Goal: Contribute content: Add original content to the website for others to see

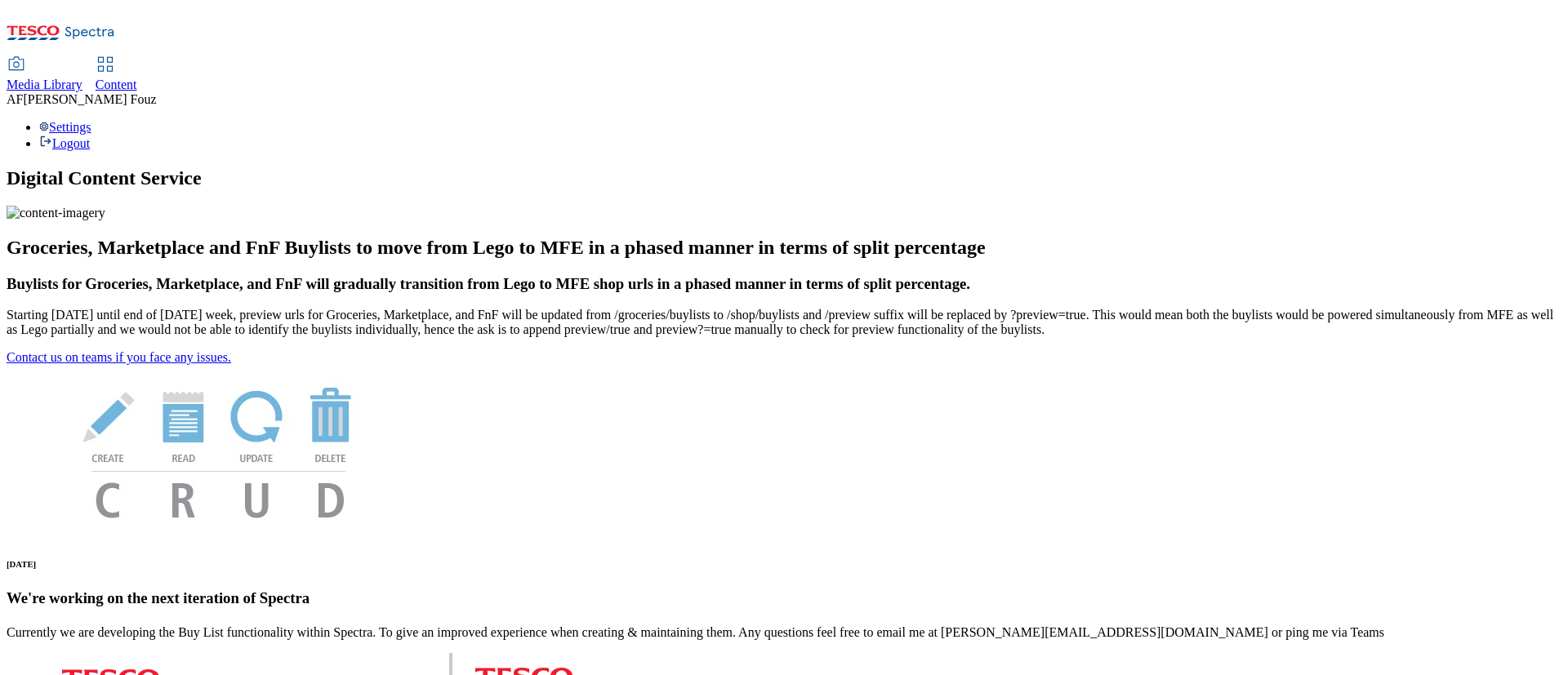
click at [137, 78] on span "Content" at bounding box center [117, 85] width 41 height 14
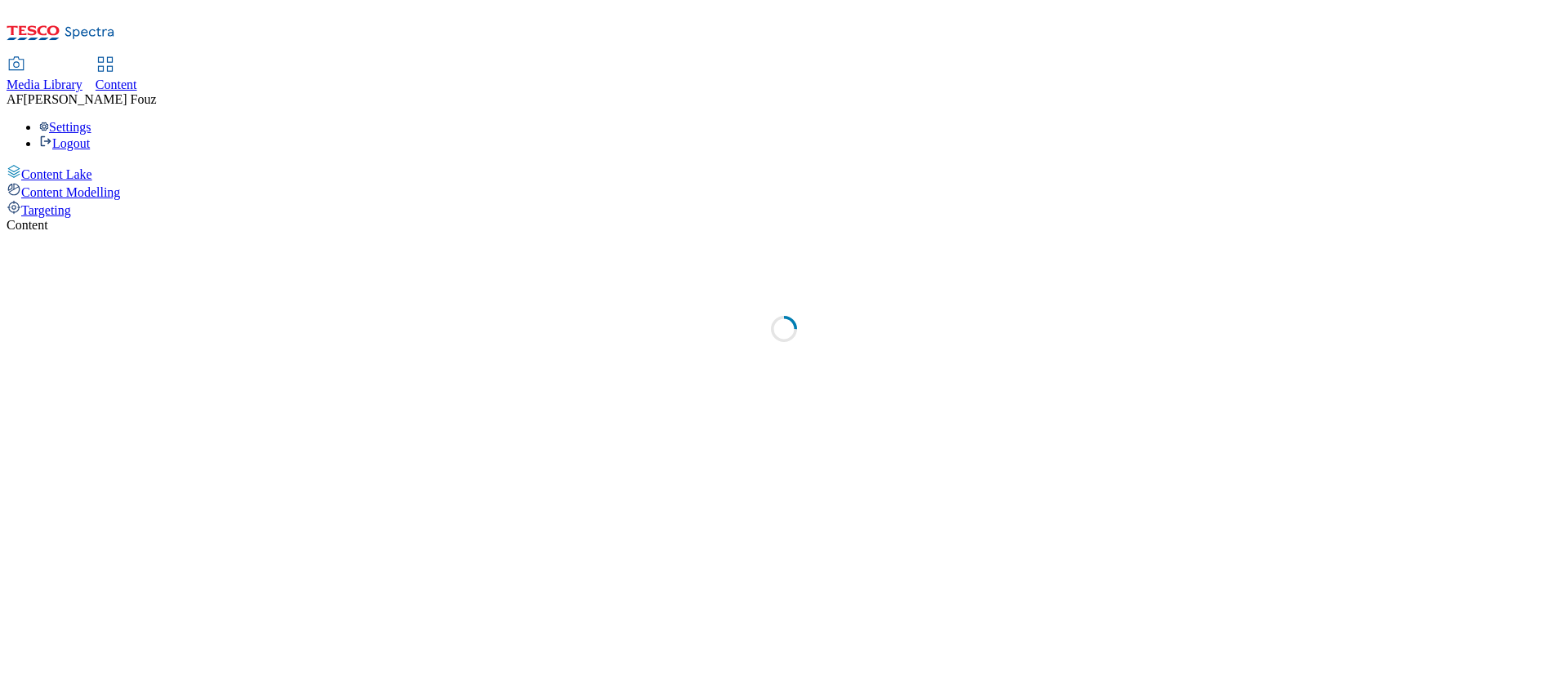
select select "ghs-uk"
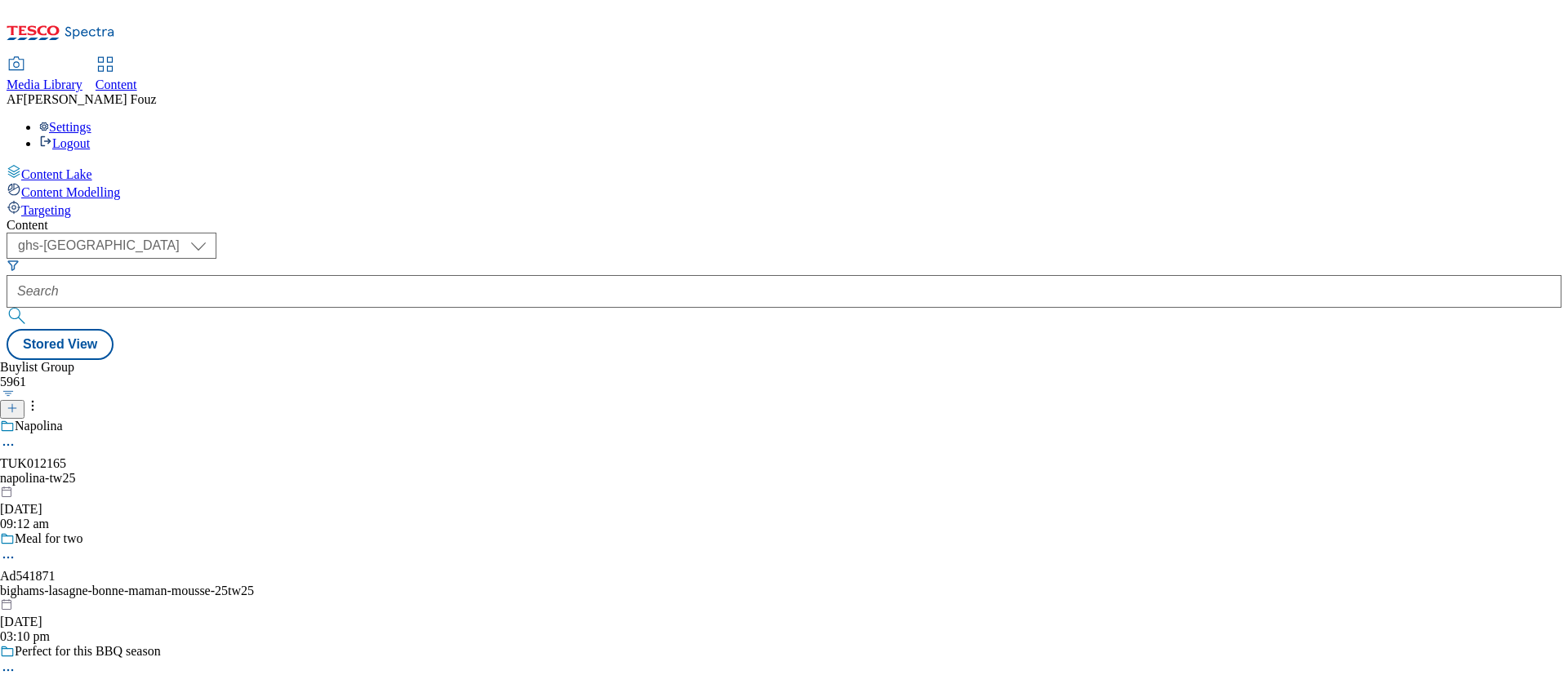
click at [18, 403] on icon at bounding box center [12, 408] width 11 height 11
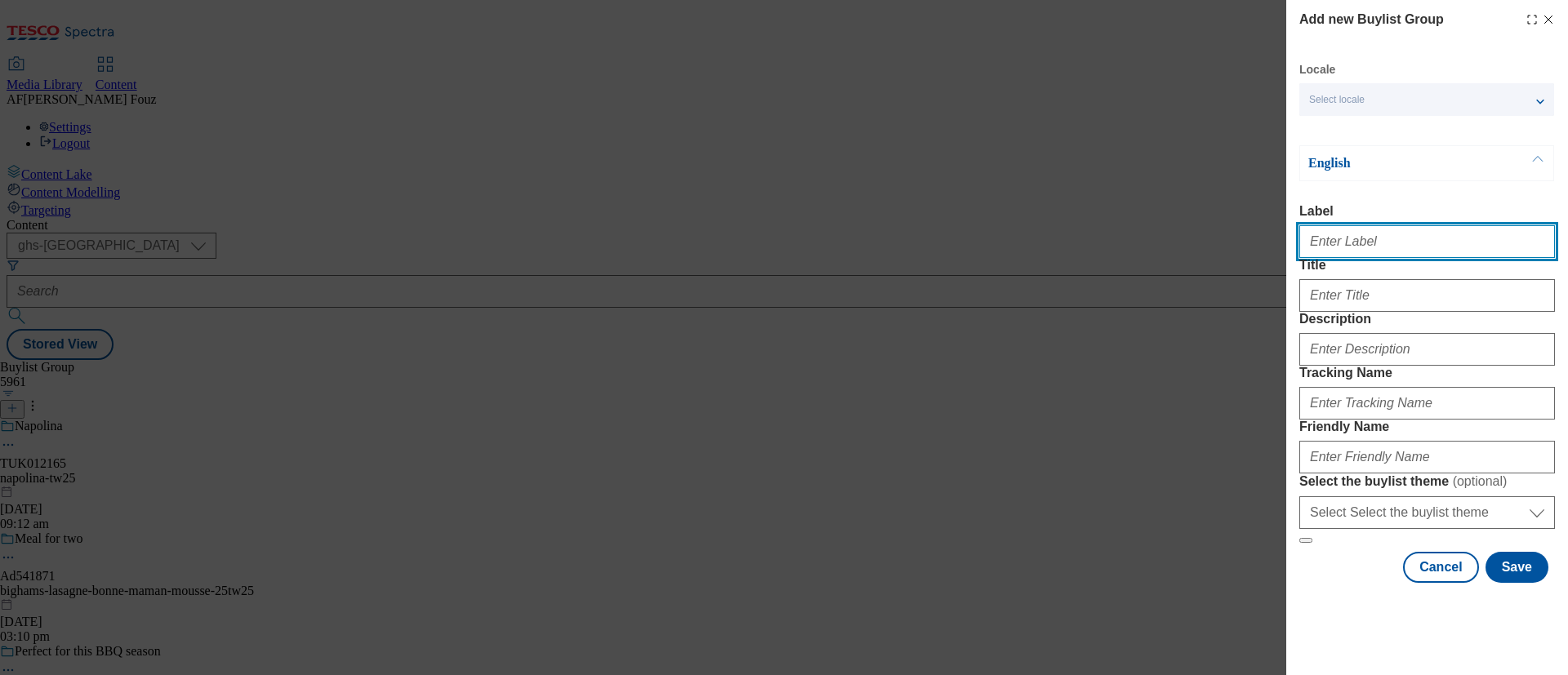
click at [1334, 236] on input "Label" at bounding box center [1427, 242] width 256 height 33
paste input "TUK011783"
type input "TUK011783"
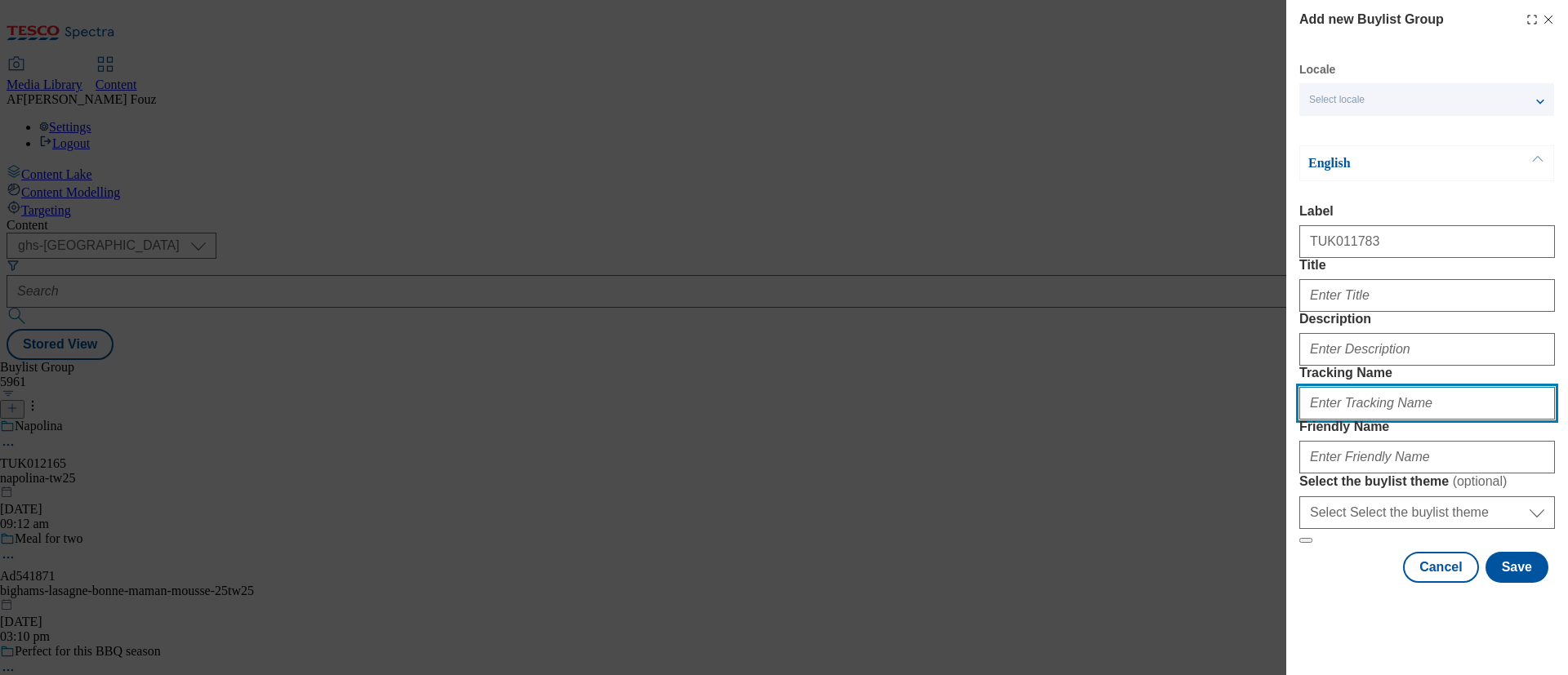
click at [1369, 420] on input "Tracking Name" at bounding box center [1427, 404] width 256 height 33
type input "d"
paste input "TUK011783"
type input "DH_TUK011783"
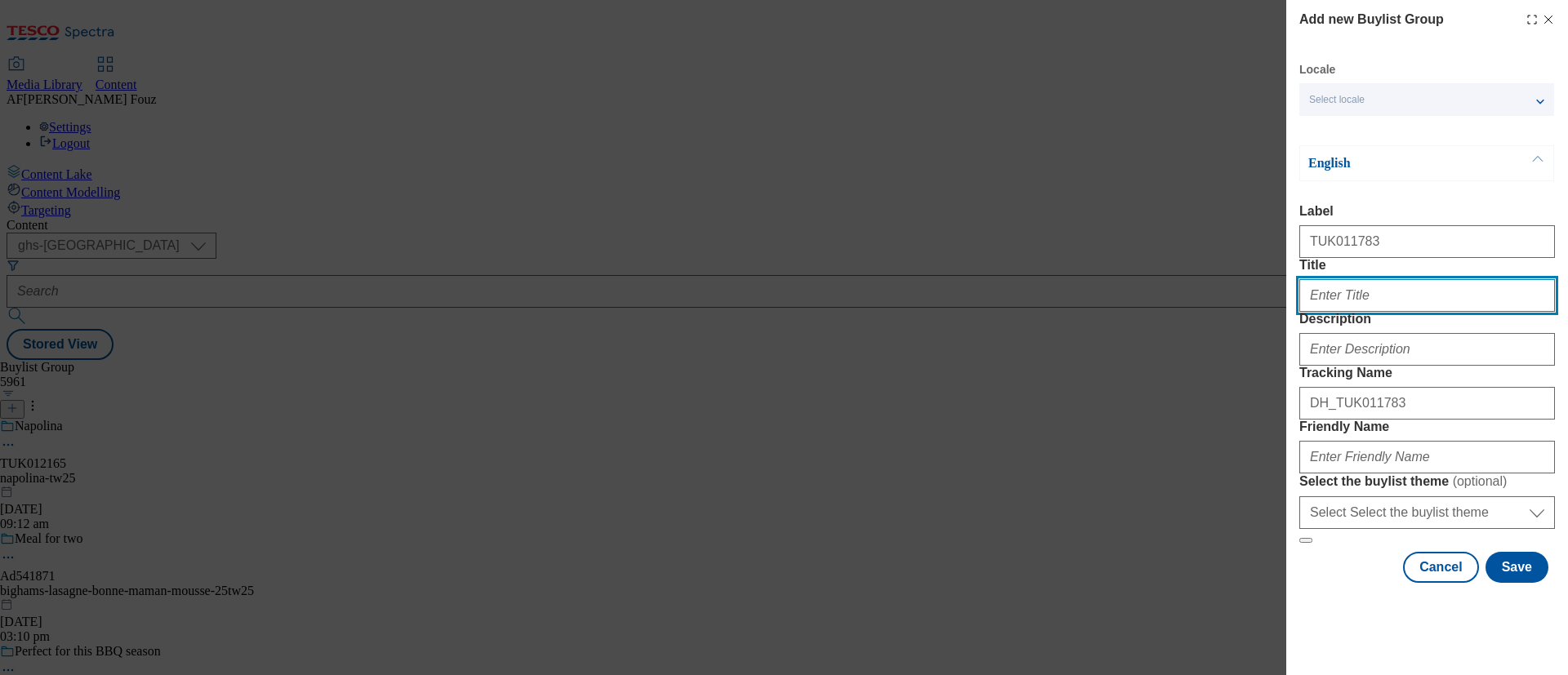
click at [1444, 312] on input "Title" at bounding box center [1427, 296] width 256 height 33
type input "n"
type input "New Ultimate 72h"
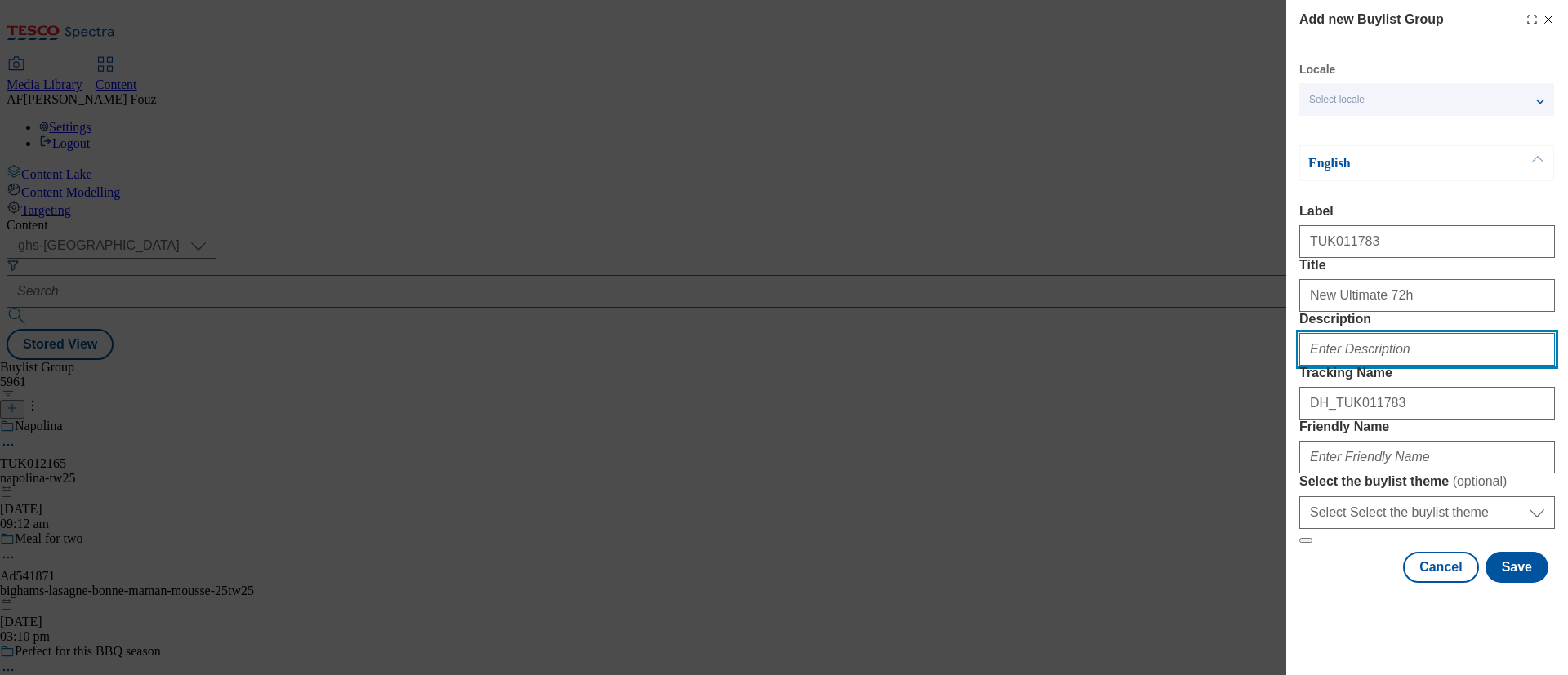
click at [1386, 366] on input "Description" at bounding box center [1427, 349] width 256 height 33
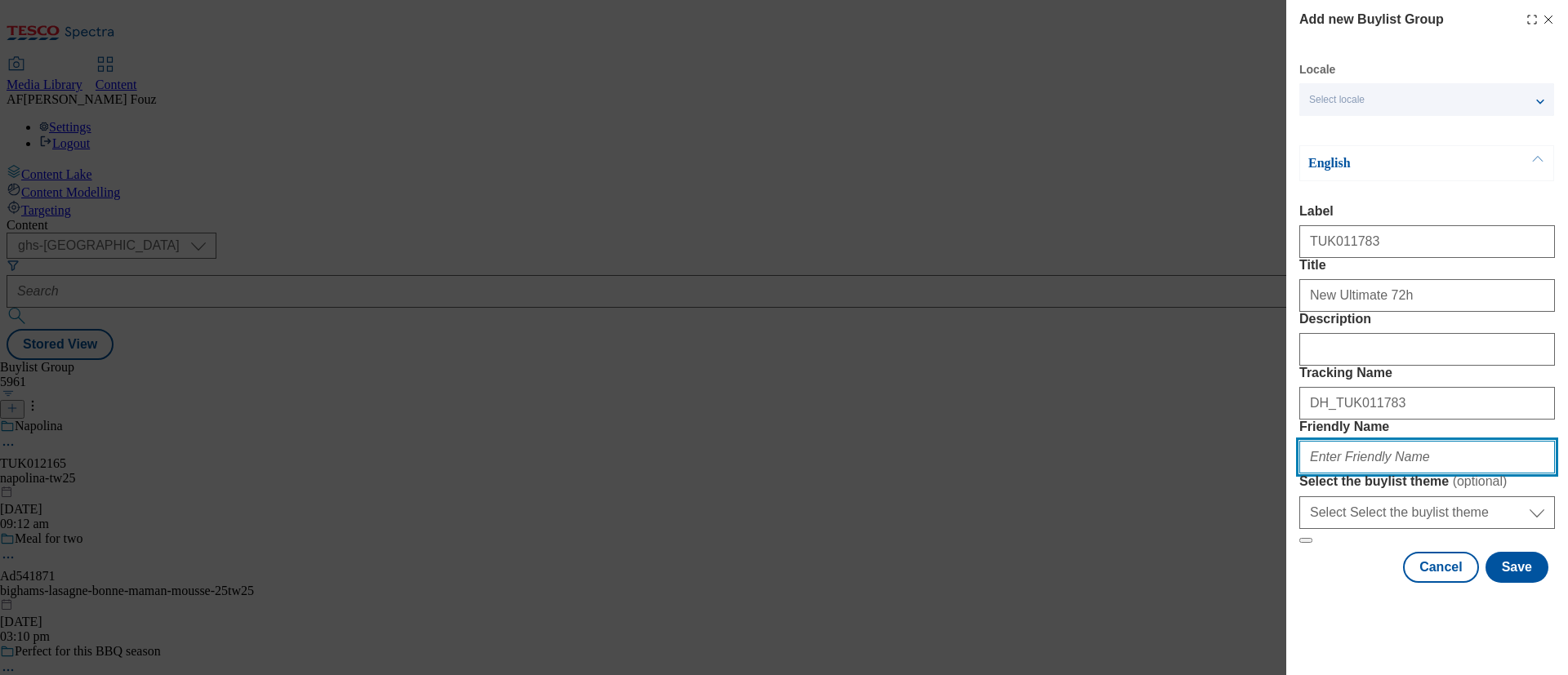
click at [1368, 474] on input "Friendly Name" at bounding box center [1427, 457] width 256 height 33
type input "revlon-mitchum-25tw25"
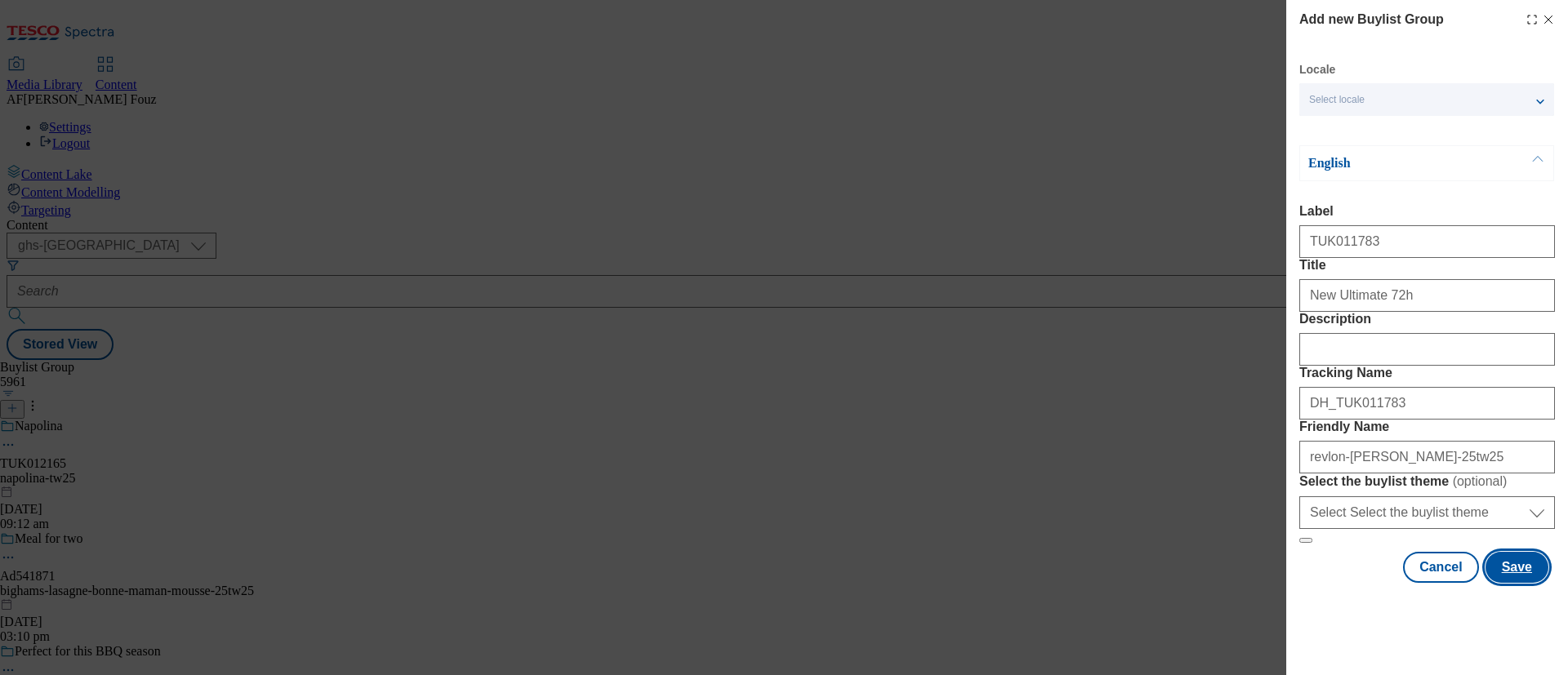
click at [1494, 583] on button "Save" at bounding box center [1517, 568] width 63 height 31
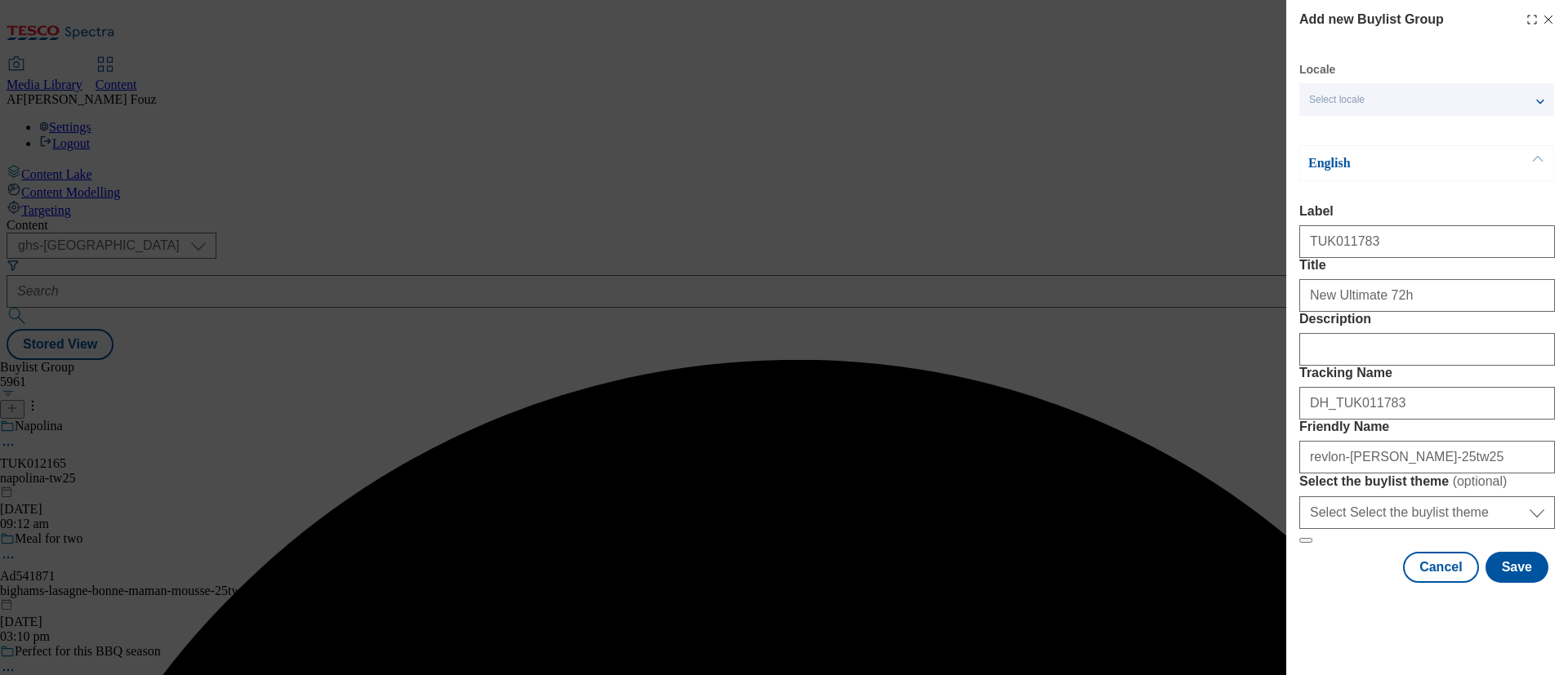
click at [1041, 254] on div "Add new Buylist Group Locale Select locale English Welsh English Label TUK01178…" at bounding box center [784, 337] width 1568 height 675
click at [1531, 360] on div "Duplicate content exists for contentType, locale and deliveryUrlParam under giv…" at bounding box center [784, 360] width 1555 height 0
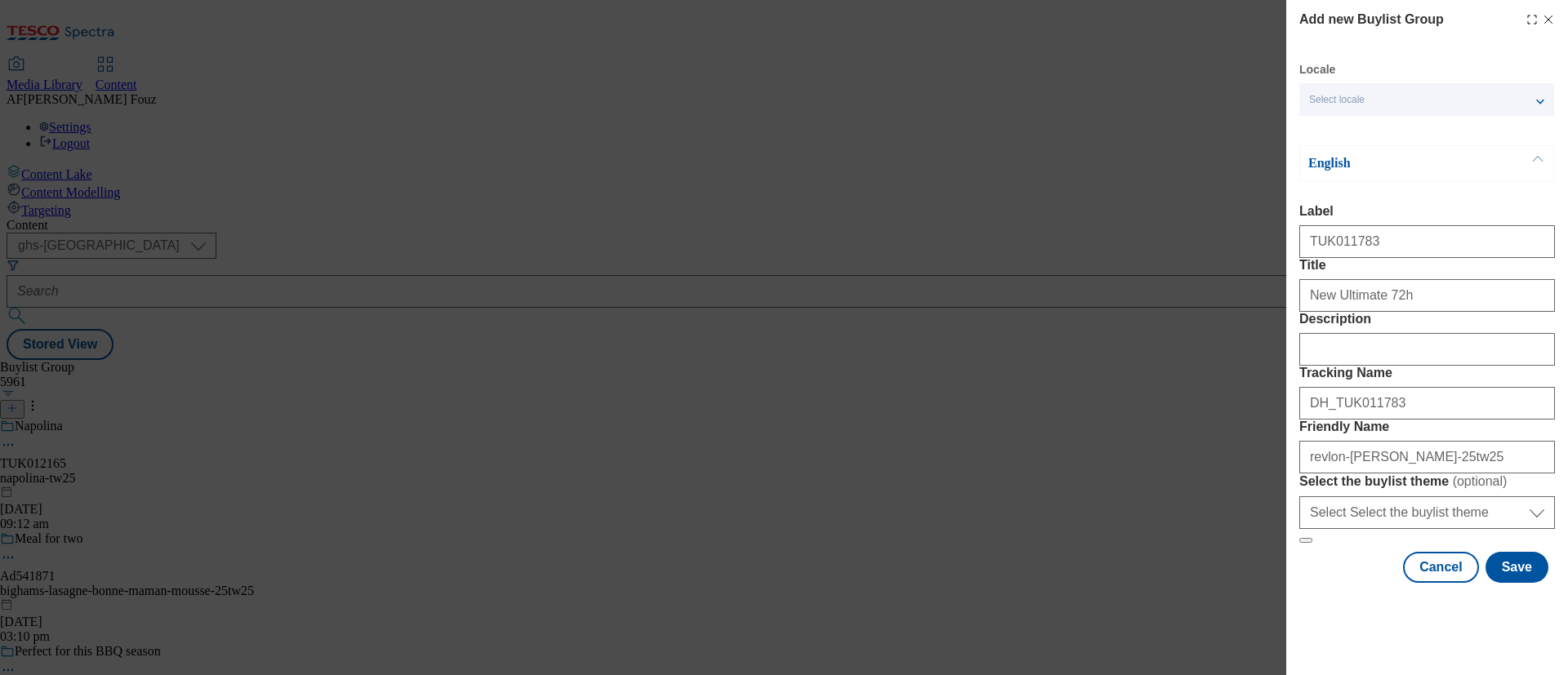
click at [1542, 19] on icon "Modal" at bounding box center [1548, 19] width 13 height 13
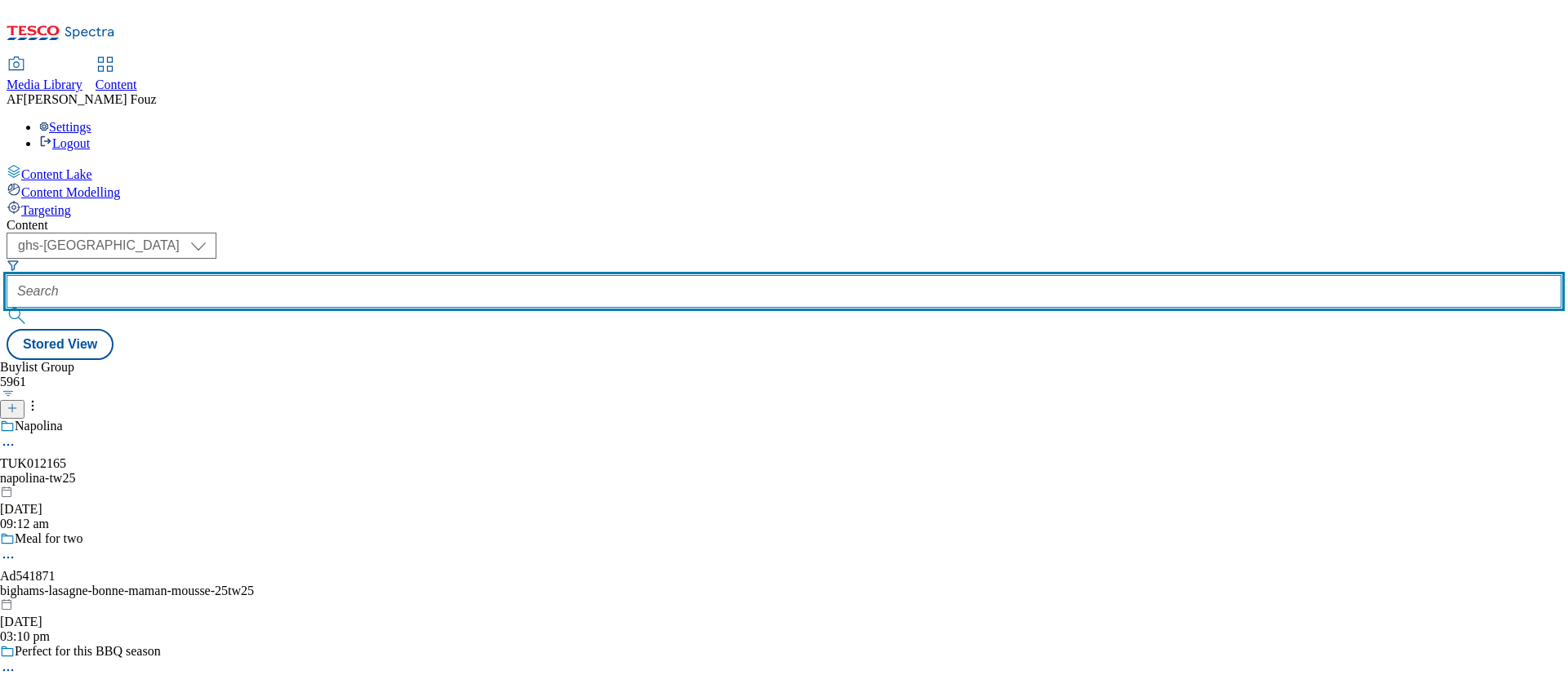
click at [411, 275] on input "text" at bounding box center [784, 291] width 1555 height 33
paste input "TUK011783"
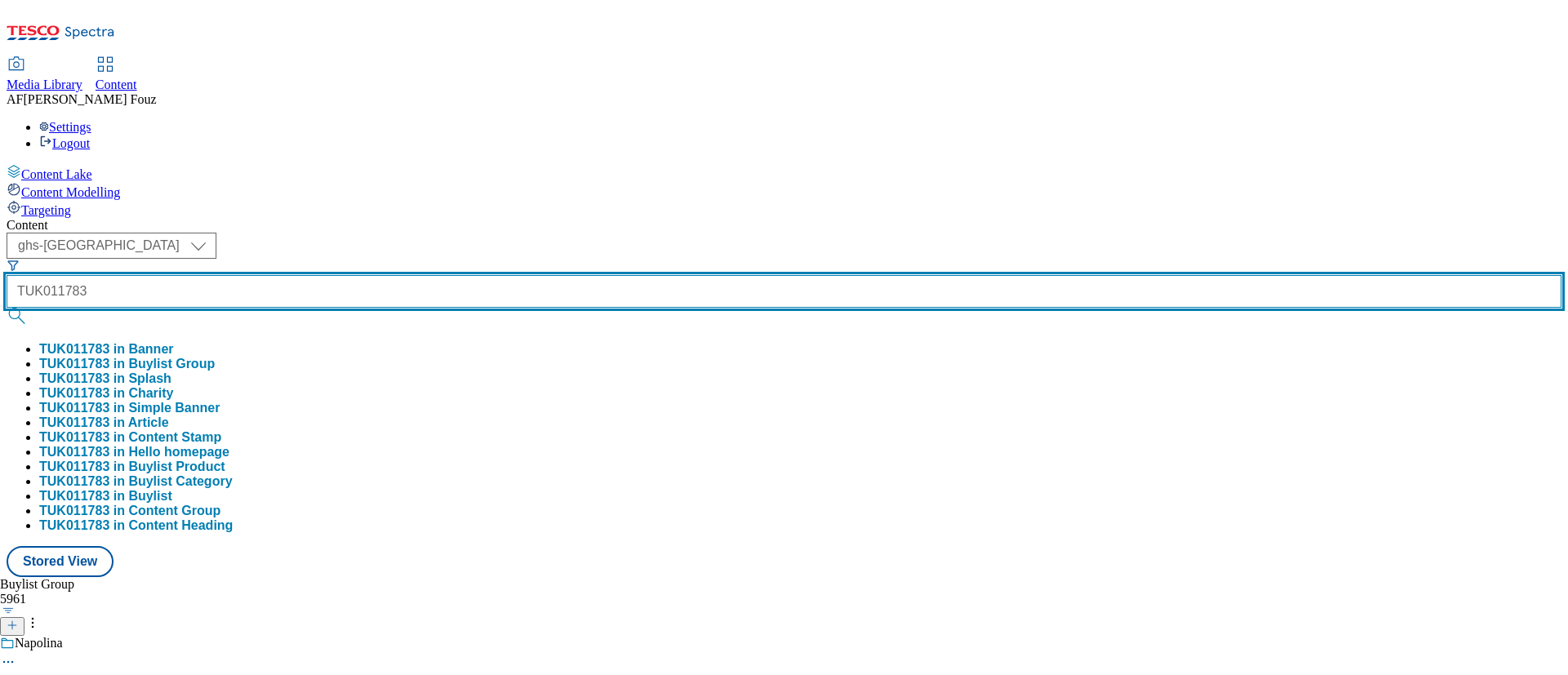
click at [7, 308] on button "submit" at bounding box center [18, 315] width 22 height 16
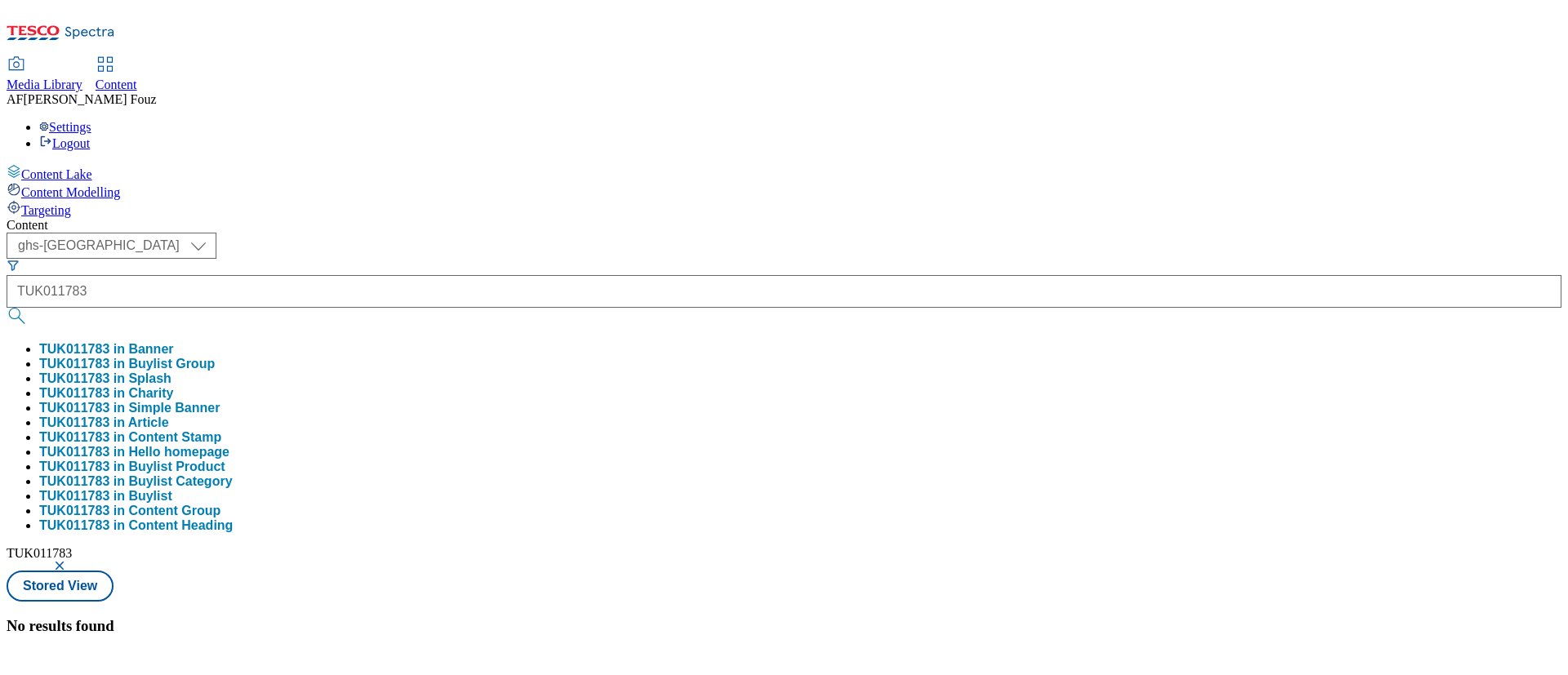
click at [731, 218] on div "Content ( optional ) ghs-roi ghs-uk ghs-uk TUK011783 TUK011783 in Banner TUK011…" at bounding box center [784, 426] width 1555 height 417
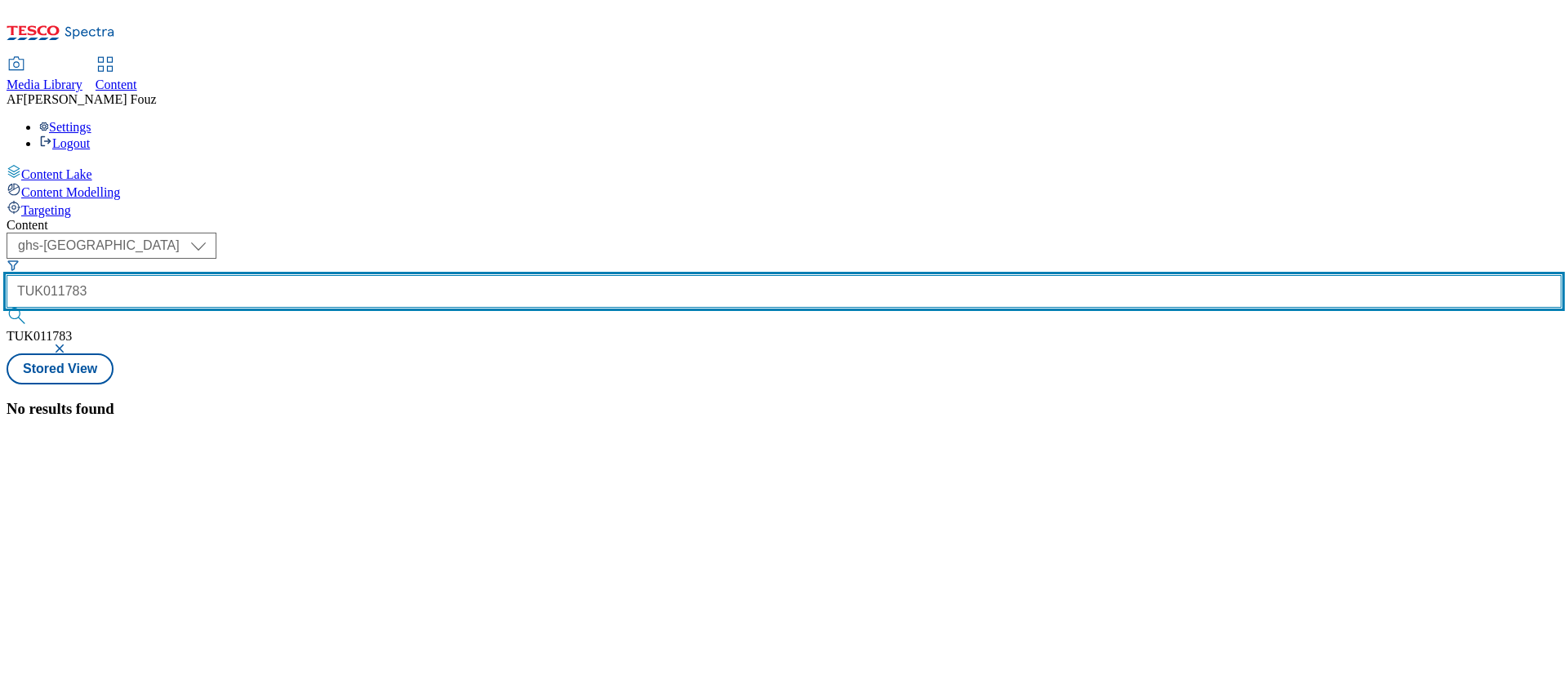
click at [433, 275] on input "TUK011783" at bounding box center [784, 291] width 1555 height 33
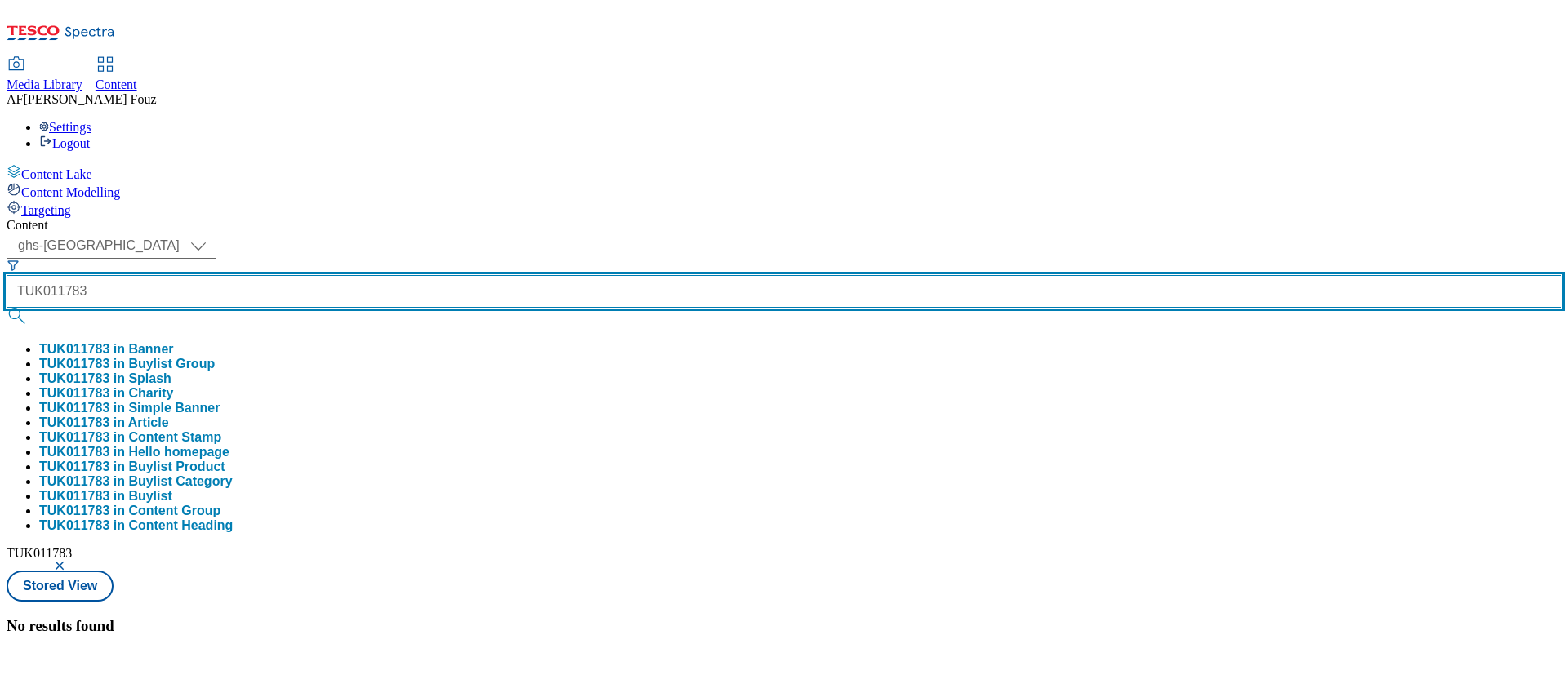
click at [433, 275] on input "TUK011783" at bounding box center [784, 291] width 1555 height 33
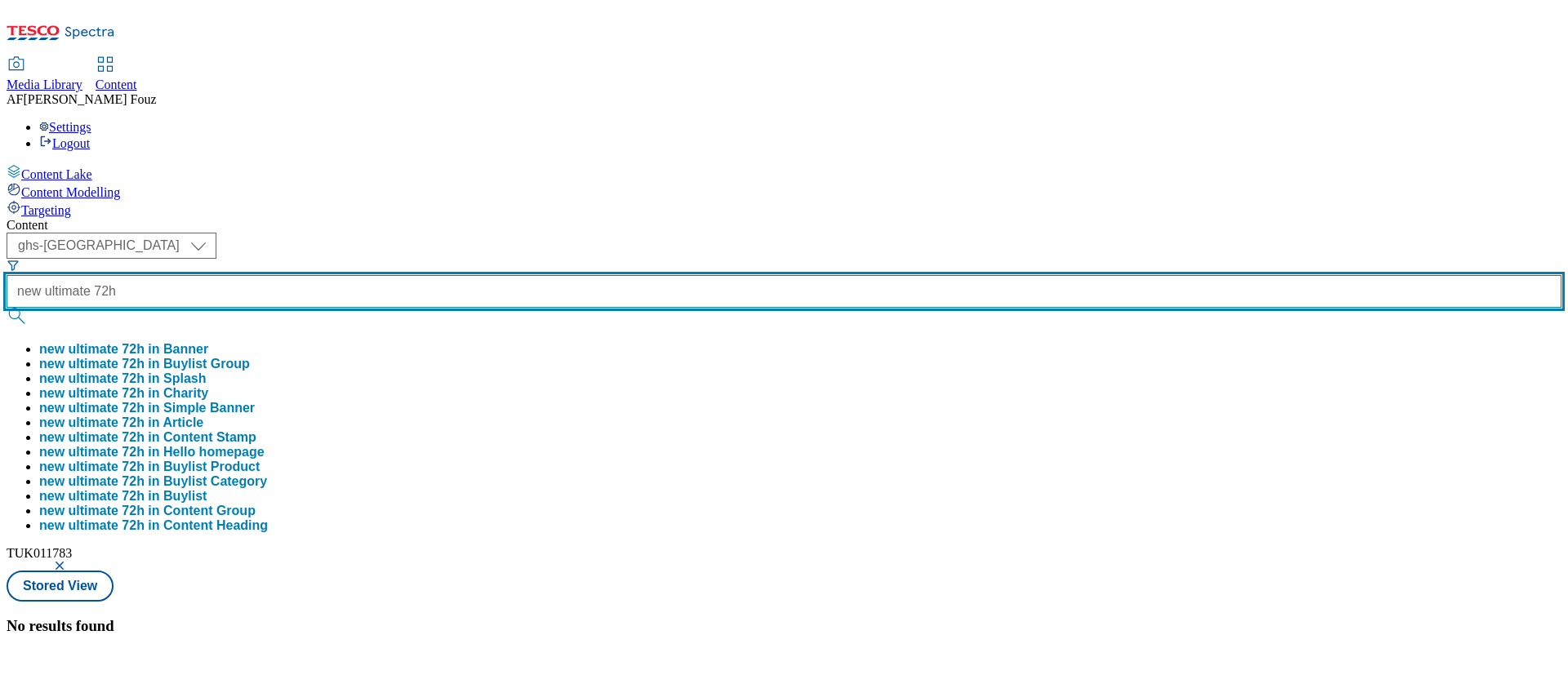
type input "new ultimate 72h"
click at [7, 308] on button "submit" at bounding box center [18, 315] width 22 height 16
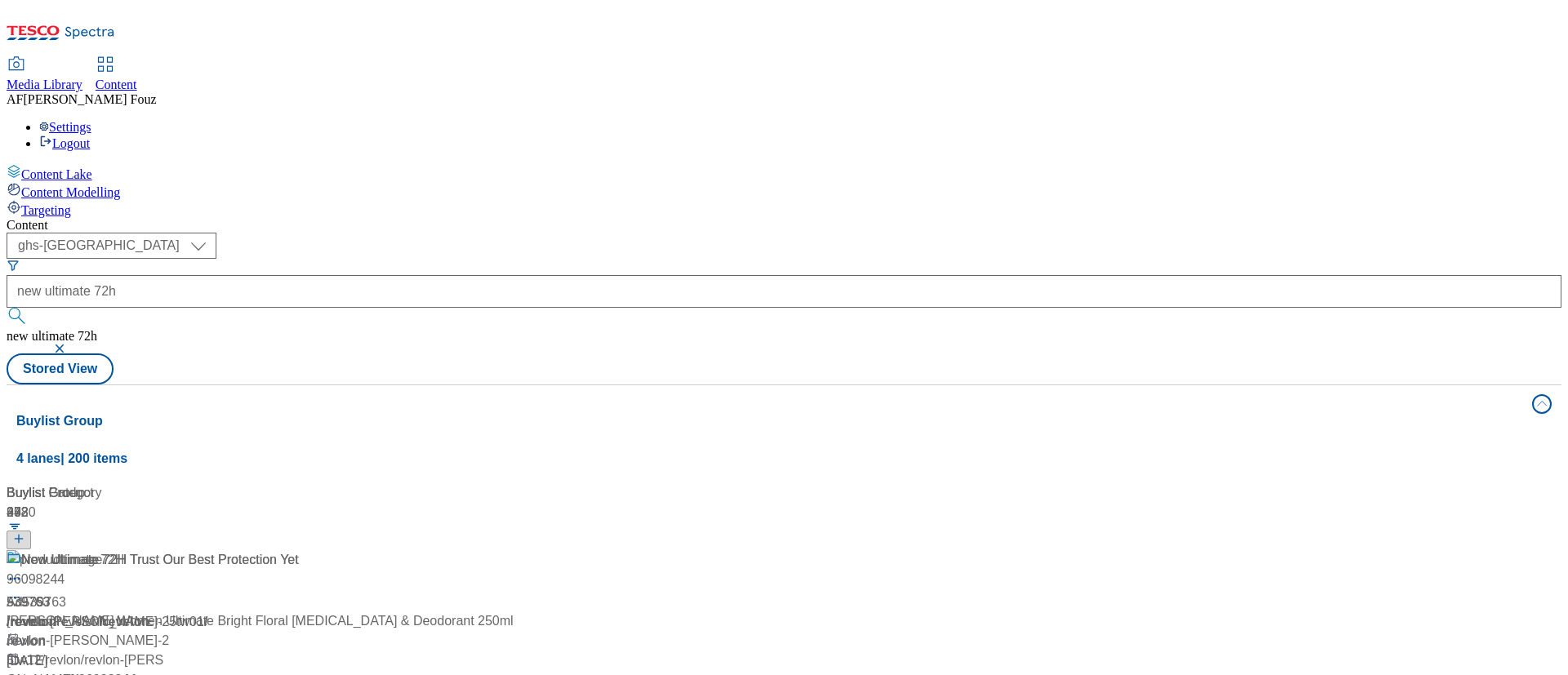
click at [299, 551] on div "New Ultimate 72H Trust Our Best Protection Yet 539763 / revelon 25 Feb 2025 06:…" at bounding box center [153, 621] width 292 height 141
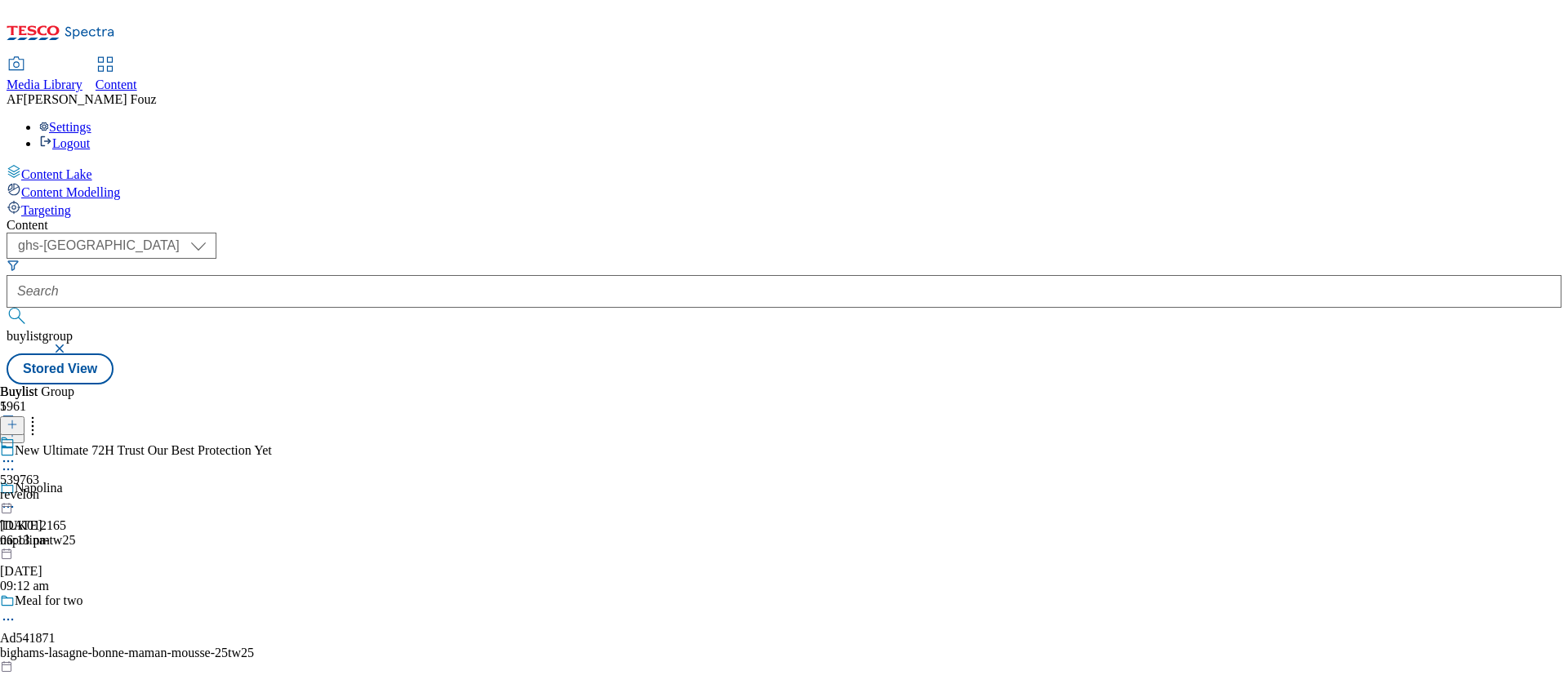
click at [50, 436] on div "539763 revelon 25 Feb 2025 06:13 pm" at bounding box center [25, 492] width 50 height 112
click at [50, 473] on div "539763 revelon 25 Feb 2025 06:13 pm" at bounding box center [25, 529] width 50 height 112
click at [272, 487] on div "revelon" at bounding box center [136, 494] width 272 height 15
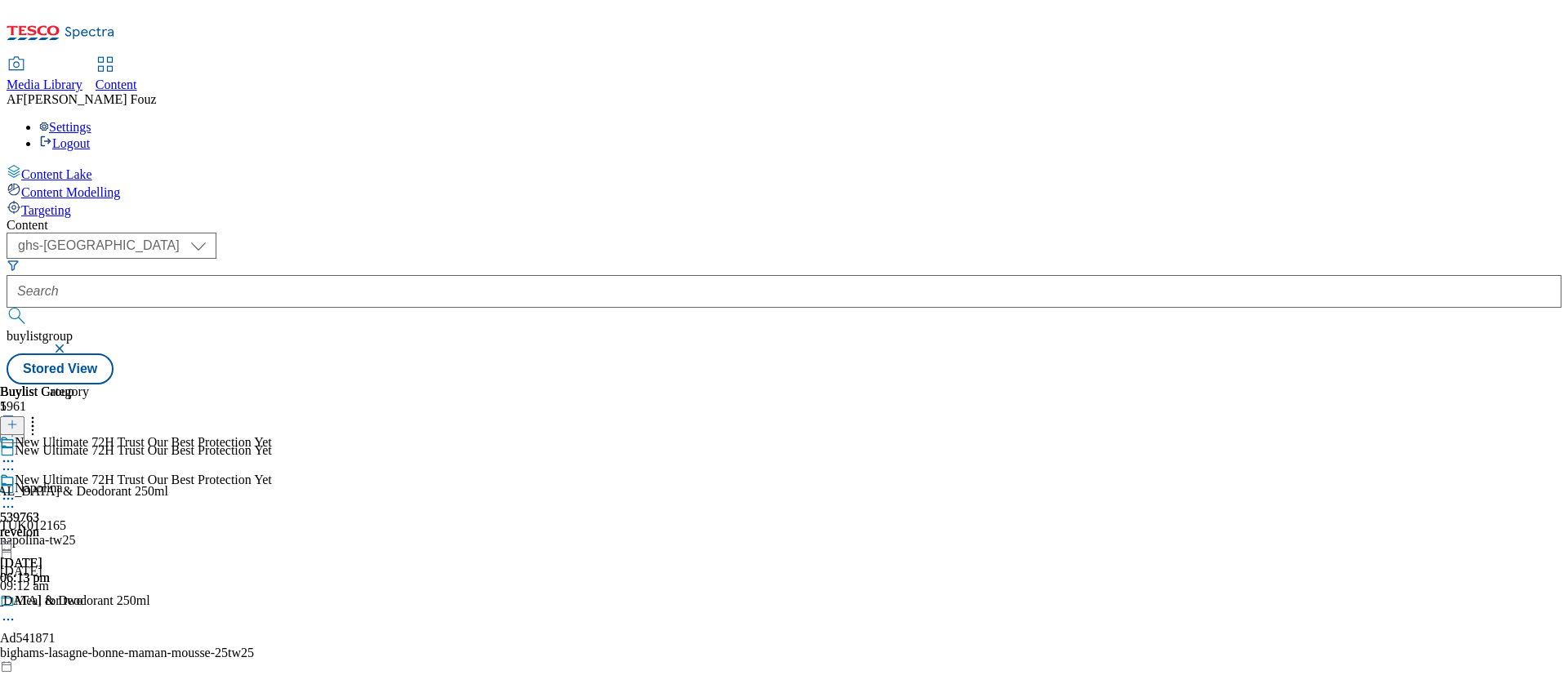
click at [272, 525] on div "revelon" at bounding box center [136, 532] width 272 height 15
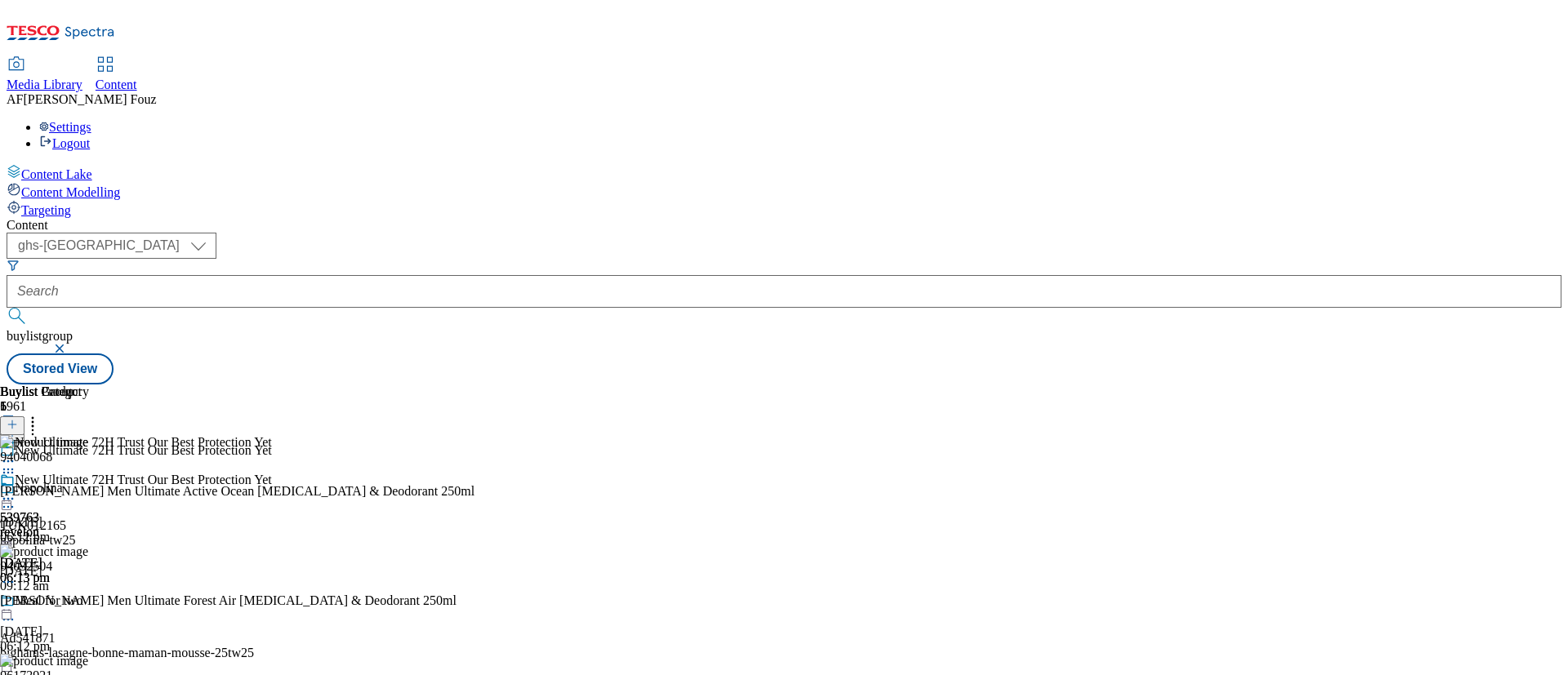
scroll to position [496, 0]
click at [16, 491] on icon at bounding box center [8, 499] width 16 height 16
click at [136, 640] on span "Open Preview Url" at bounding box center [93, 646] width 85 height 12
click at [16, 491] on icon at bounding box center [8, 499] width 16 height 16
click at [76, 524] on button "Edit" at bounding box center [54, 533] width 43 height 19
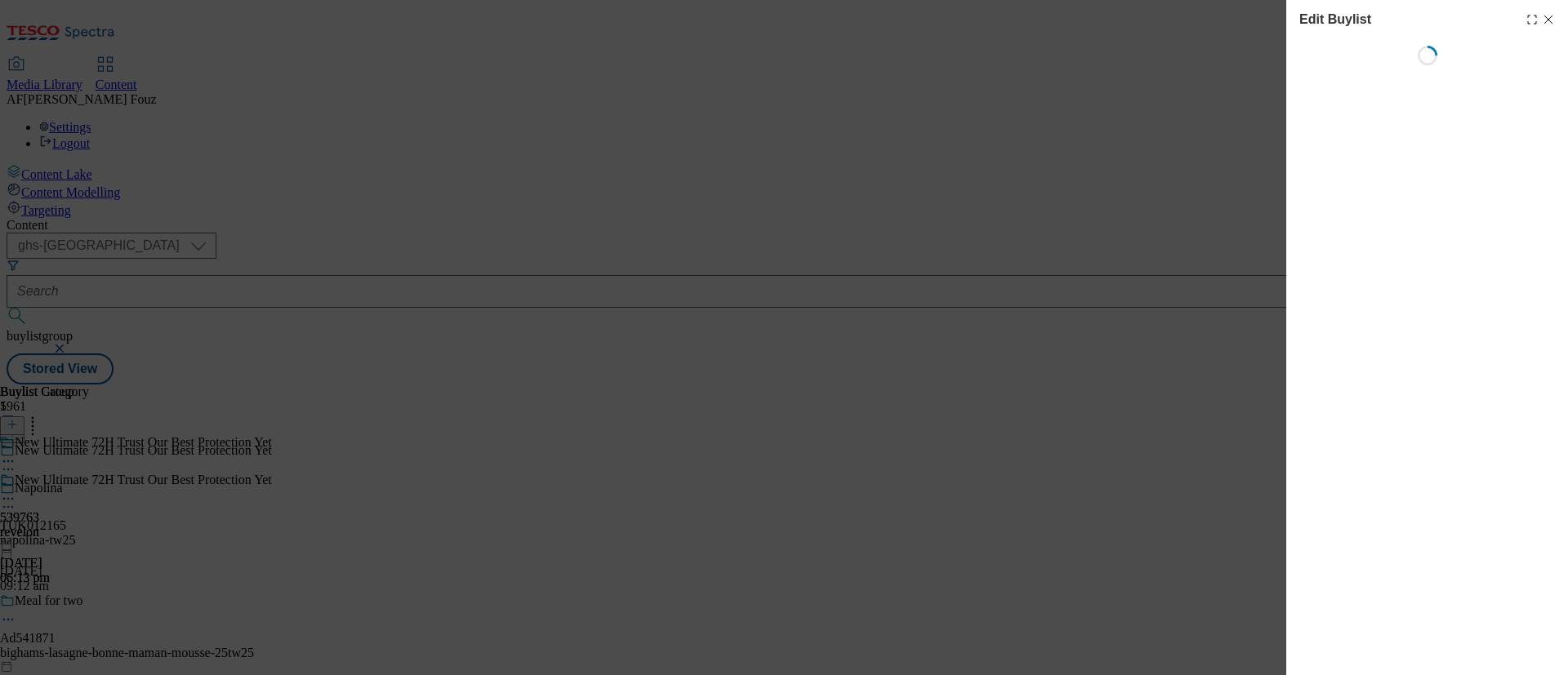
select select "tactical"
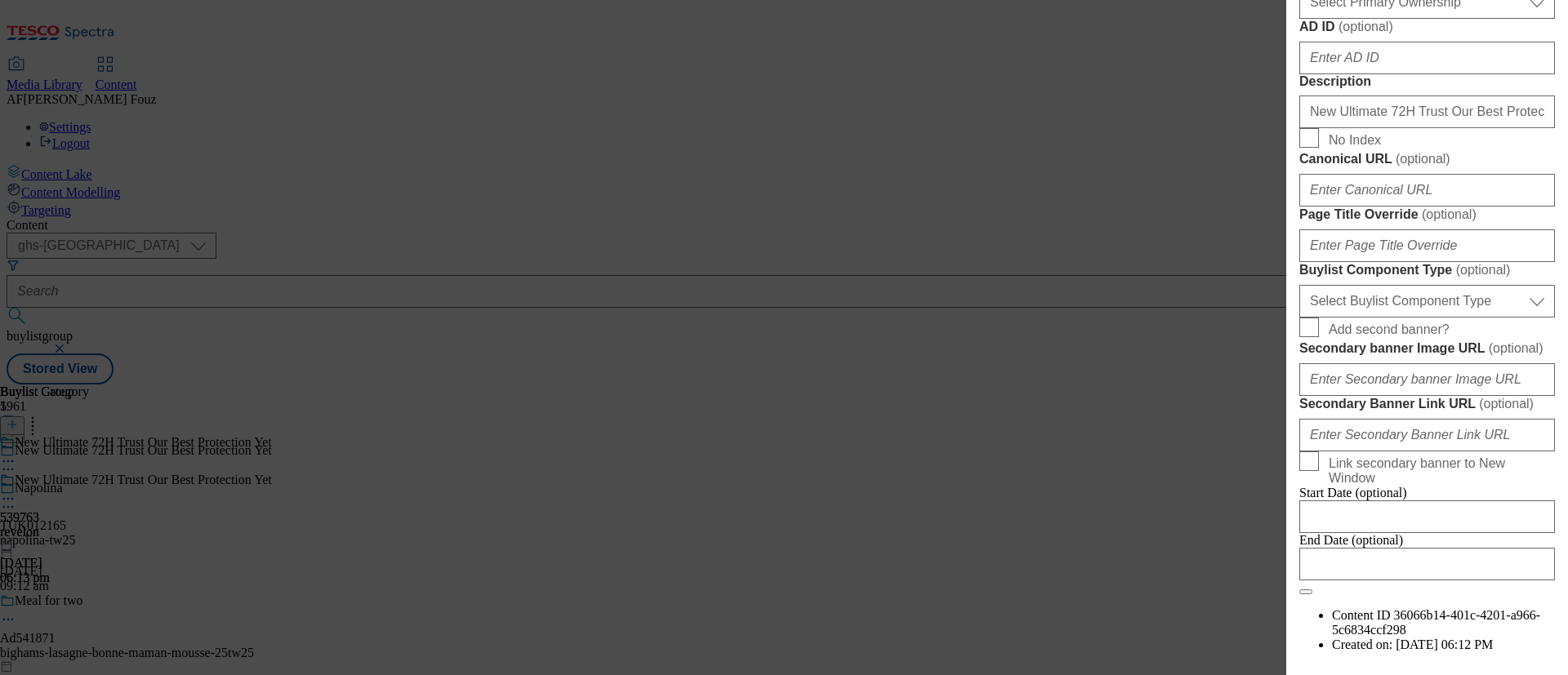
scroll to position [1512, 0]
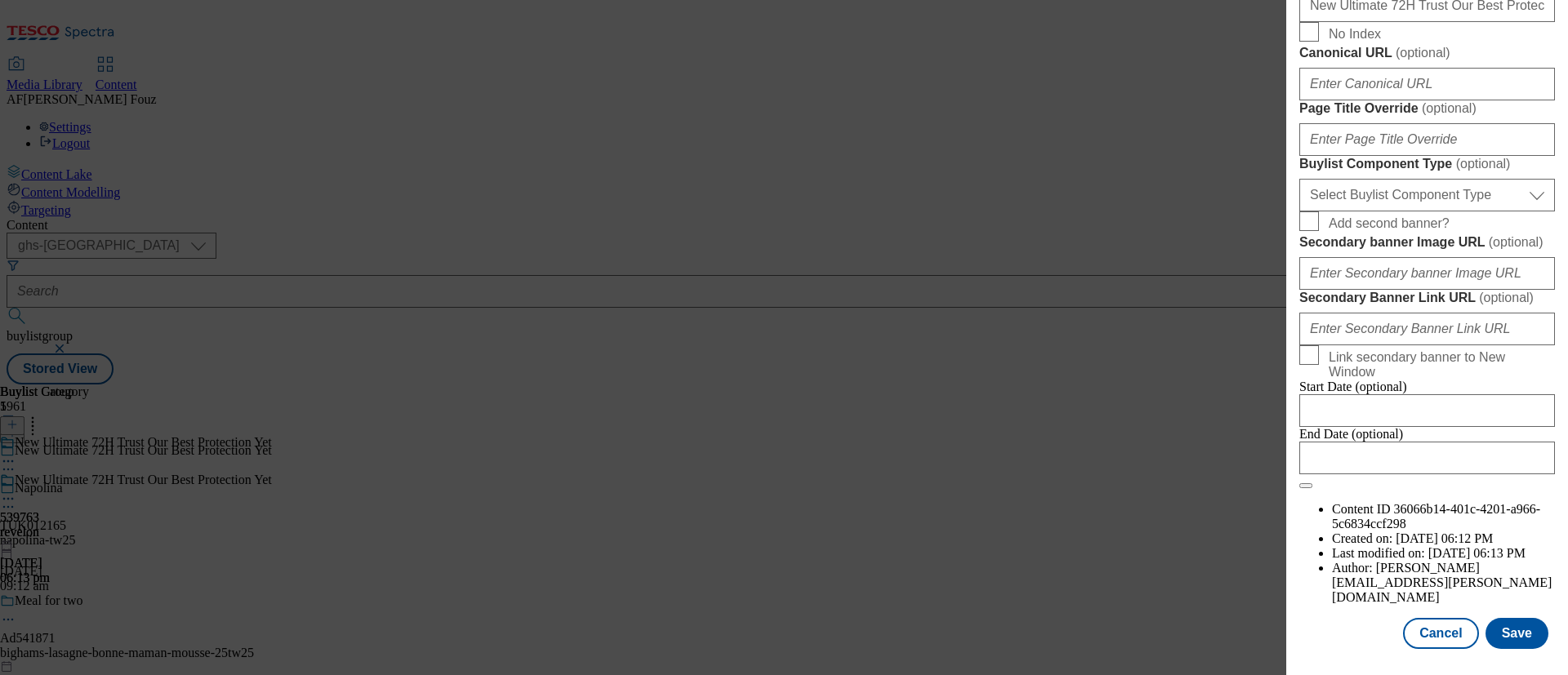
click at [1049, 96] on div "Edit Buylist Locale Select locale English Welsh Tags 1 tags selected fnf market…" at bounding box center [784, 337] width 1568 height 675
click at [960, 163] on div "Edit Buylist Locale Select locale English Welsh Tags 1 tags selected fnf market…" at bounding box center [784, 337] width 1568 height 675
click at [1412, 622] on button "Cancel" at bounding box center [1440, 634] width 75 height 31
select select "tactical"
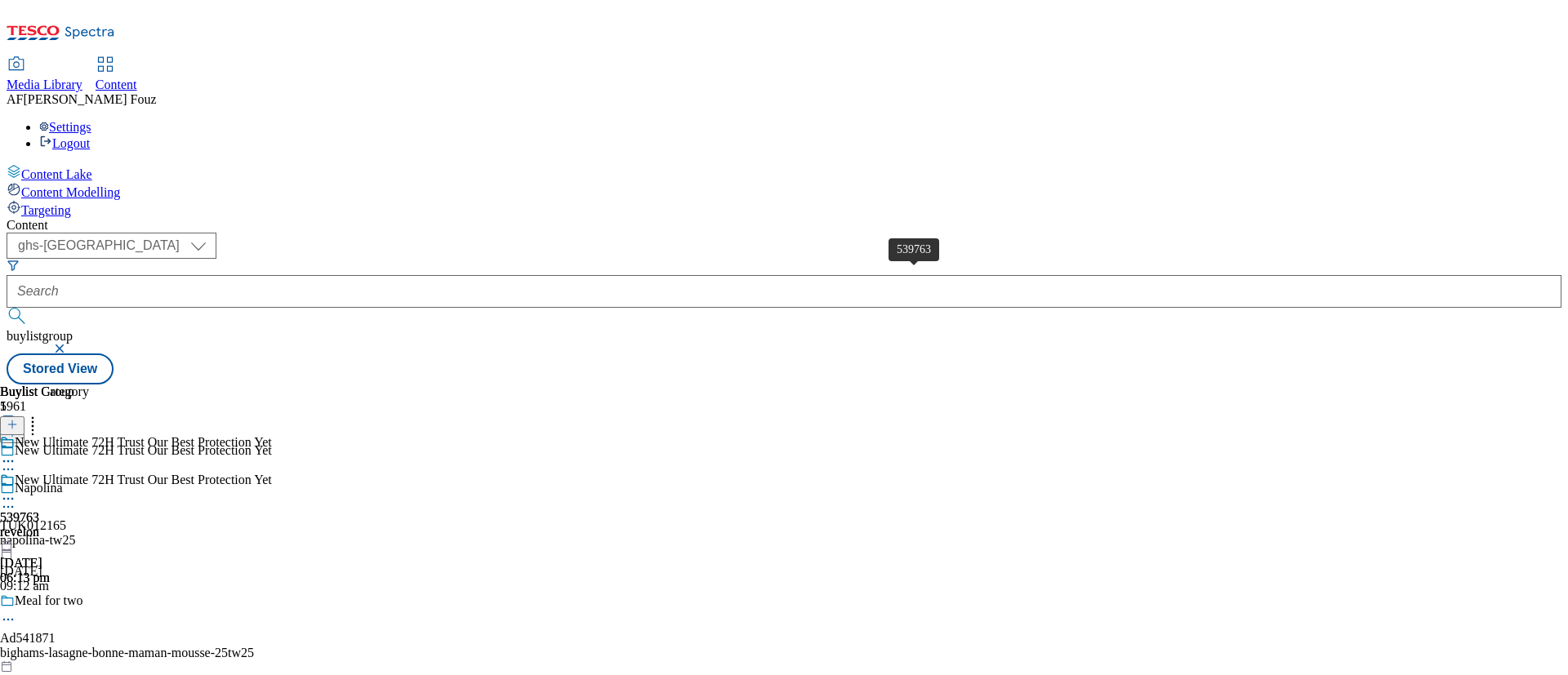
click at [39, 510] on div "539763" at bounding box center [19, 517] width 39 height 15
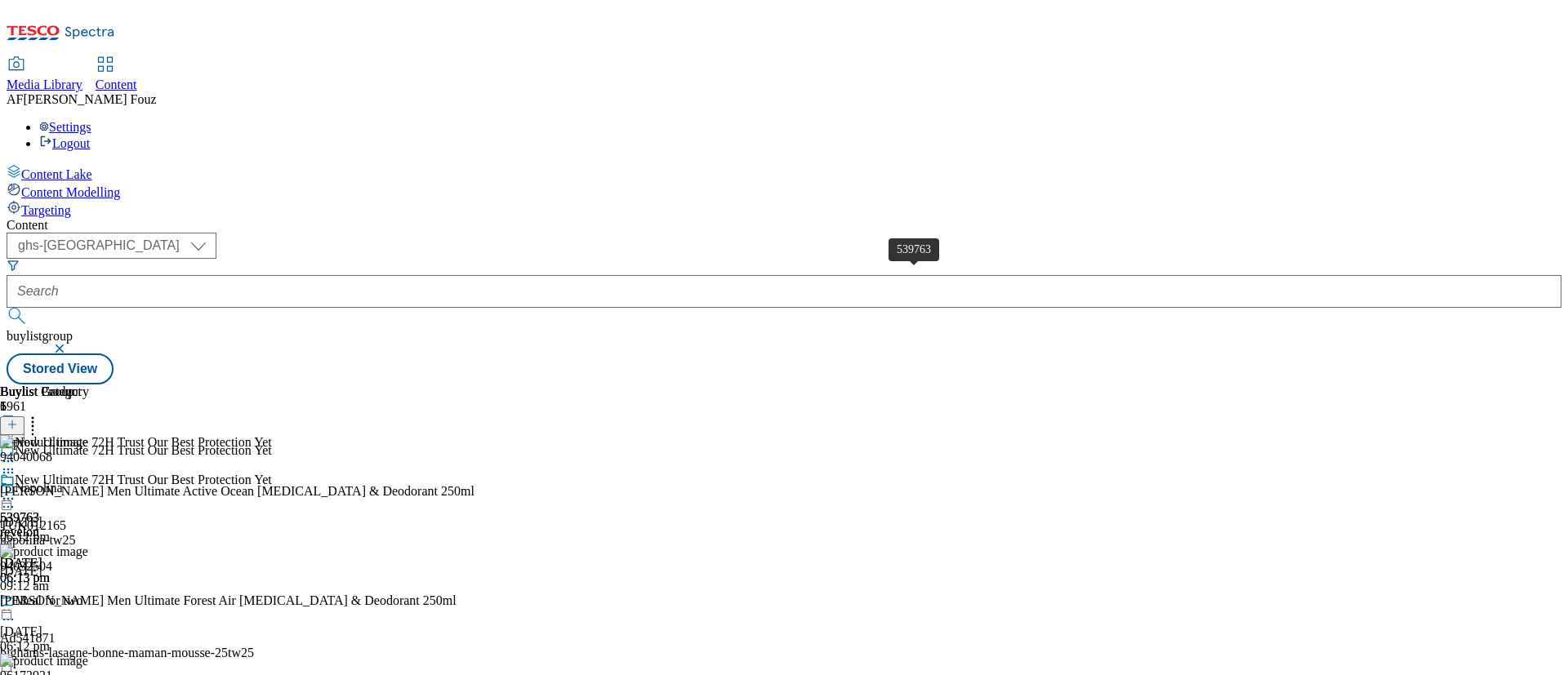
click at [39, 510] on div "539763" at bounding box center [19, 517] width 39 height 15
drag, startPoint x: 602, startPoint y: 272, endPoint x: 541, endPoint y: 279, distance: 61.4
click at [50, 473] on div "539763 revelon 25 Feb 2025 06:13 pm" at bounding box center [25, 529] width 50 height 112
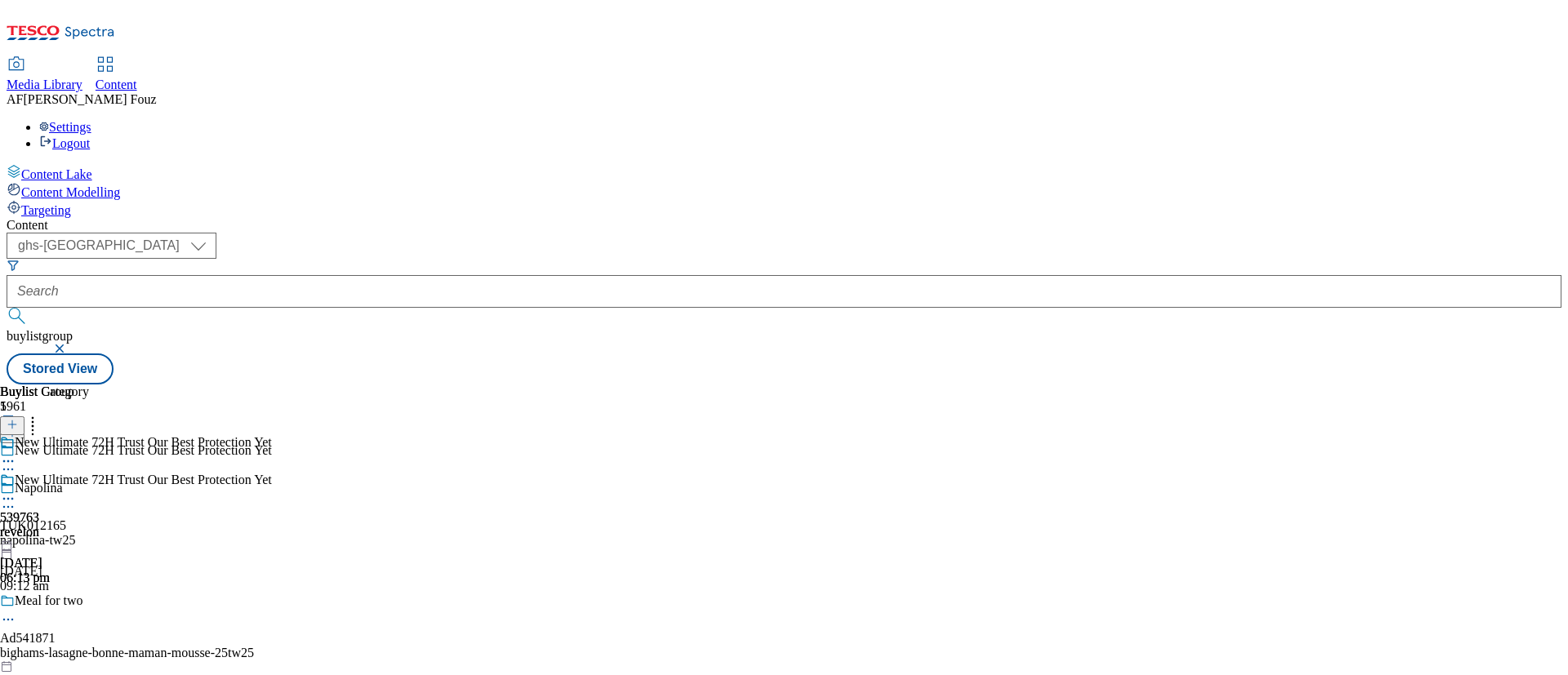
click at [18, 427] on icon at bounding box center [12, 432] width 11 height 11
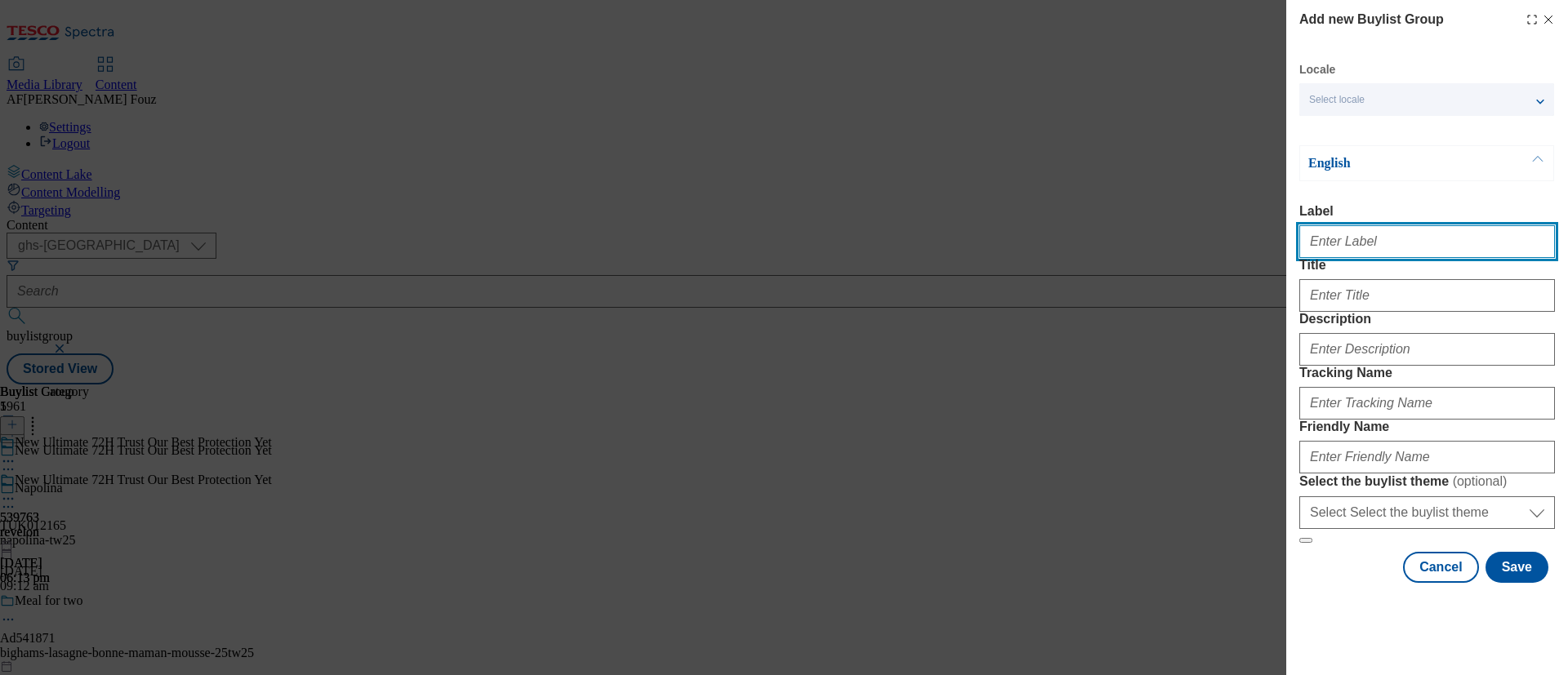
click at [1374, 234] on input "Label" at bounding box center [1427, 242] width 256 height 33
paste input "TUK011783"
type input "TUK011783"
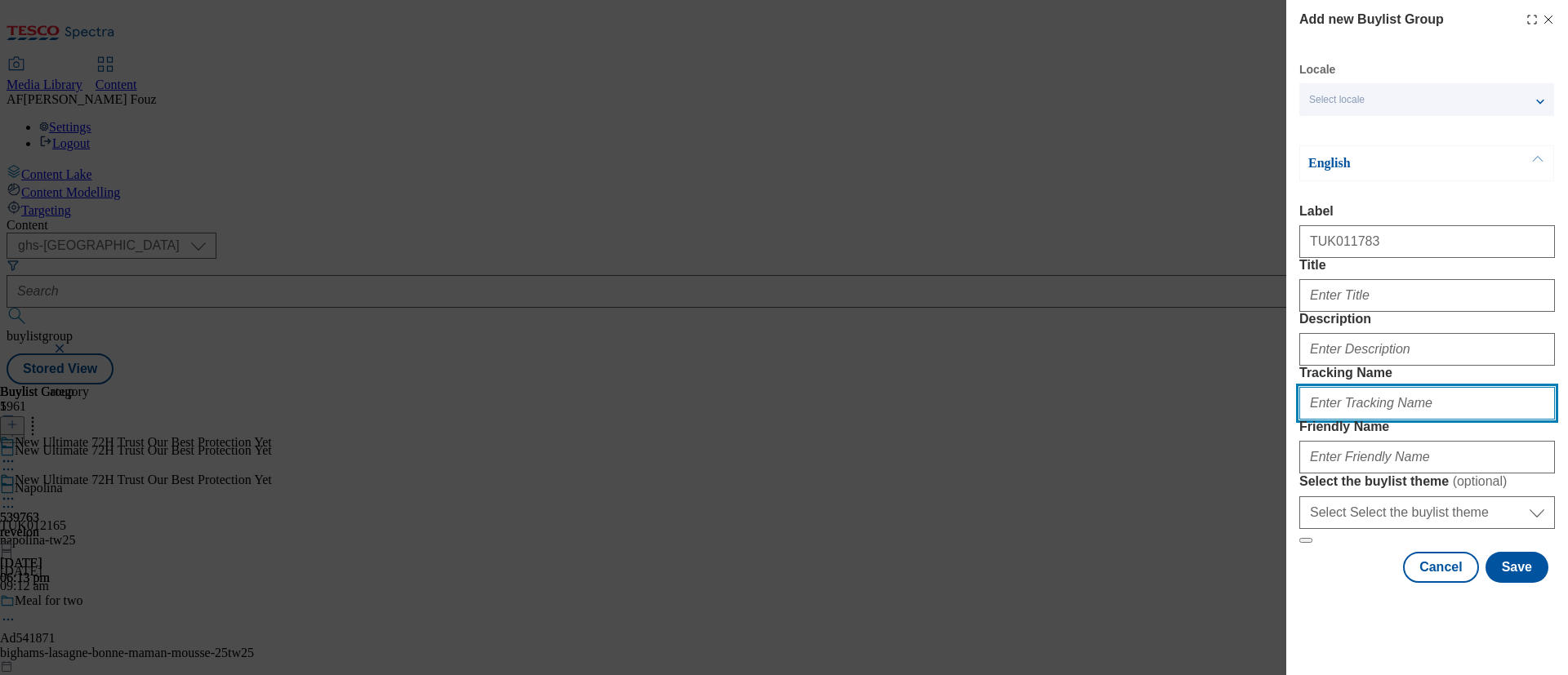
click at [1339, 420] on input "Tracking Name" at bounding box center [1427, 404] width 256 height 33
paste input "TUK011783"
type input "dh_TUK011783"
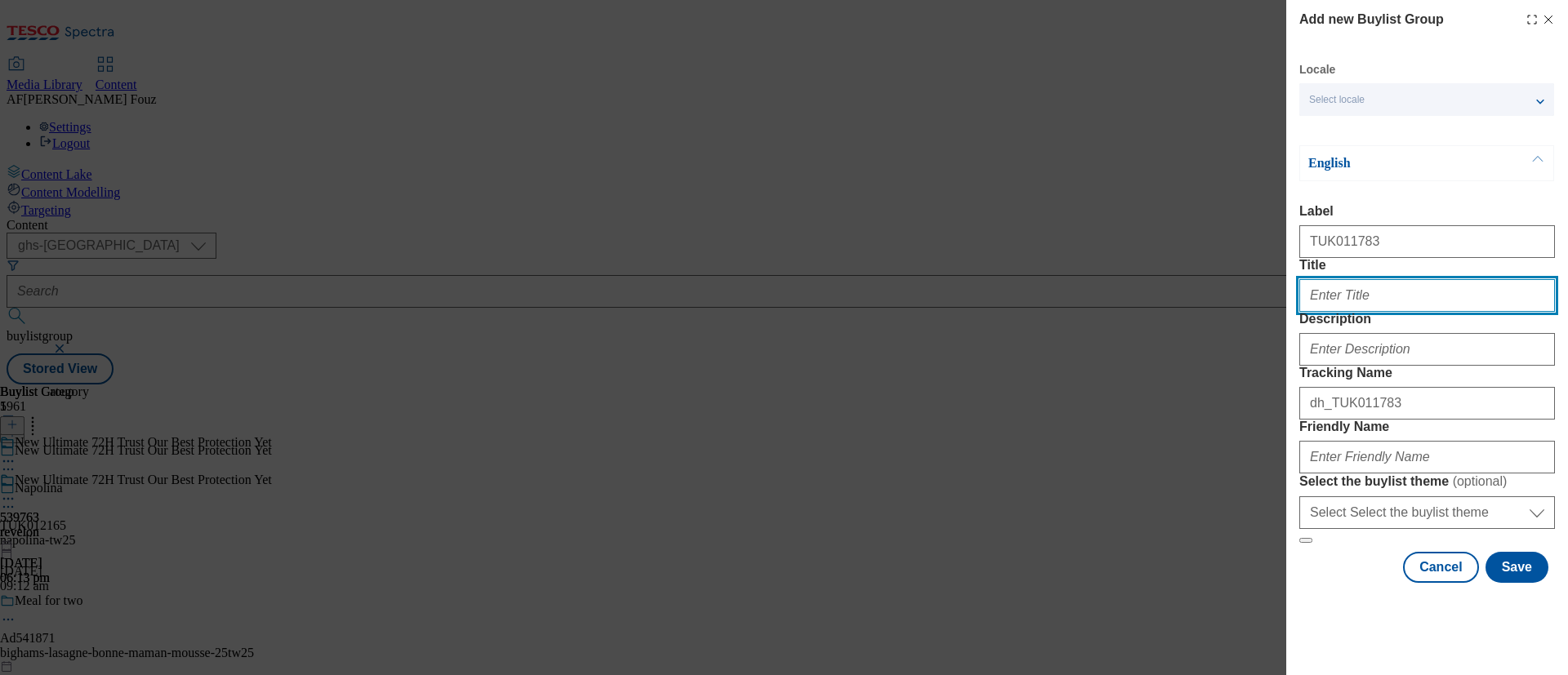
click at [1375, 312] on input "Title" at bounding box center [1427, 296] width 256 height 33
type input "New Ultimate 72h"
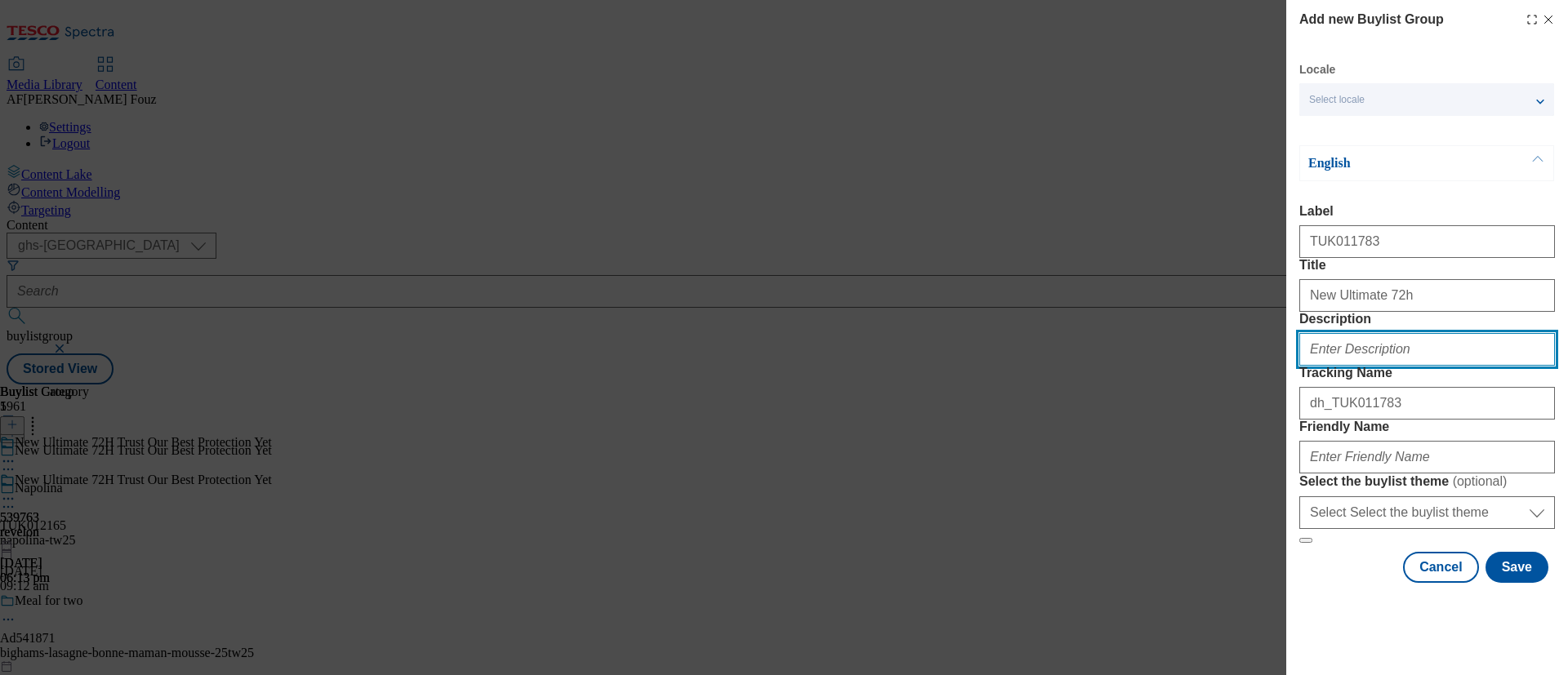
click at [1402, 366] on input "Description" at bounding box center [1427, 349] width 256 height 33
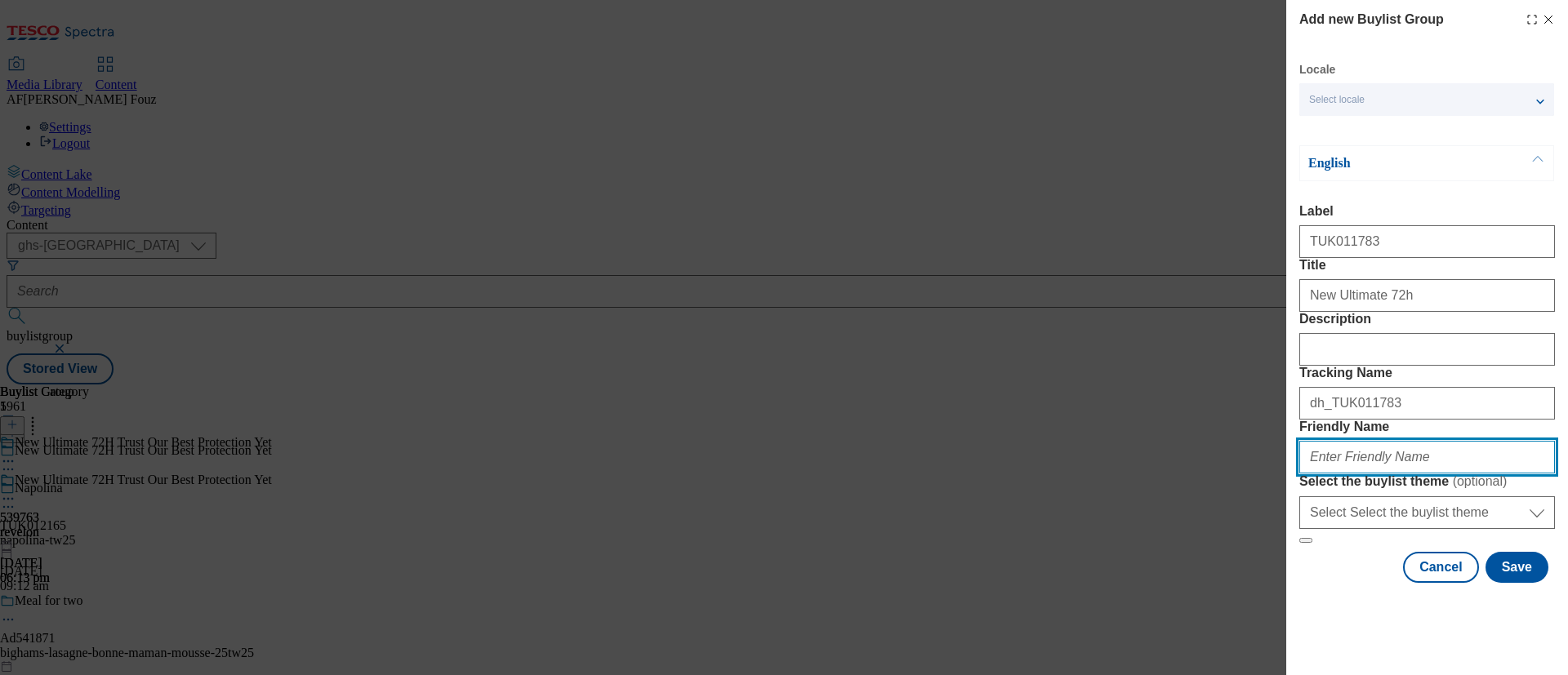
click at [1401, 474] on input "Friendly Name" at bounding box center [1427, 457] width 256 height 33
type input "revlon-mitchum-25tw25"
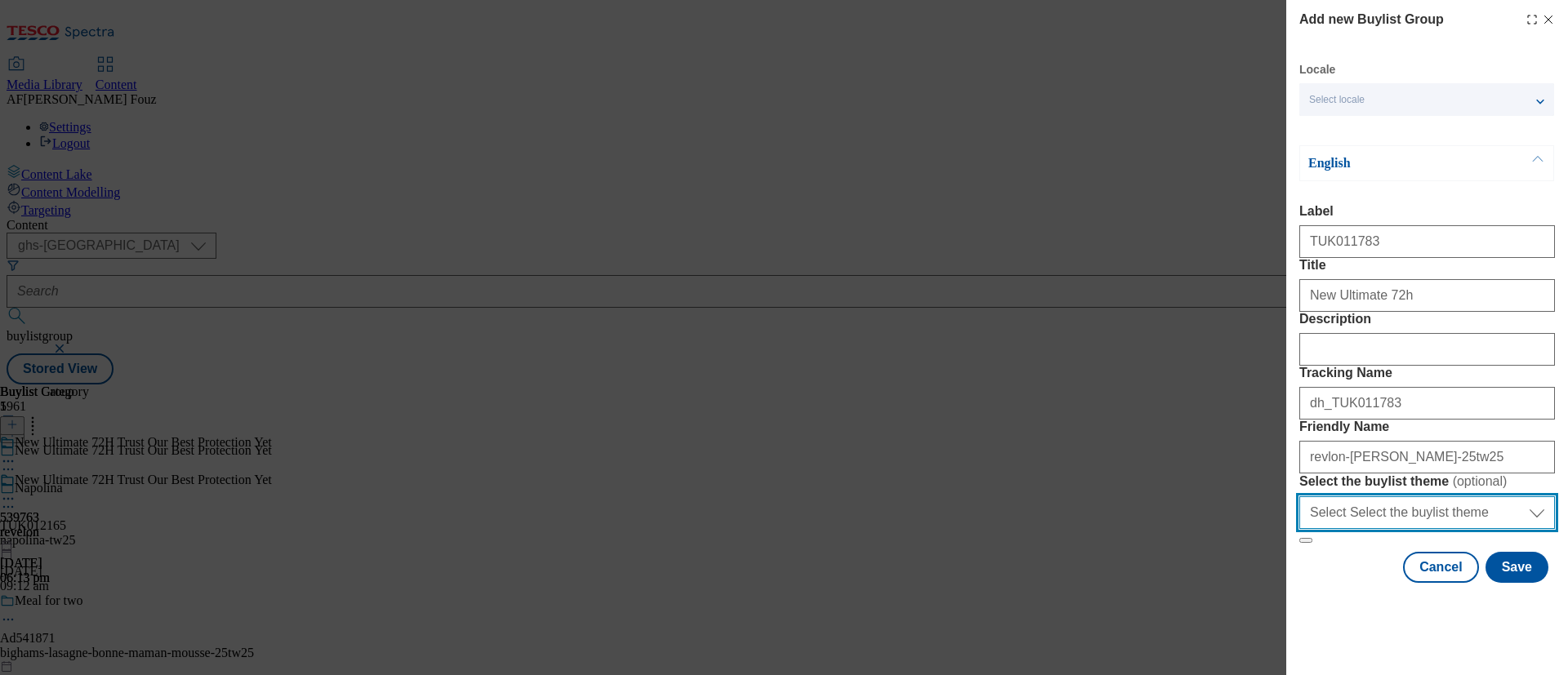
click at [1393, 529] on select "Select Select the buylist theme default fandf" at bounding box center [1427, 513] width 256 height 33
select select "default"
click at [1299, 529] on select "Select Select the buylist theme default fandf" at bounding box center [1427, 513] width 256 height 33
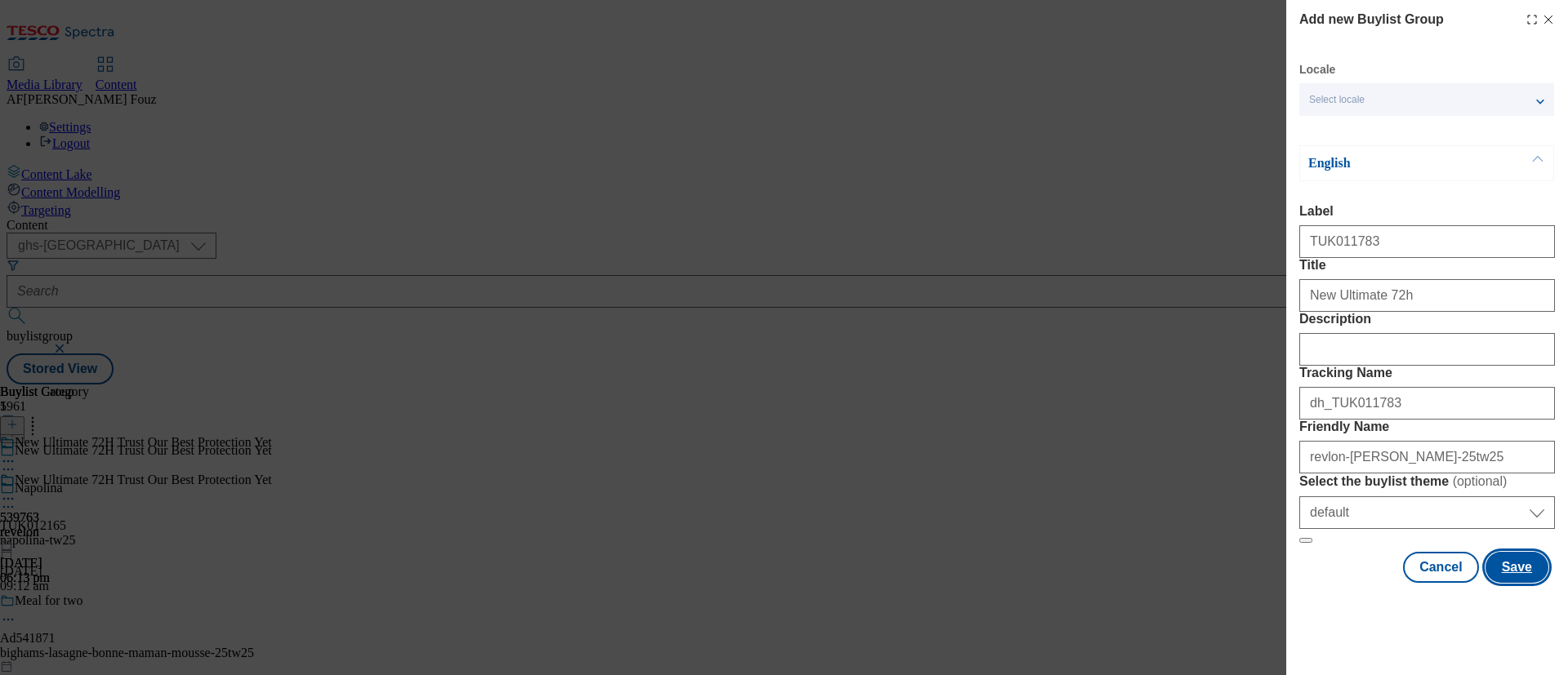
click at [1501, 583] on button "Save" at bounding box center [1517, 568] width 63 height 31
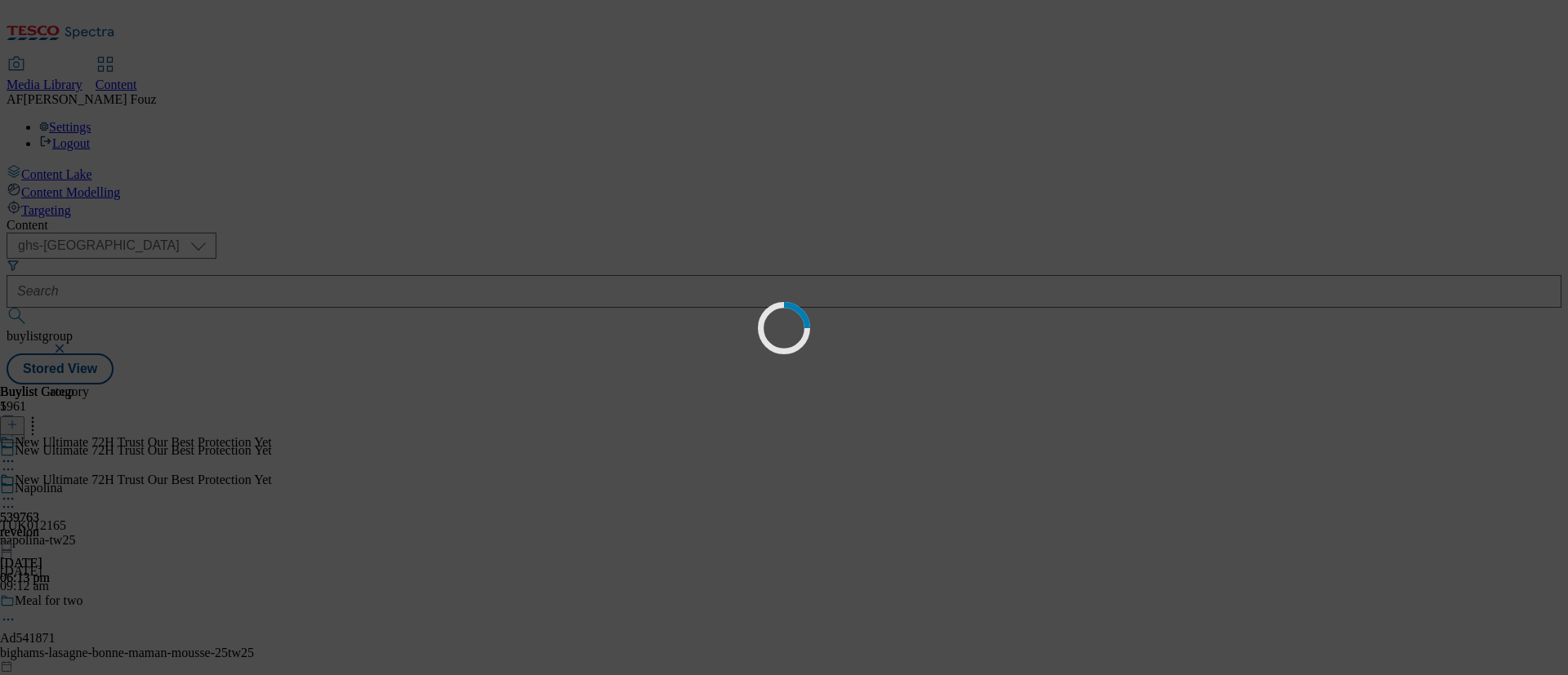
select select "default"
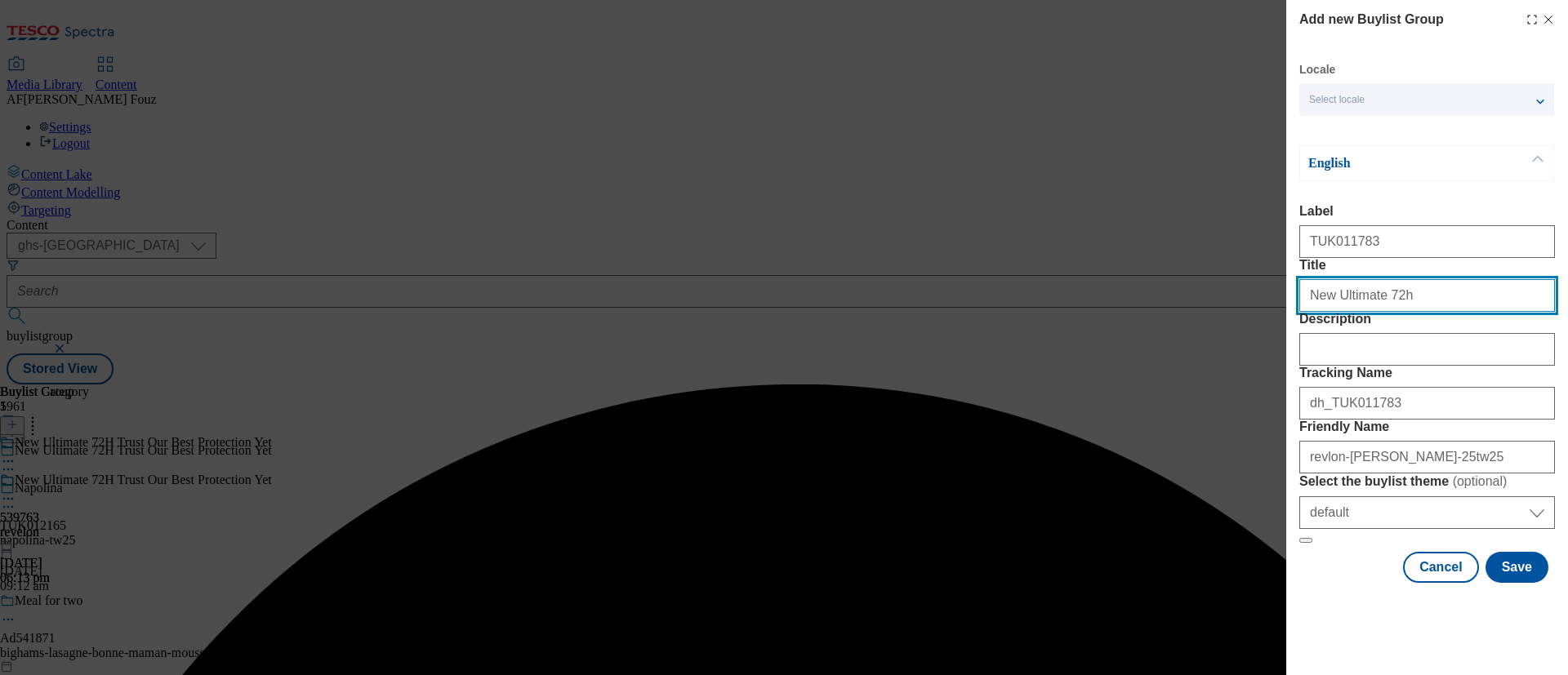
click at [1419, 312] on input "New Ultimate 72h" at bounding box center [1427, 296] width 256 height 33
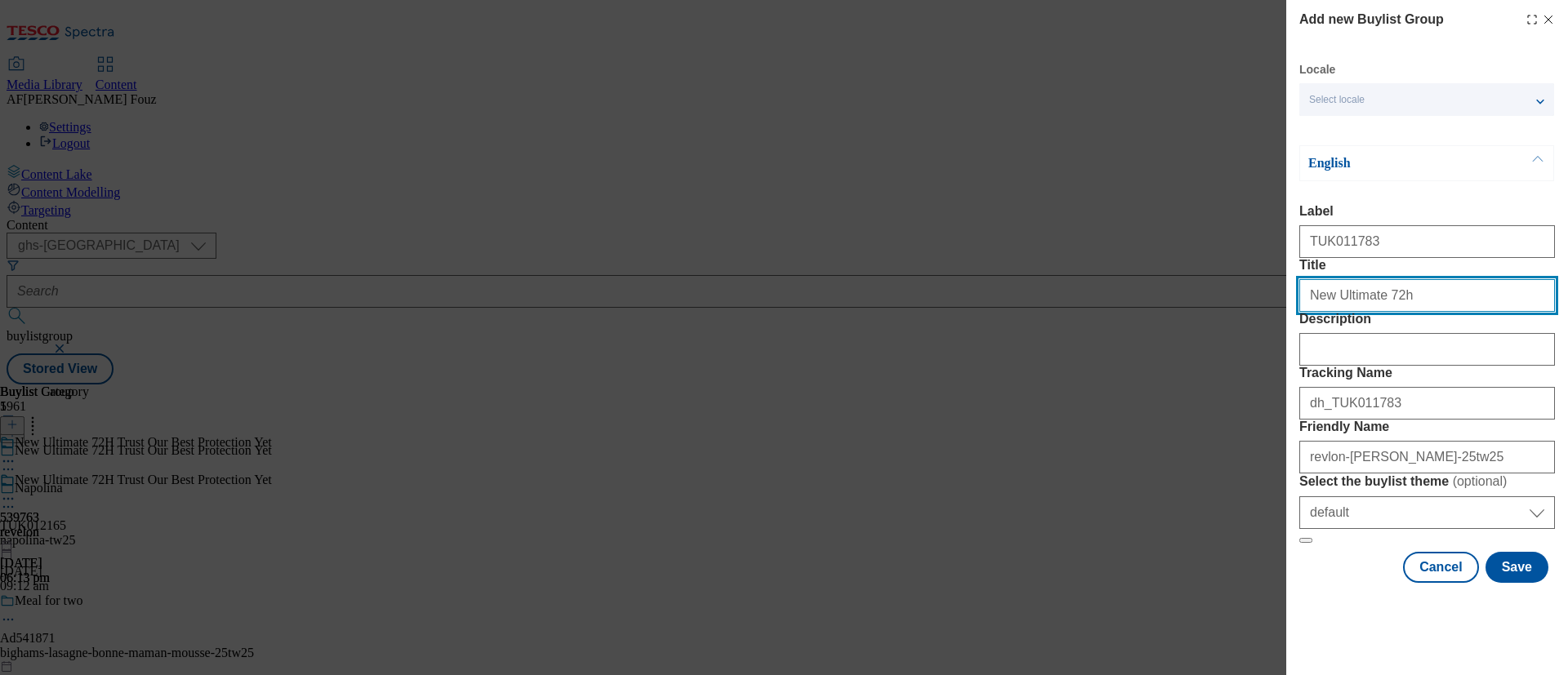
scroll to position [0, 0]
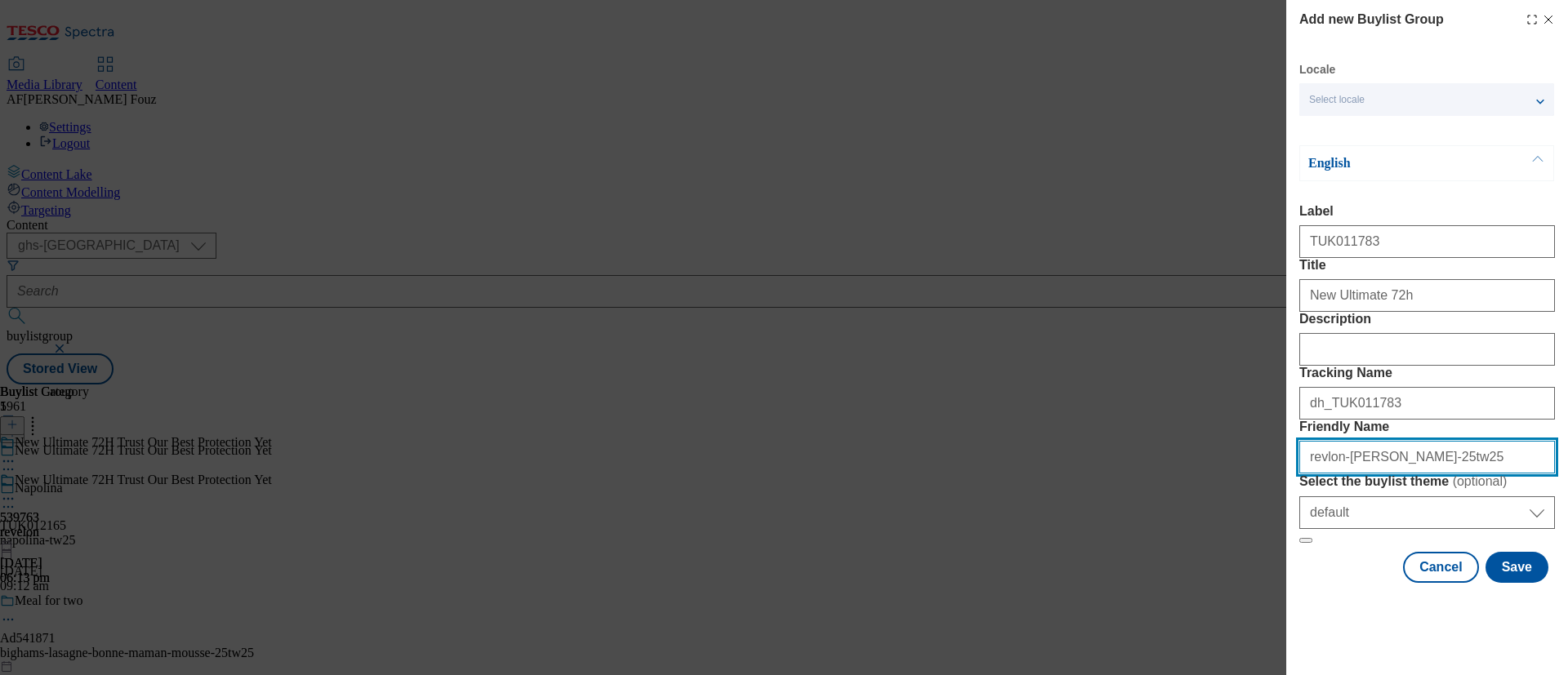
click at [1358, 474] on input "revlon-mitchum-25tw25" at bounding box center [1427, 457] width 256 height 33
type input "revlon-25tw25"
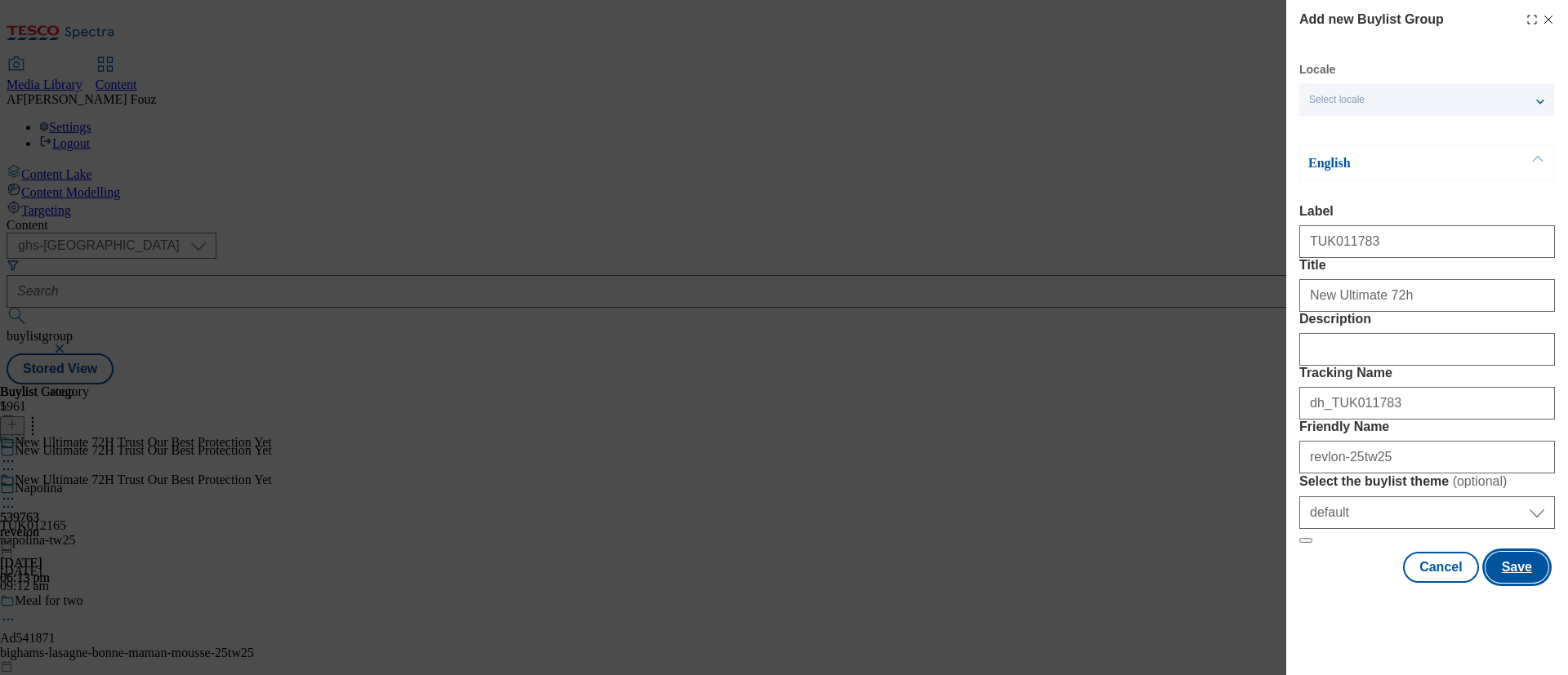
click at [1524, 583] on button "Save" at bounding box center [1517, 568] width 63 height 31
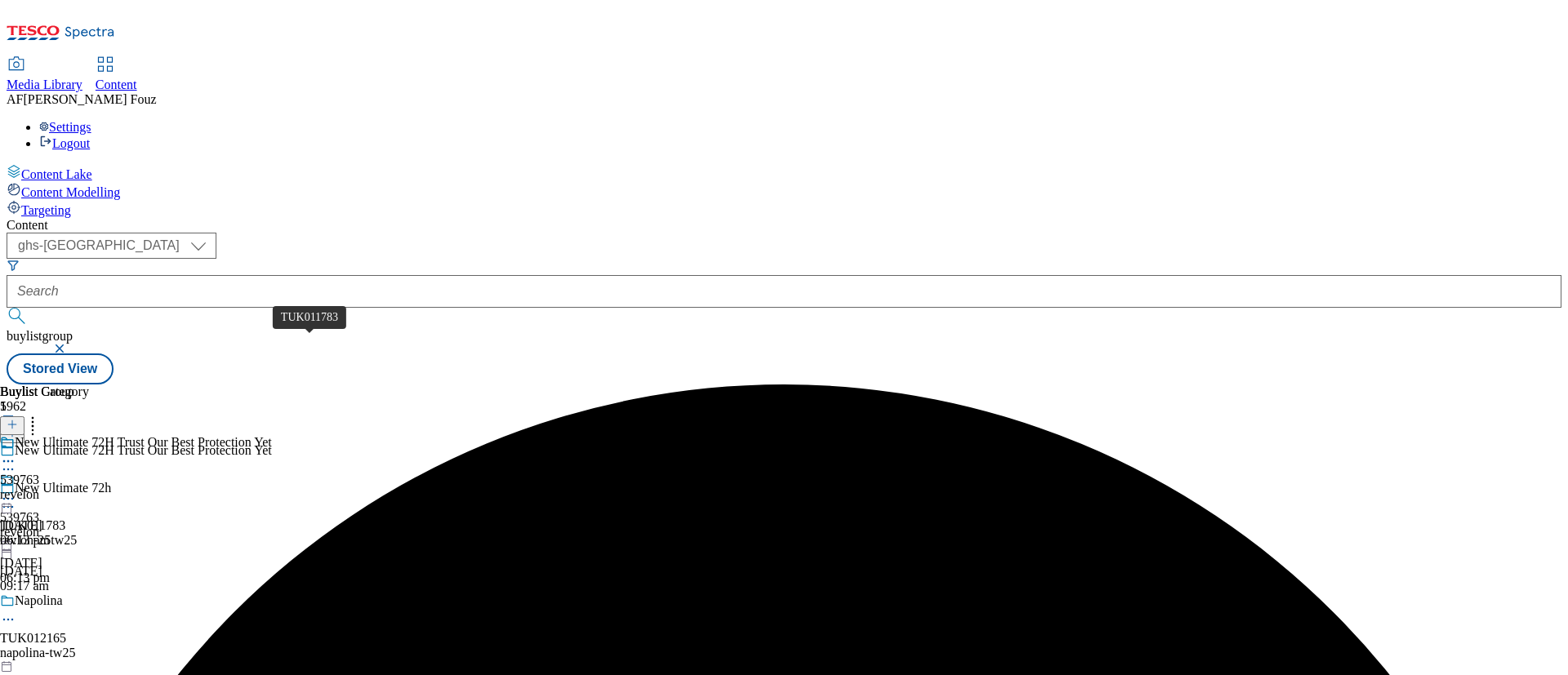
click at [66, 519] on div "TUK011783" at bounding box center [33, 525] width 66 height 15
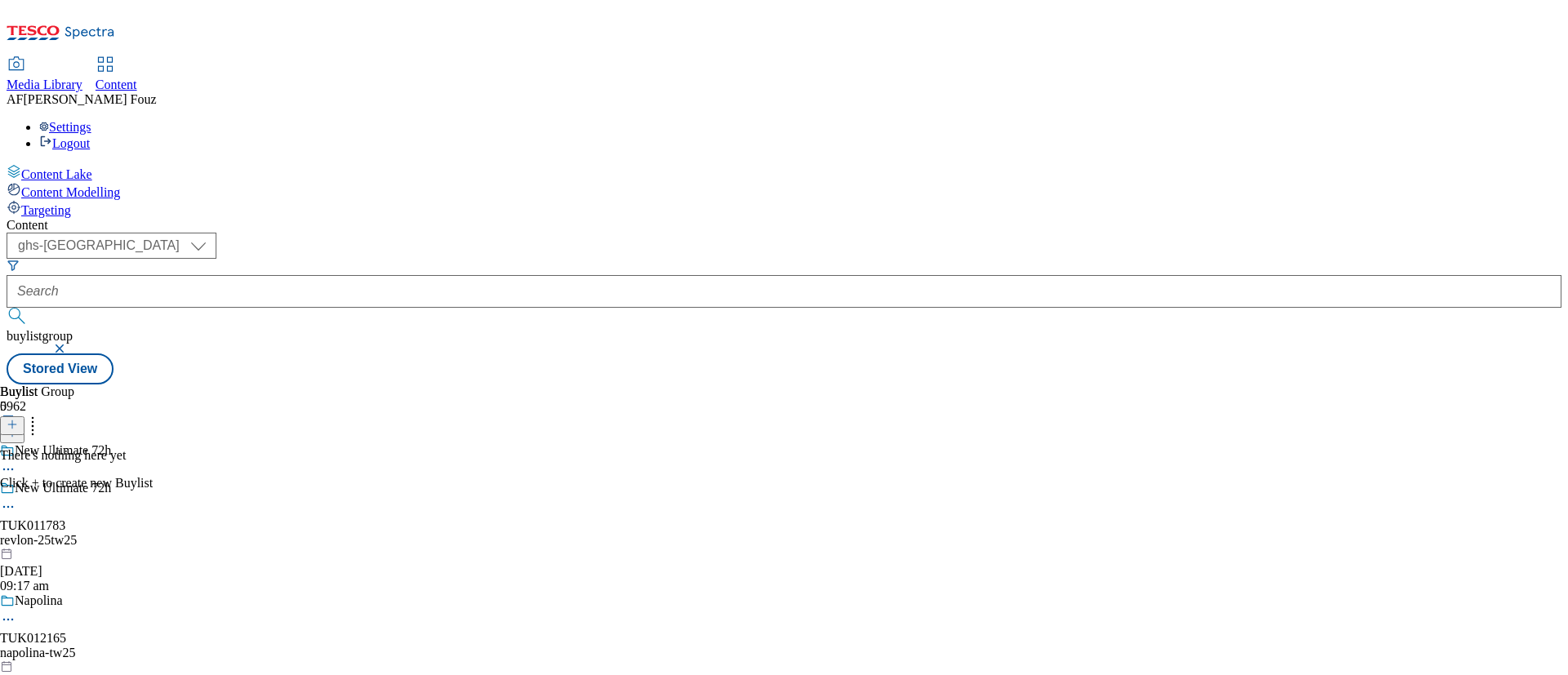
click at [18, 419] on icon at bounding box center [12, 424] width 11 height 11
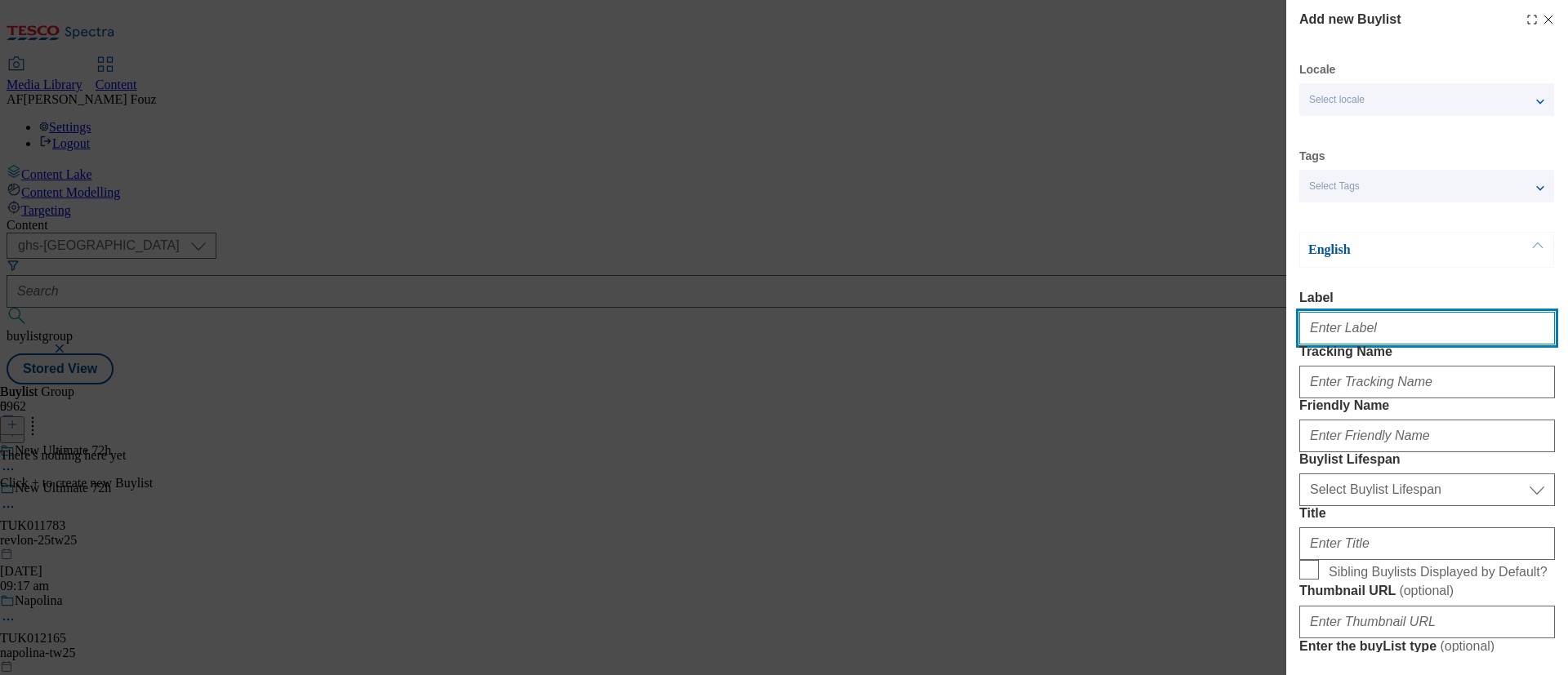
click at [1352, 343] on input "Label" at bounding box center [1427, 328] width 256 height 33
paste input "TUK011783"
type input "TUK011783"
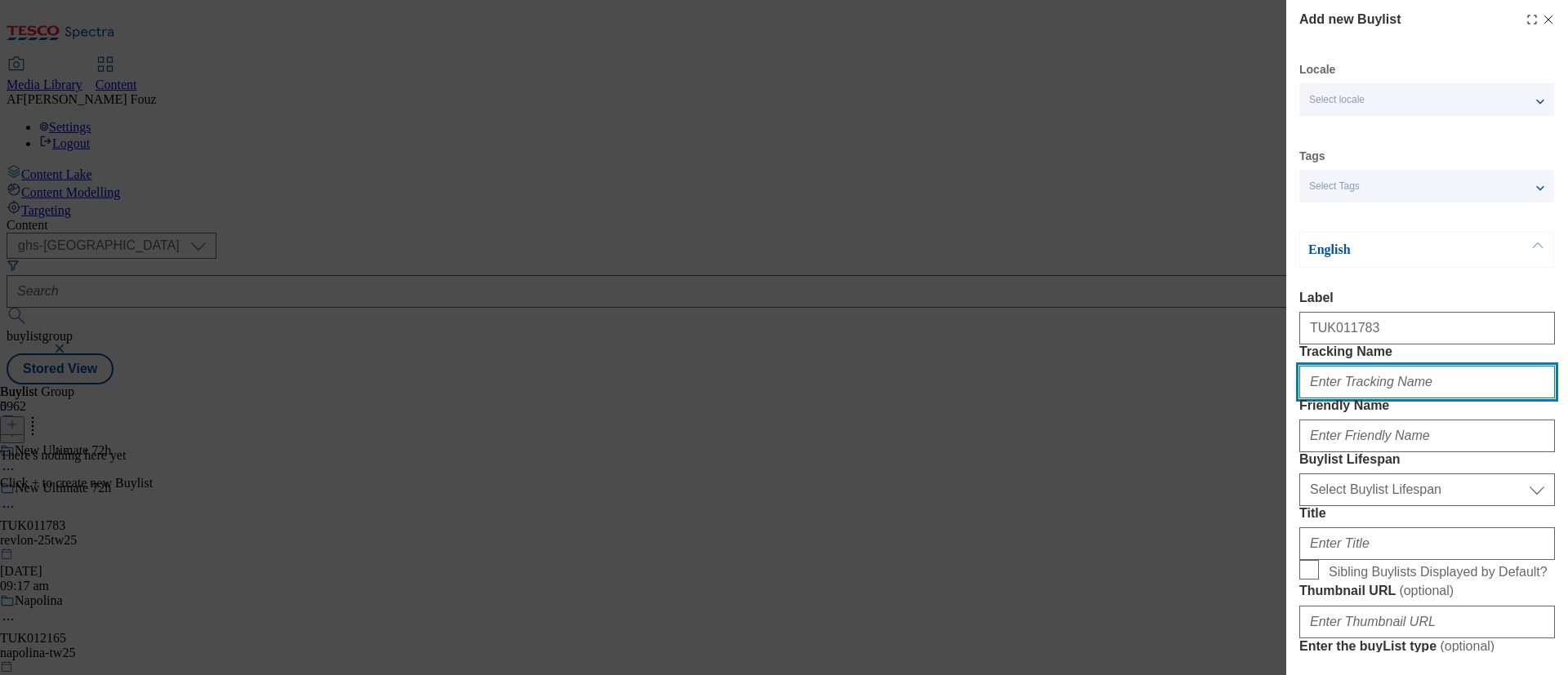
click at [1340, 398] on input "Tracking Name" at bounding box center [1427, 382] width 256 height 33
paste input "TUK011783"
type input "dh_TUK011783"
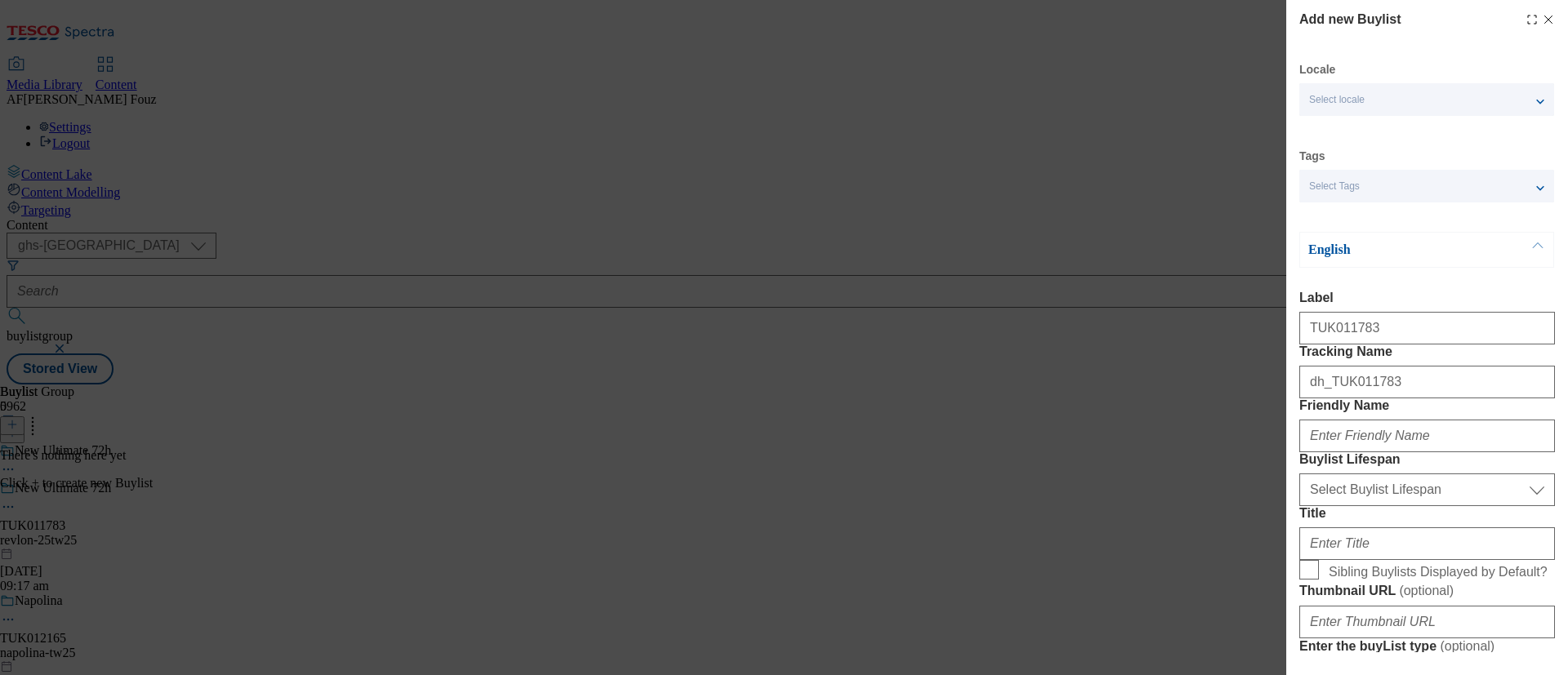
click at [1333, 452] on input "Friendly Name" at bounding box center [1427, 436] width 256 height 33
click at [1439, 467] on label "Buylist Lifespan" at bounding box center [1427, 459] width 256 height 15
click at [1439, 506] on select "Select Buylist Lifespan evergreen seasonal tactical" at bounding box center [1427, 490] width 256 height 33
click at [1415, 452] on input "Friendly Name" at bounding box center [1427, 436] width 256 height 33
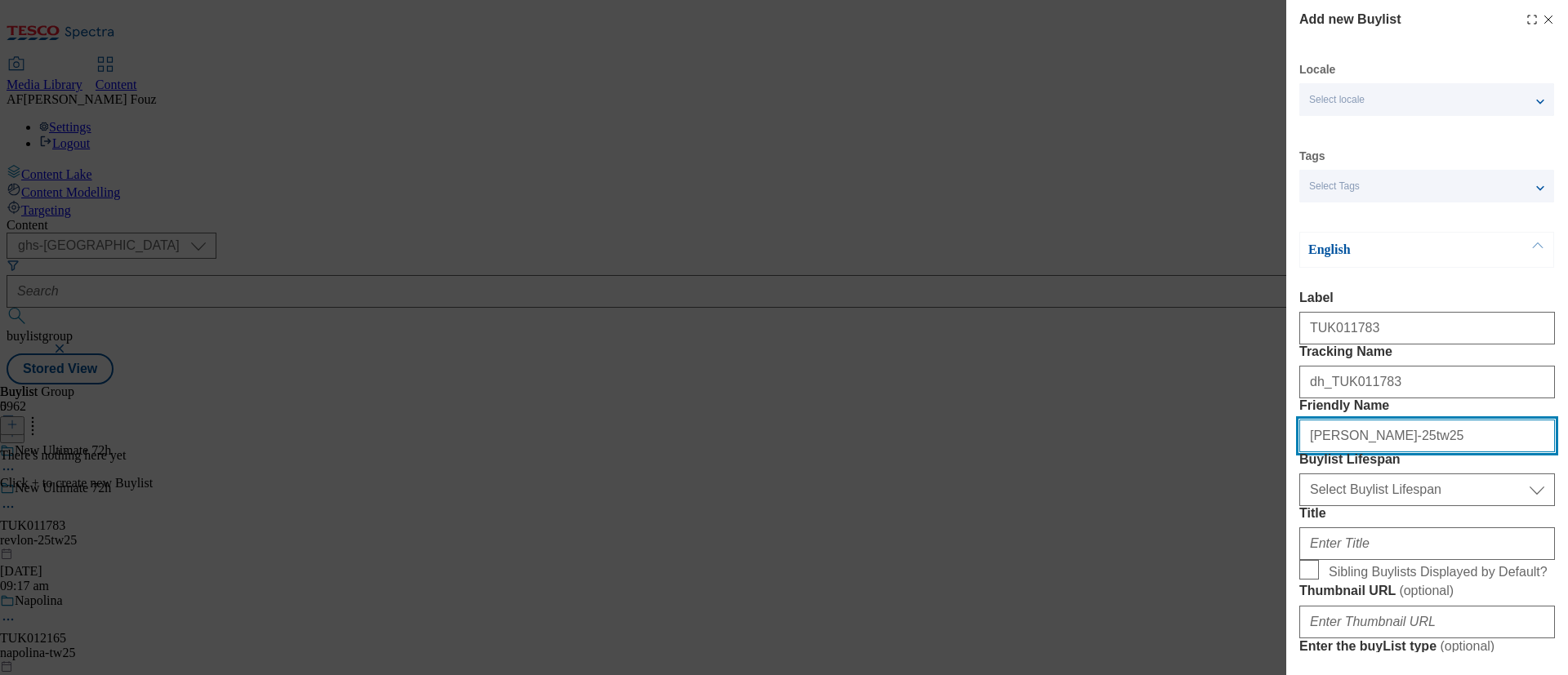
type input "mitchum-25tw25"
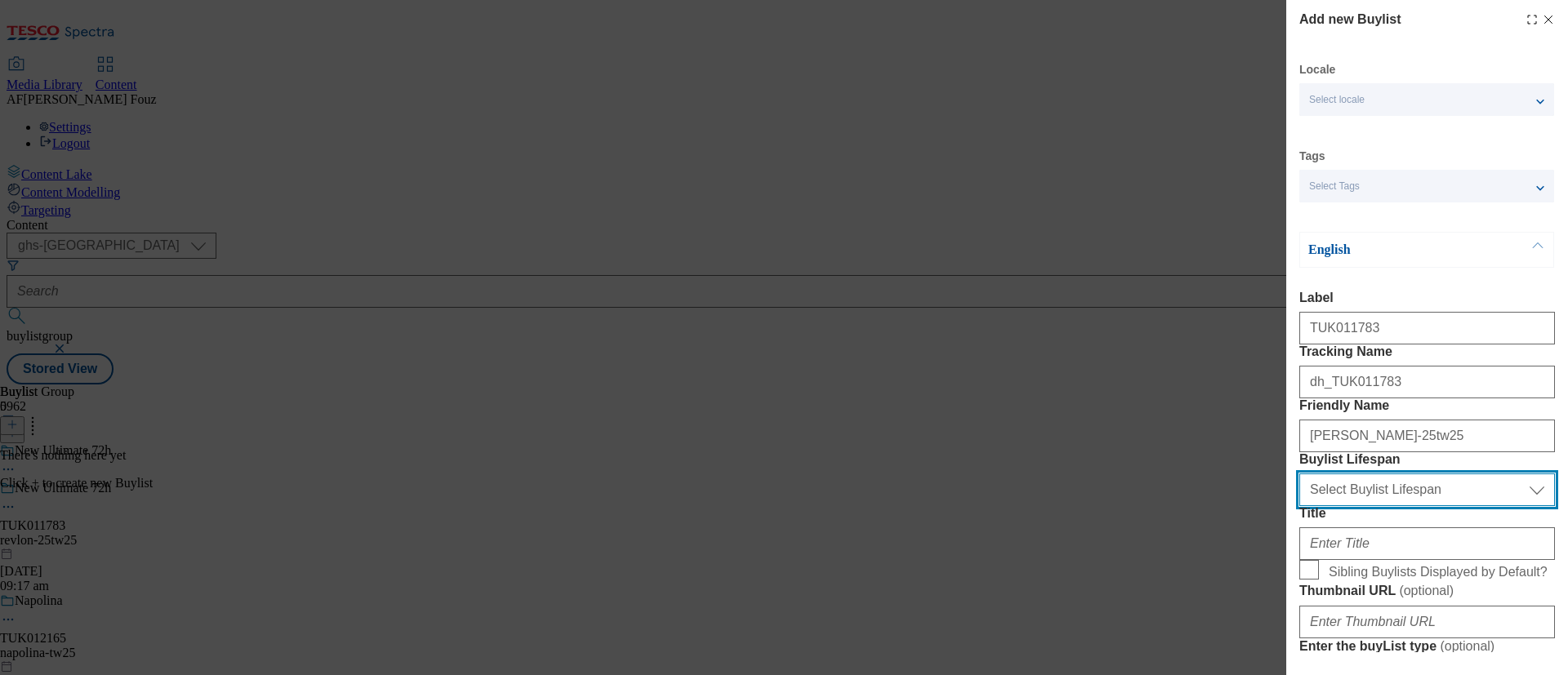
click at [1381, 506] on select "Select Buylist Lifespan evergreen seasonal tactical" at bounding box center [1427, 490] width 256 height 33
select select "tactical"
click at [1299, 506] on select "Select Buylist Lifespan evergreen seasonal tactical" at bounding box center [1427, 490] width 256 height 33
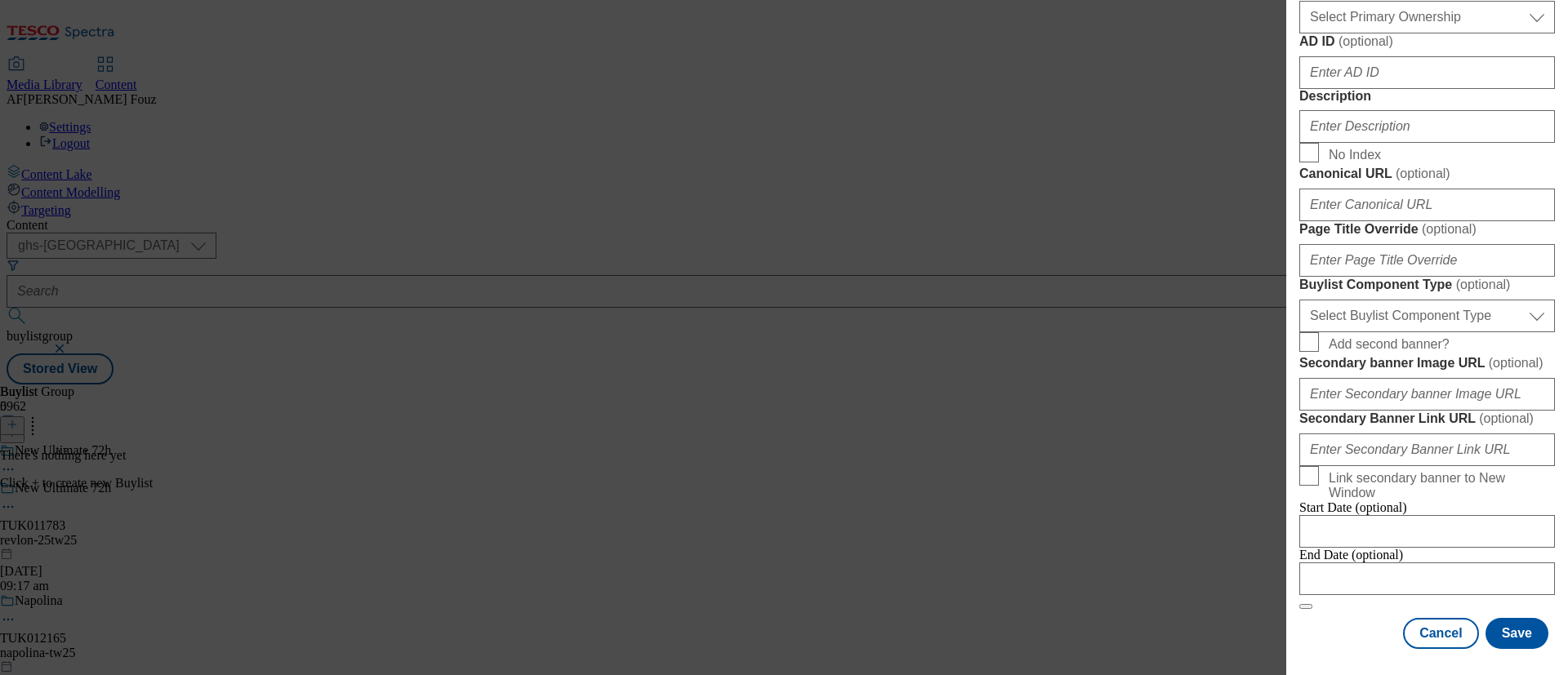
scroll to position [1440, 0]
click at [1332, 563] on input "Modal" at bounding box center [1427, 579] width 256 height 33
select select "2025"
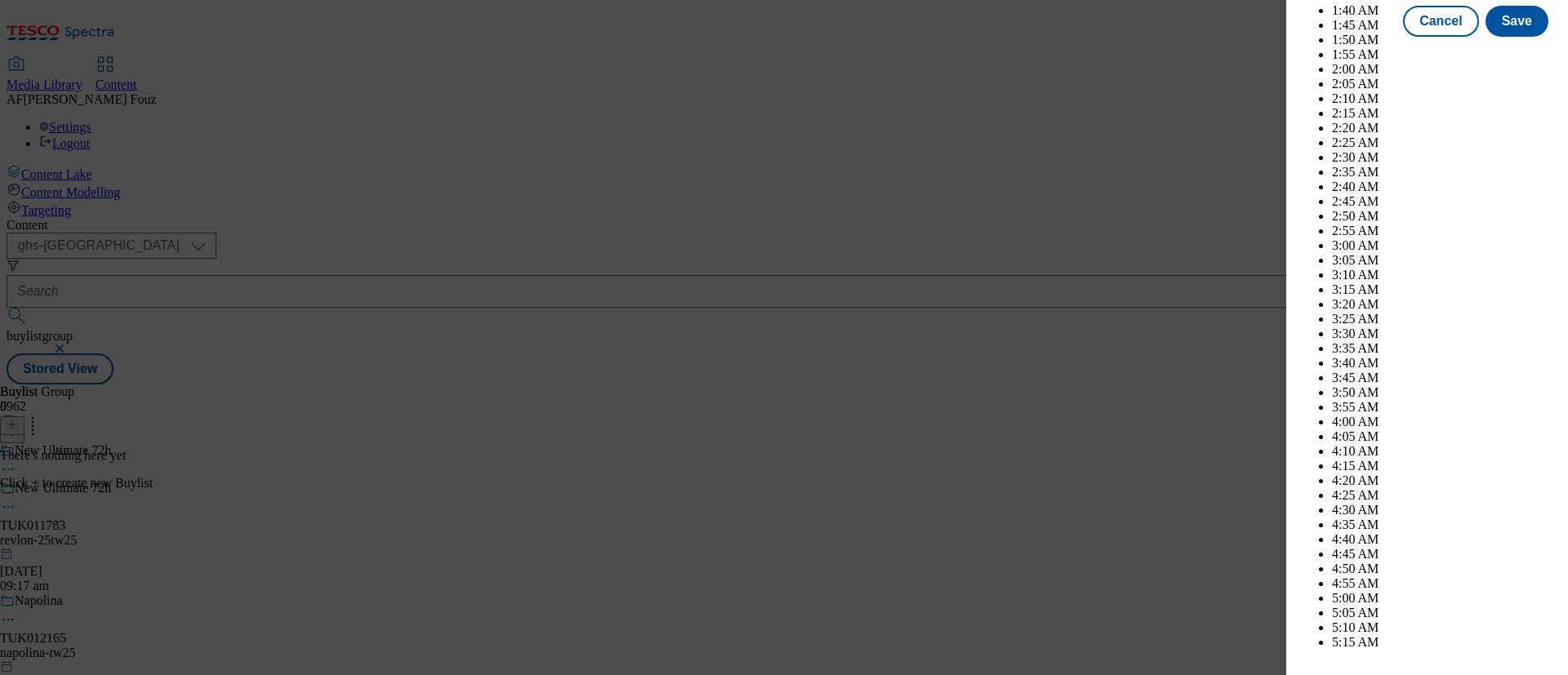
scroll to position [3335, 0]
select select "September"
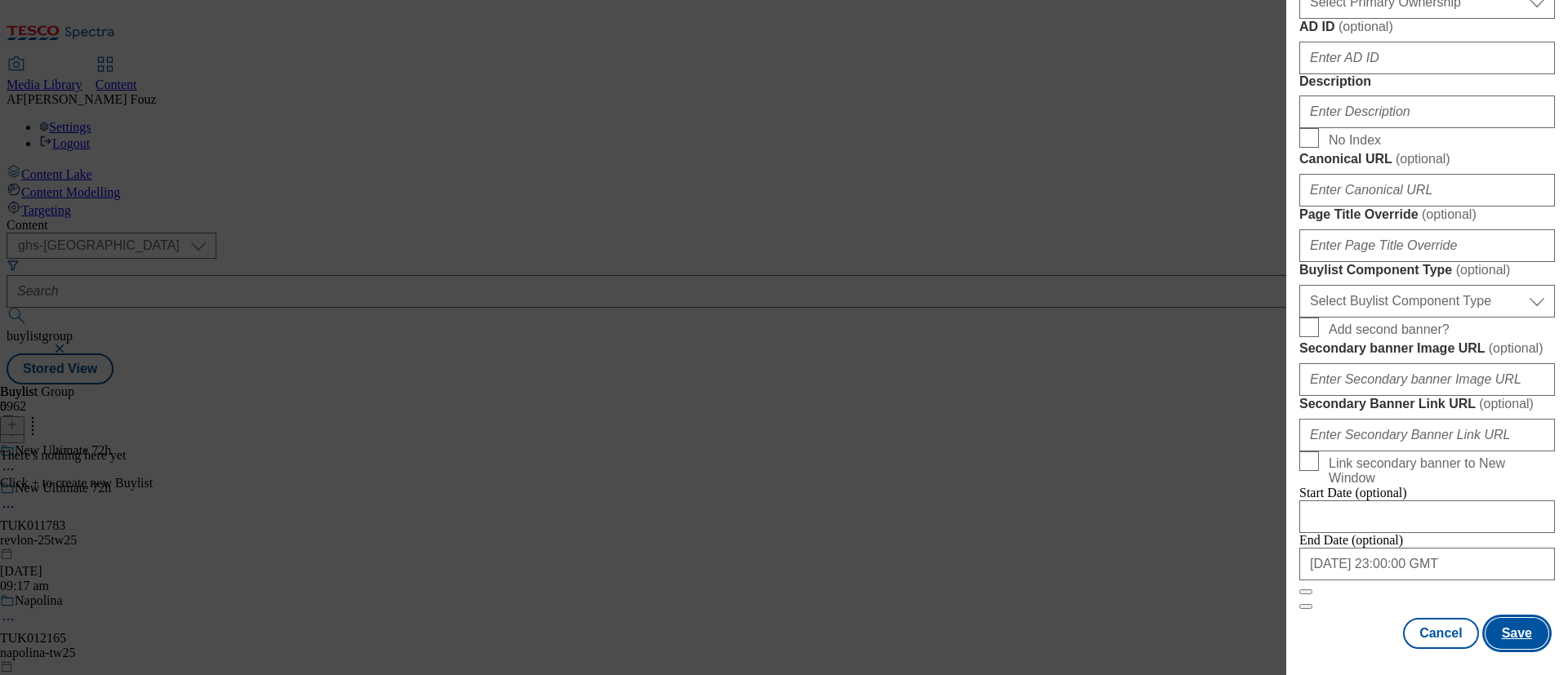
click at [1506, 618] on button "Save" at bounding box center [1517, 634] width 63 height 31
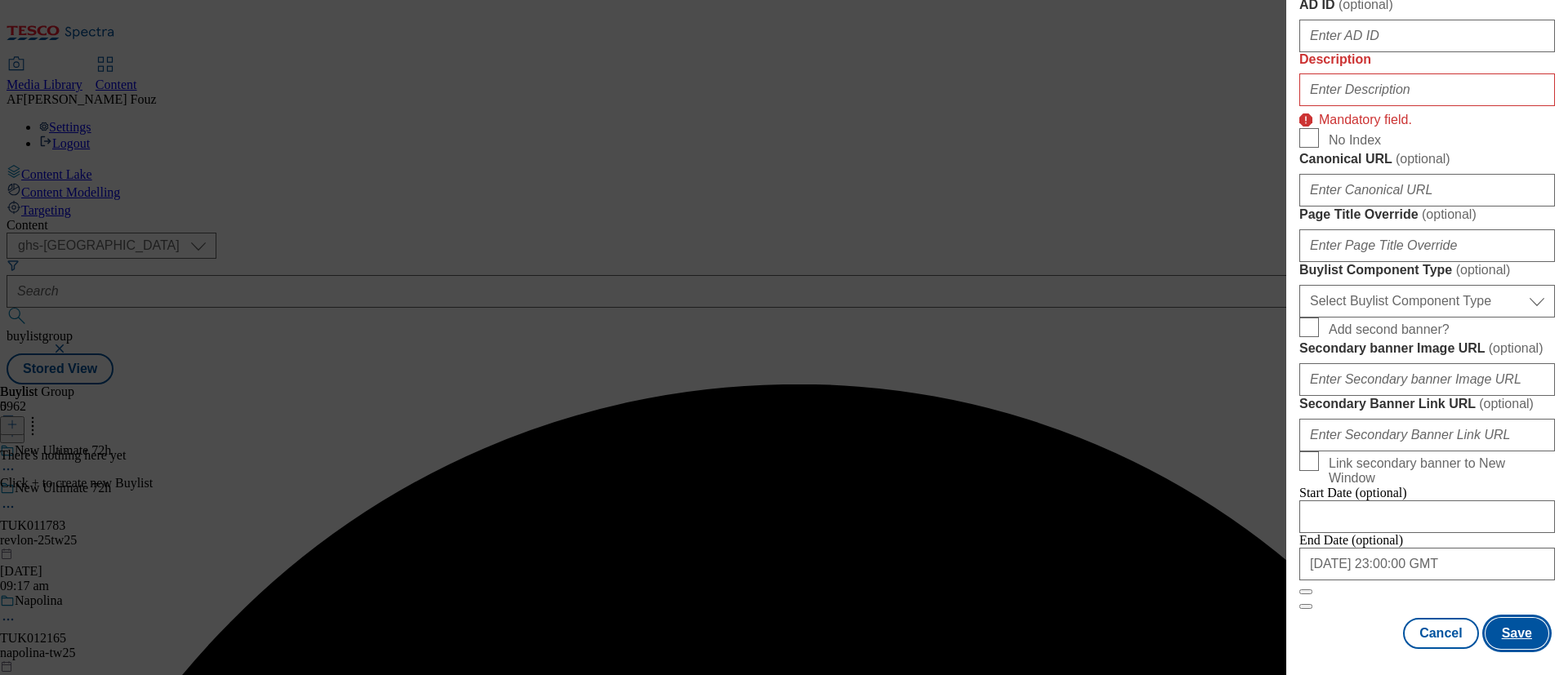
scroll to position [990, 0]
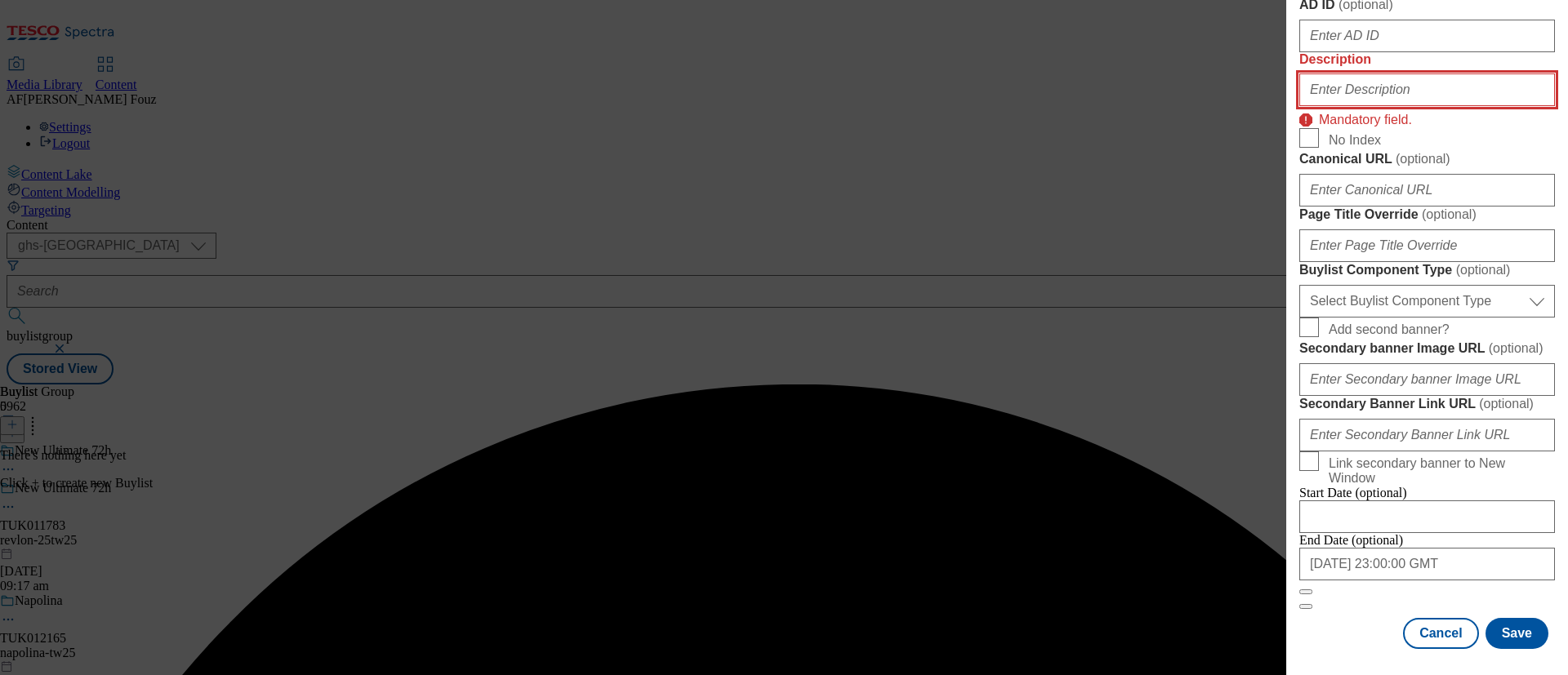
click at [1414, 106] on input "Description" at bounding box center [1427, 90] width 256 height 33
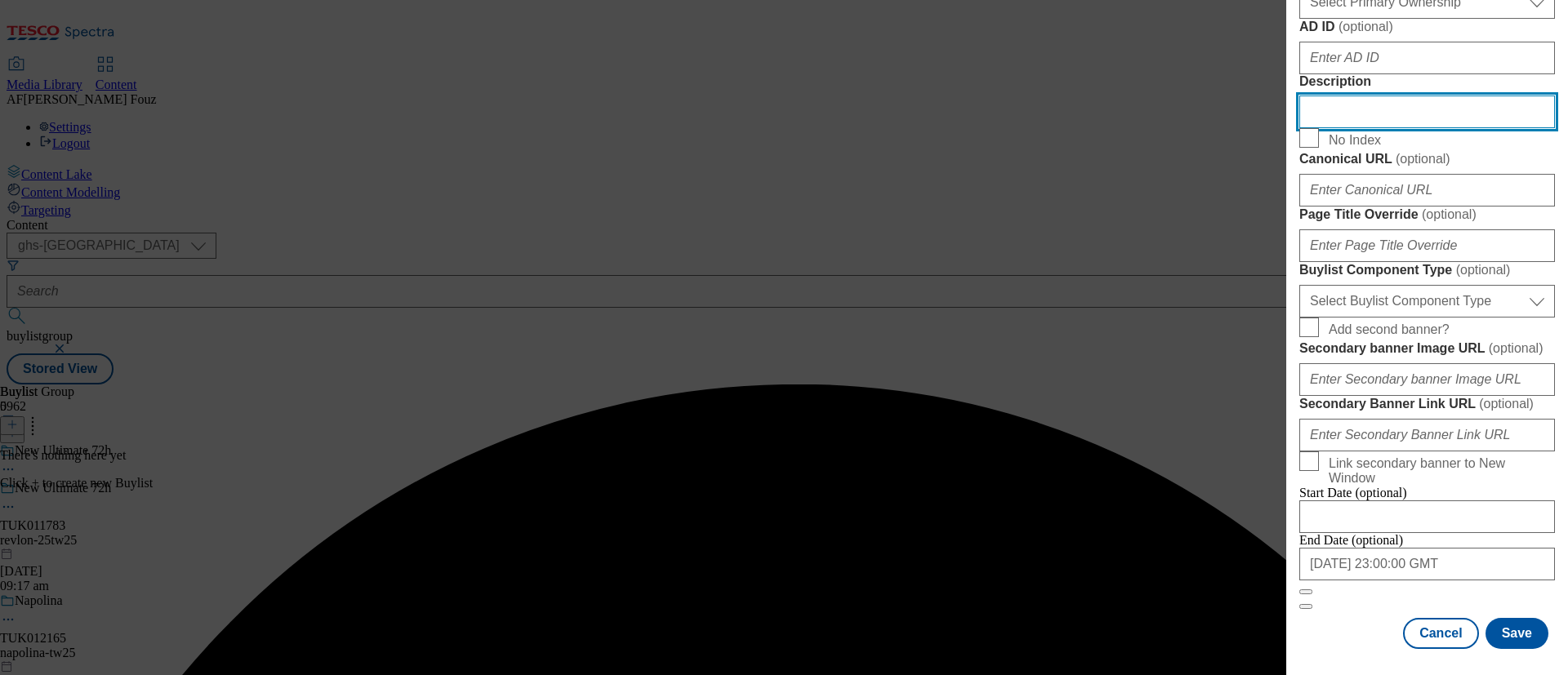
scroll to position [1460, 0]
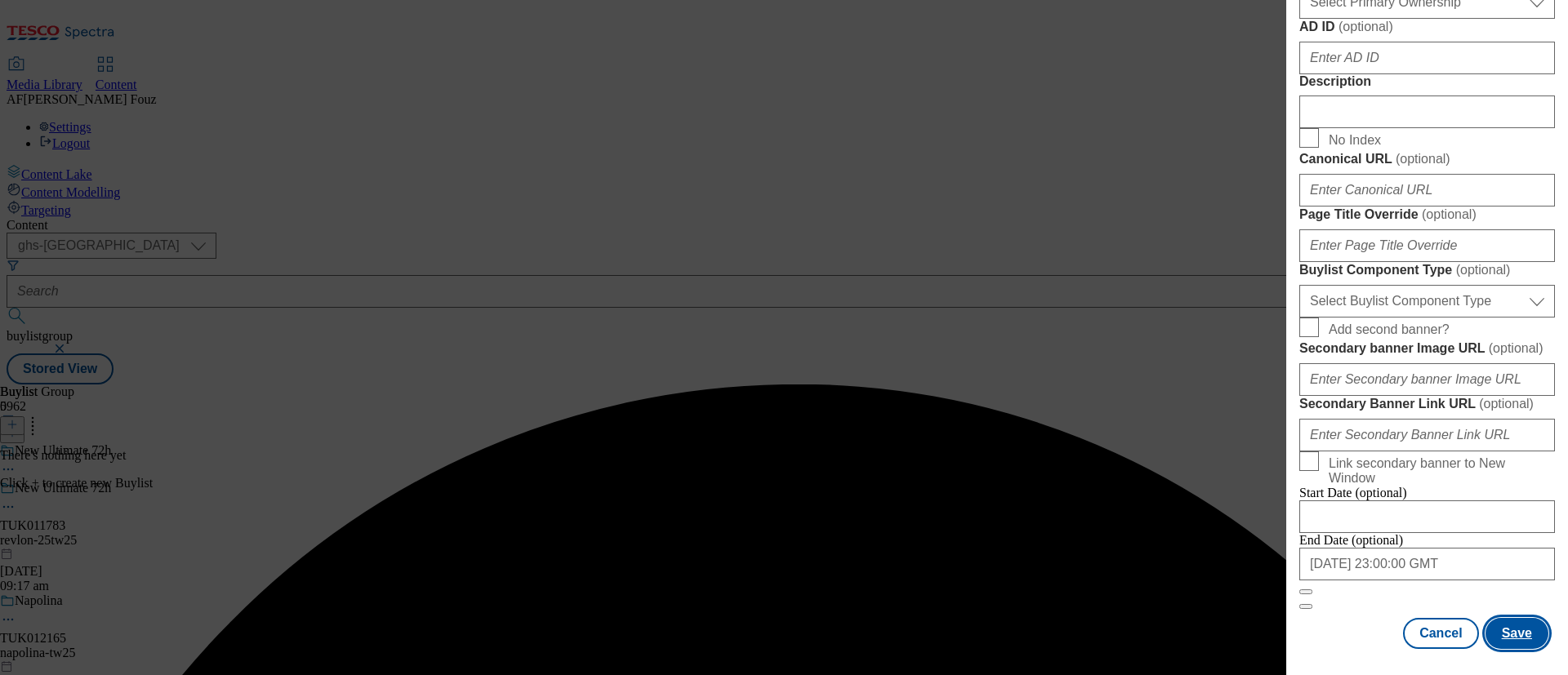
click at [1503, 618] on button "Save" at bounding box center [1517, 634] width 63 height 31
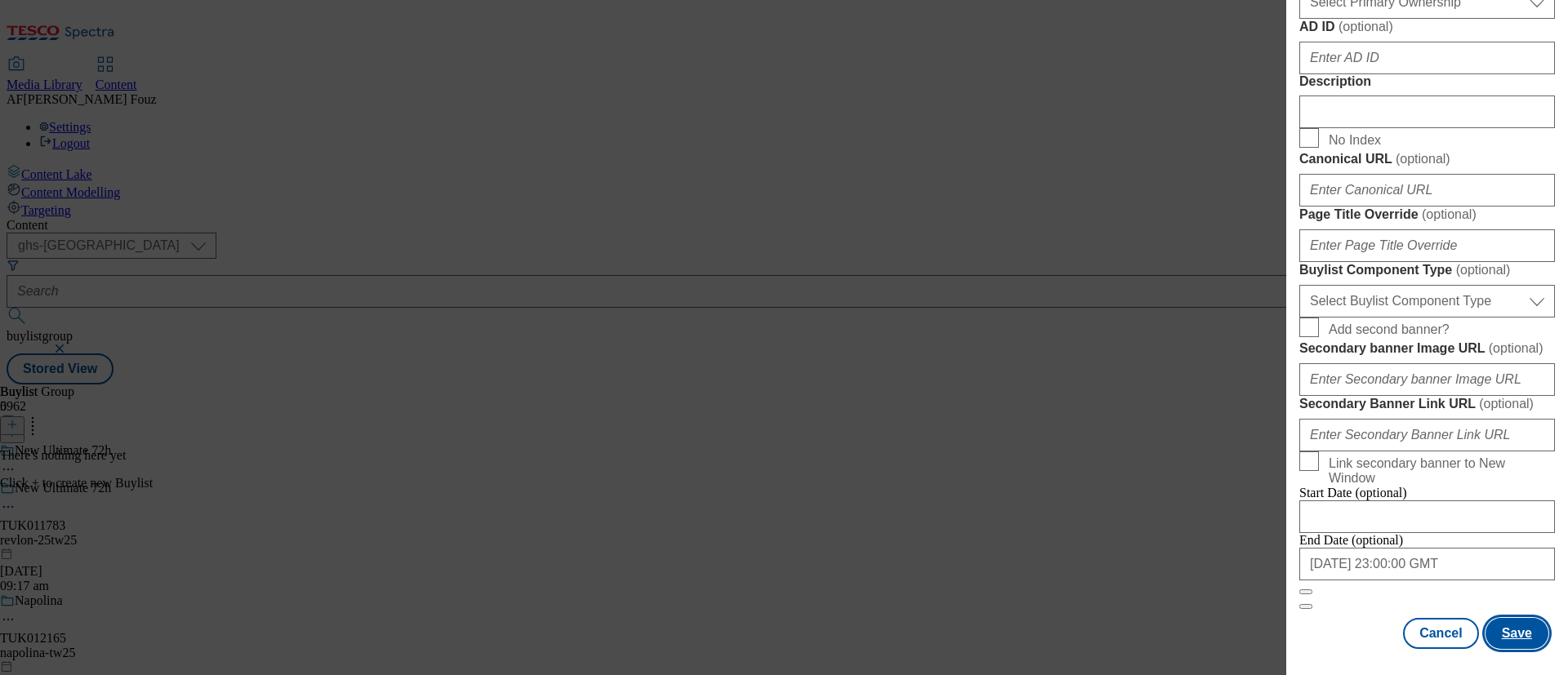
click at [1511, 618] on button "Save" at bounding box center [1517, 634] width 63 height 31
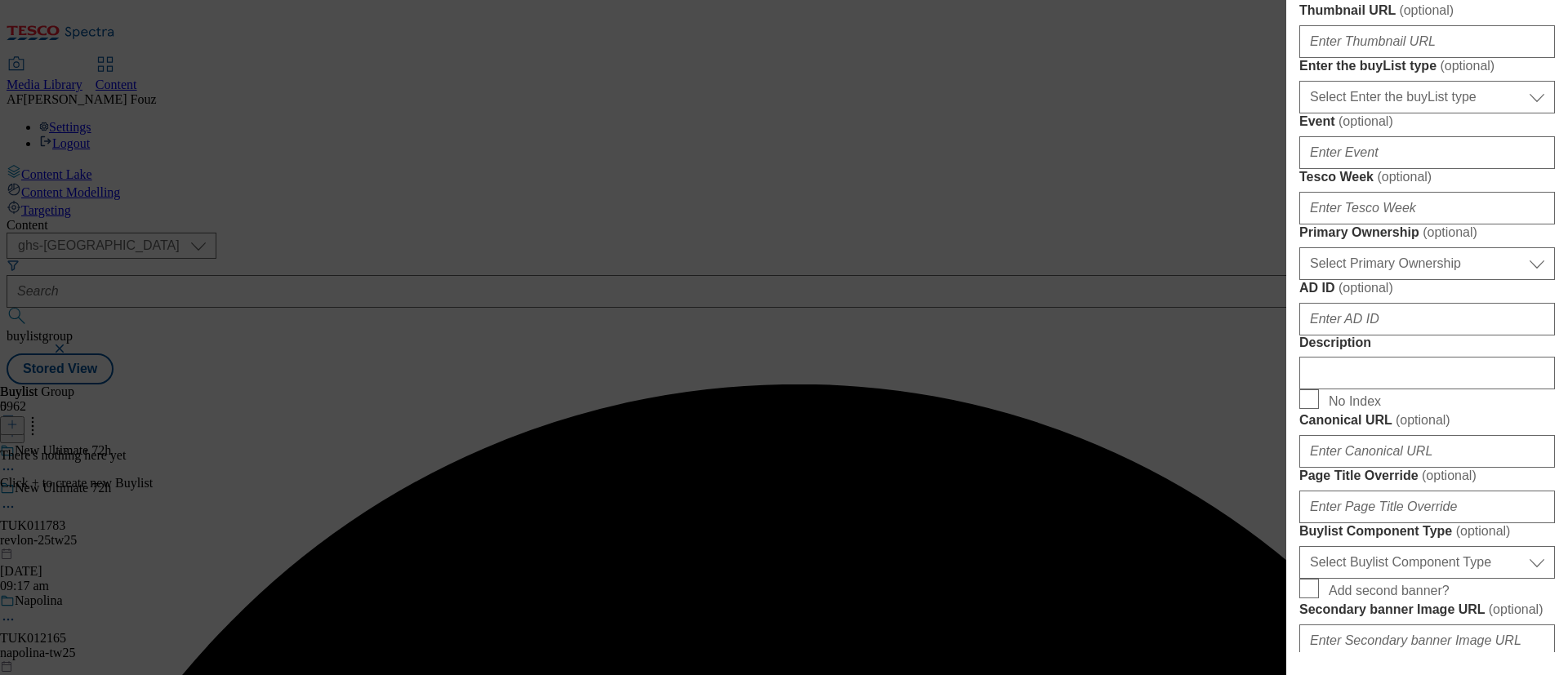
scroll to position [358, 0]
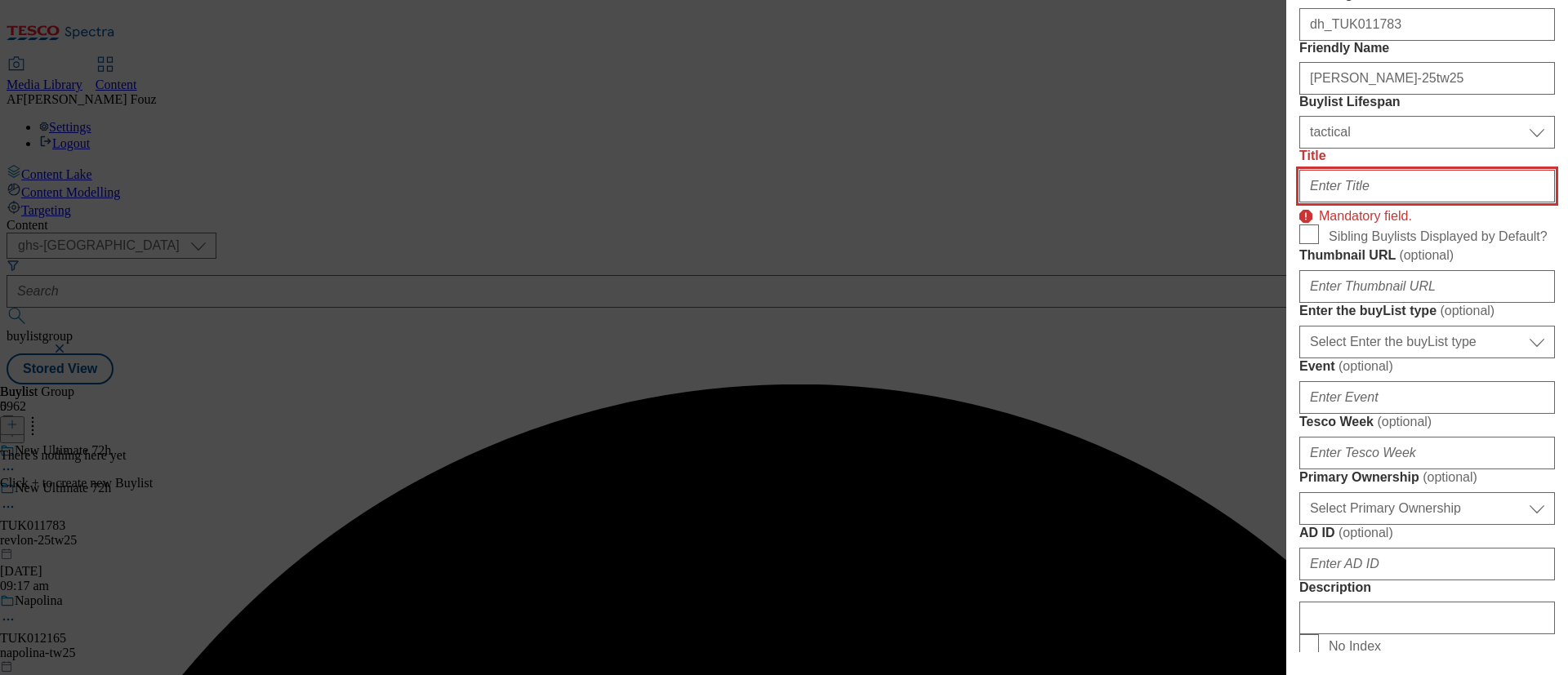
click at [1427, 202] on input "Title" at bounding box center [1427, 187] width 256 height 33
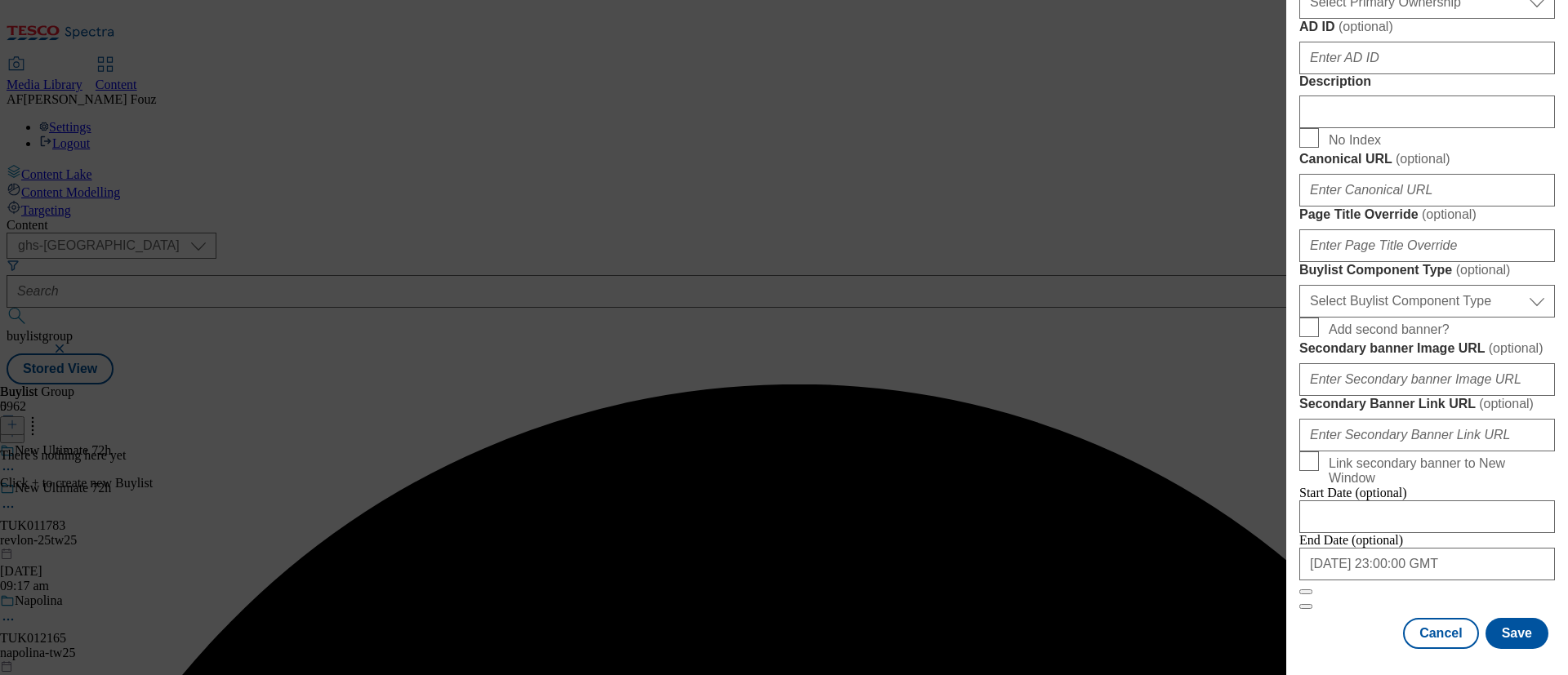
scroll to position [1440, 0]
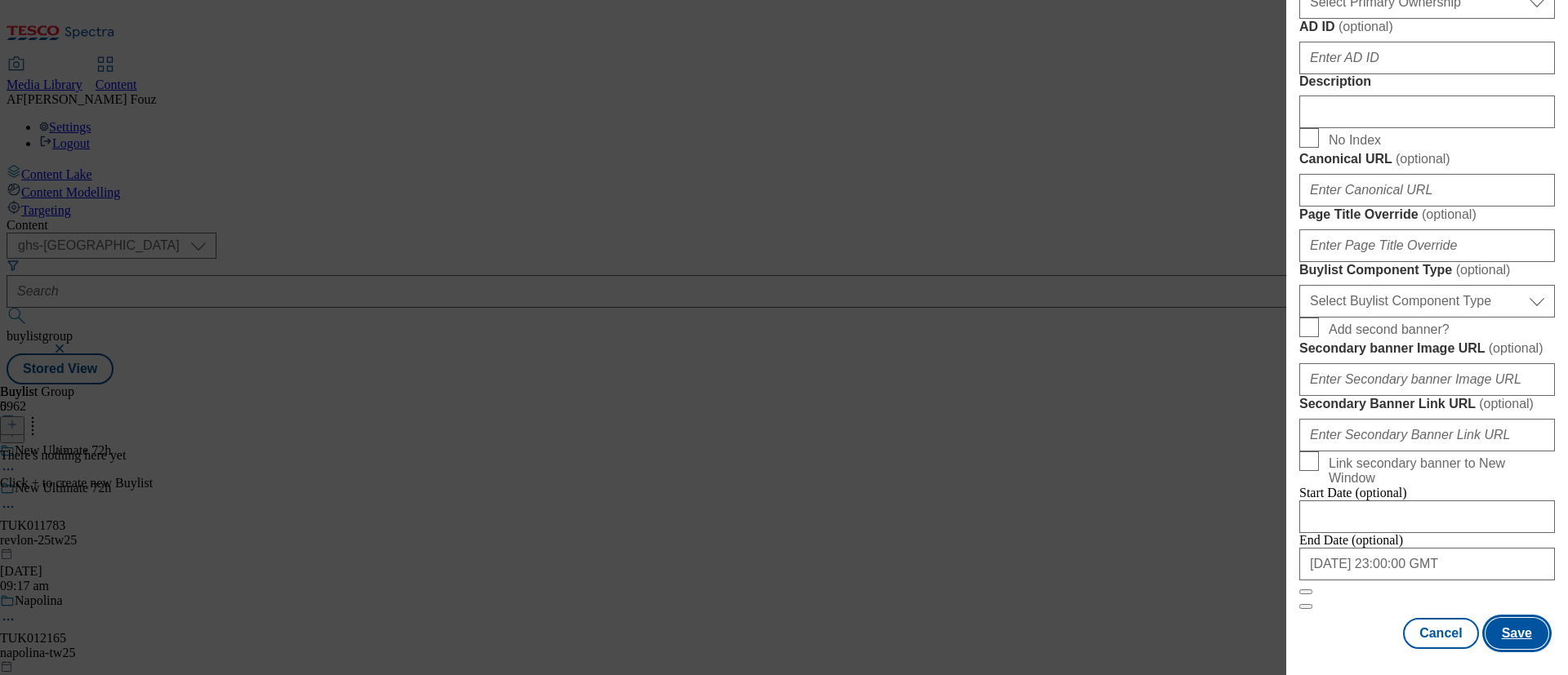
click at [1508, 618] on button "Save" at bounding box center [1517, 634] width 63 height 31
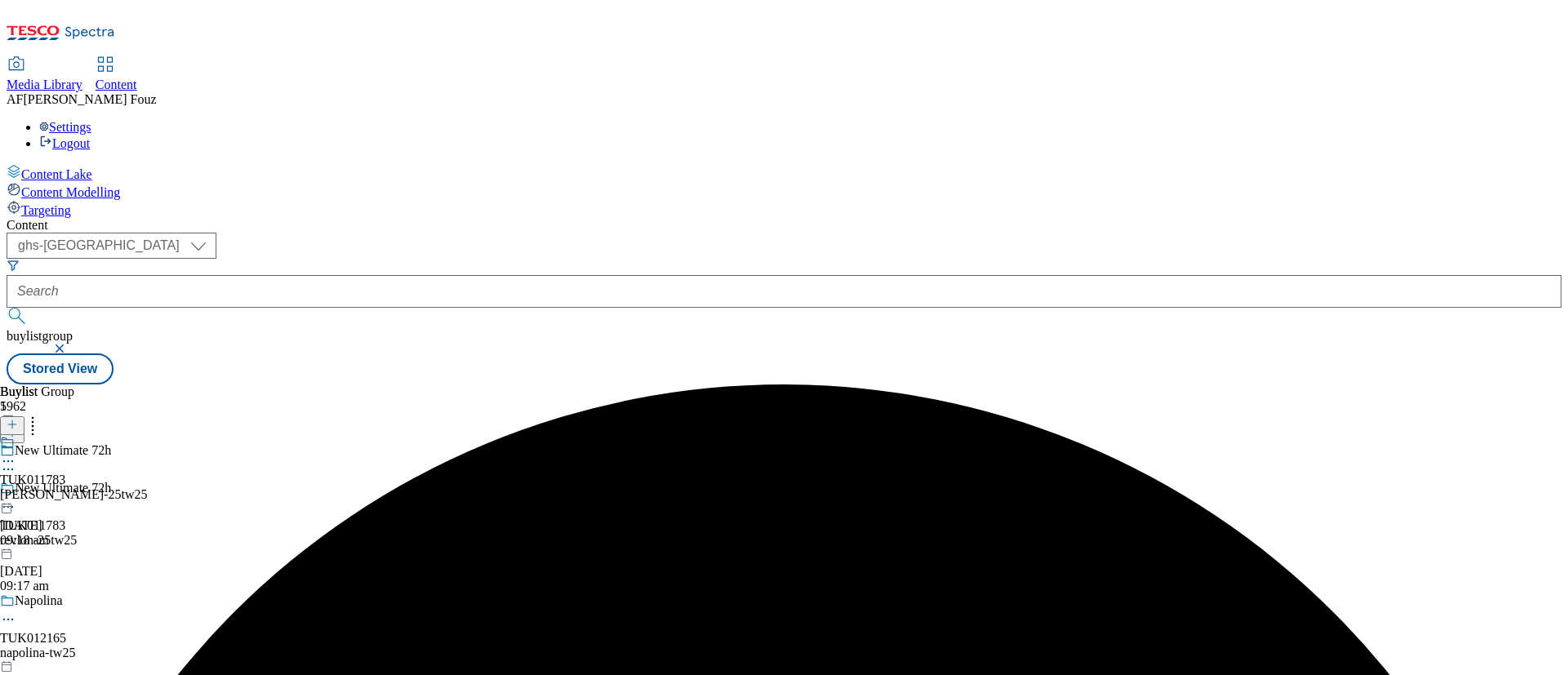
click at [147, 436] on div "TUK011783 mitchum-25tw25 15 Aug 2025 09:18 am" at bounding box center [73, 492] width 147 height 112
click at [147, 473] on div "TUK011783 mitchum-25tw25 15 Aug 2025 09:18 am" at bounding box center [73, 529] width 147 height 112
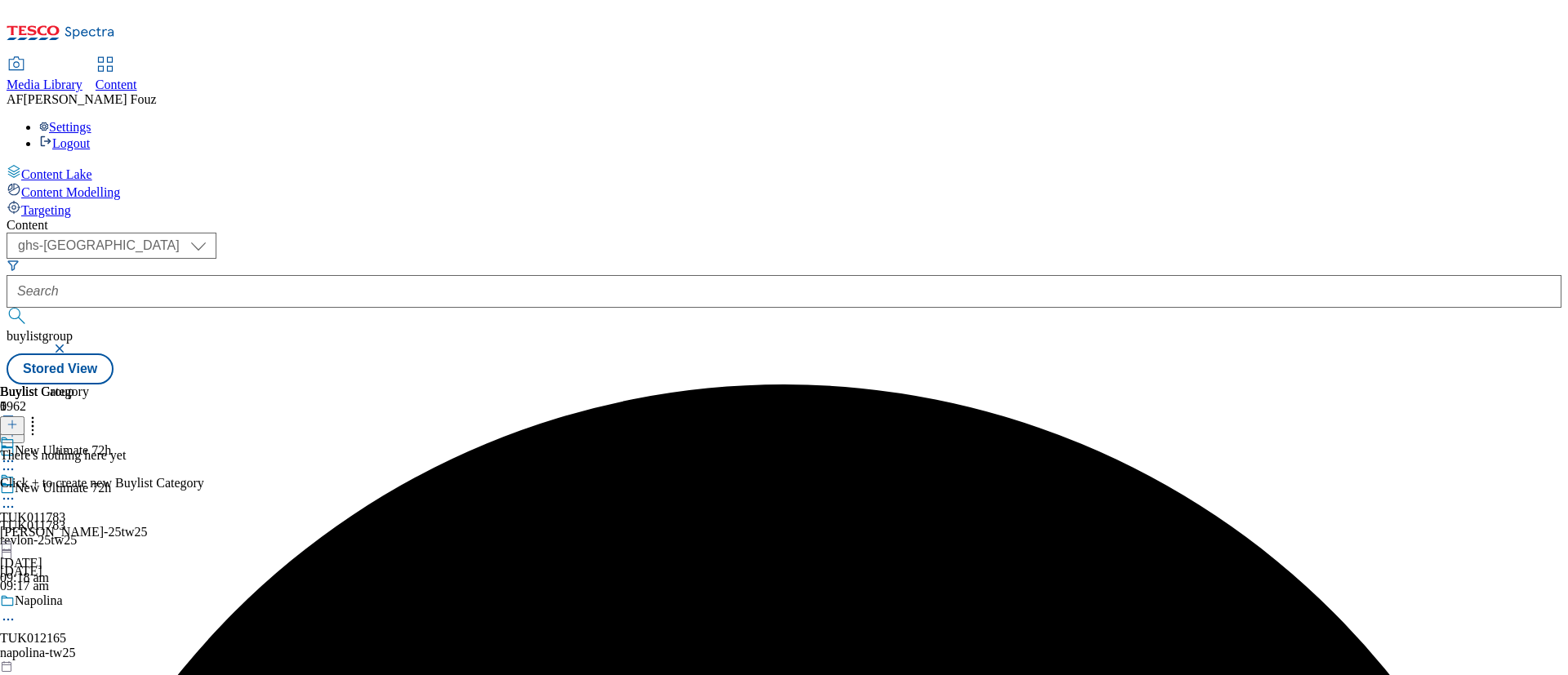
click at [18, 419] on icon at bounding box center [12, 424] width 11 height 11
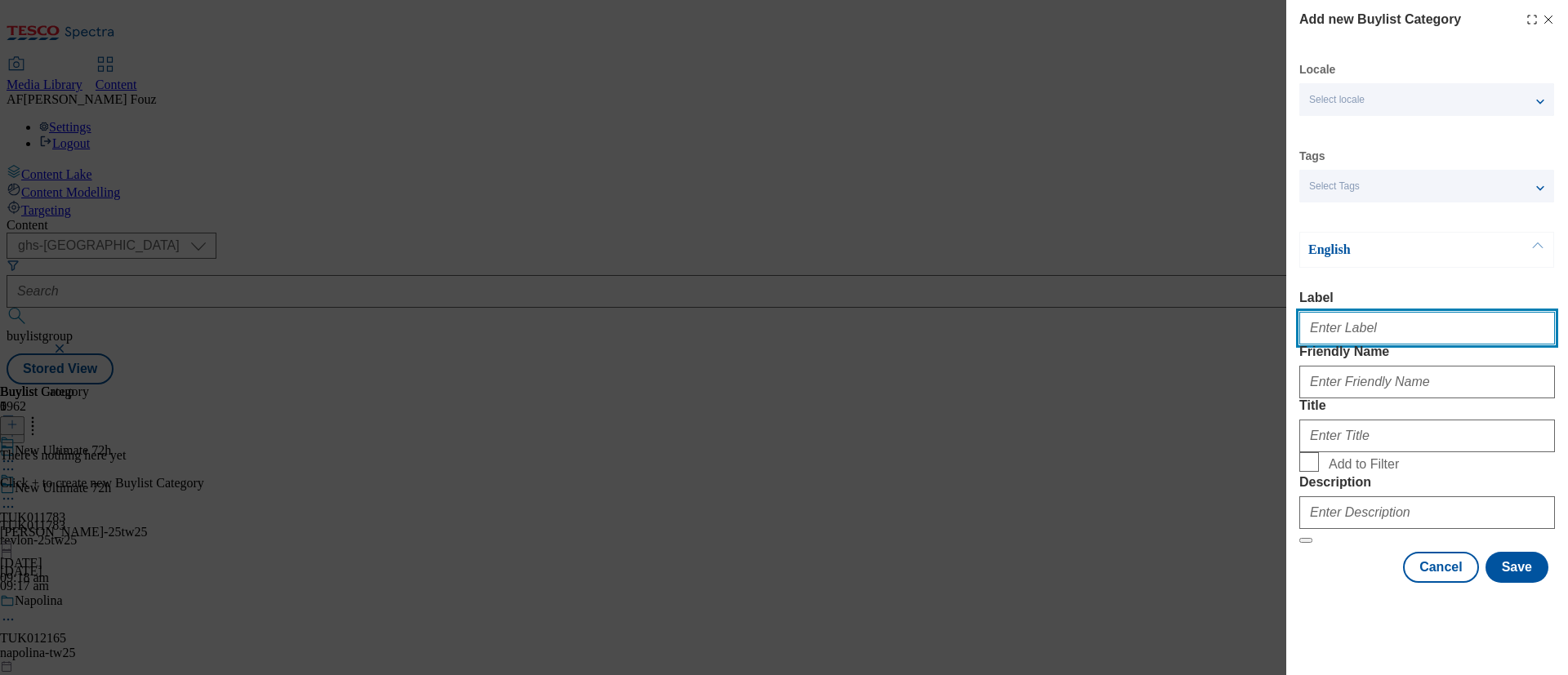
click at [1355, 333] on input "Label" at bounding box center [1427, 328] width 256 height 33
paste input "TUK011783"
type input "TUK011783"
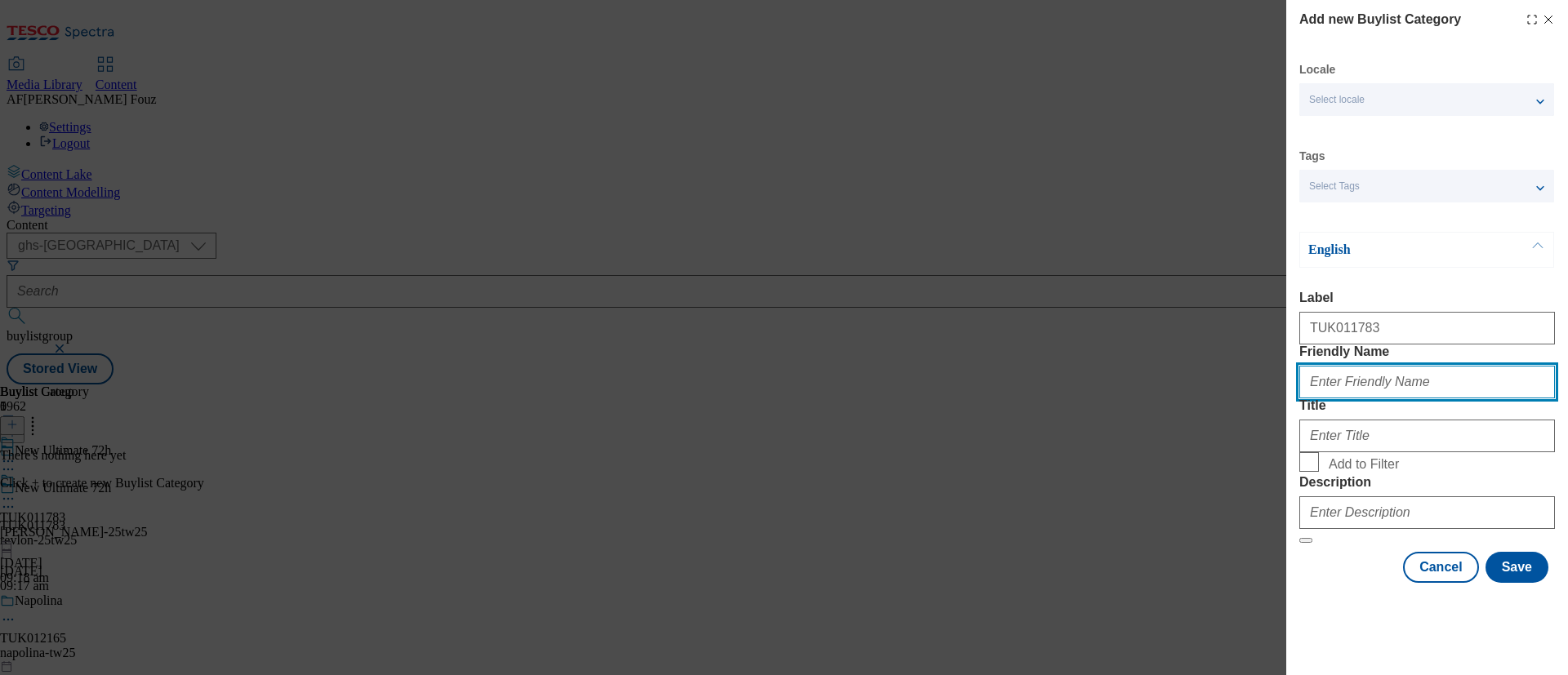
click at [1388, 398] on input "Friendly Name" at bounding box center [1427, 382] width 256 height 33
type input "deodorant"
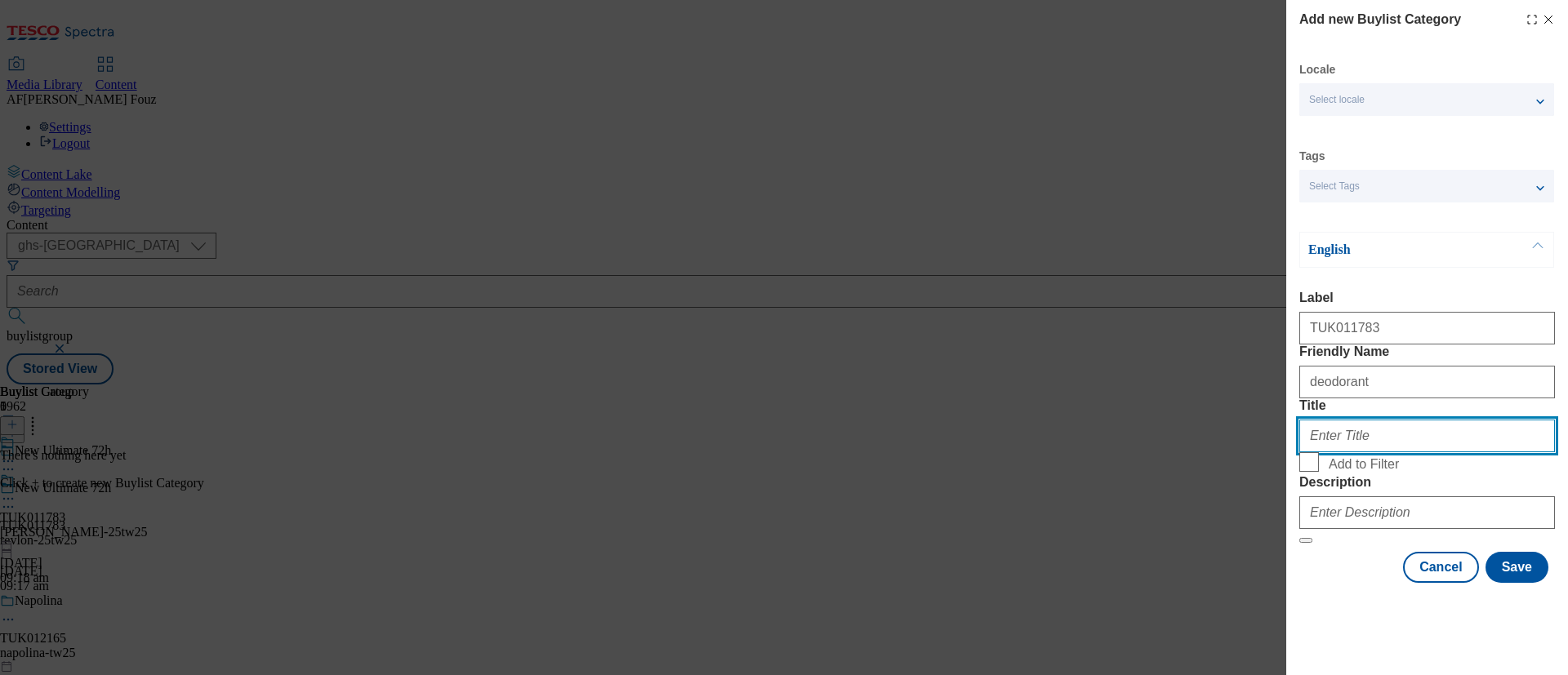
click at [1380, 452] on input "Title" at bounding box center [1427, 436] width 256 height 33
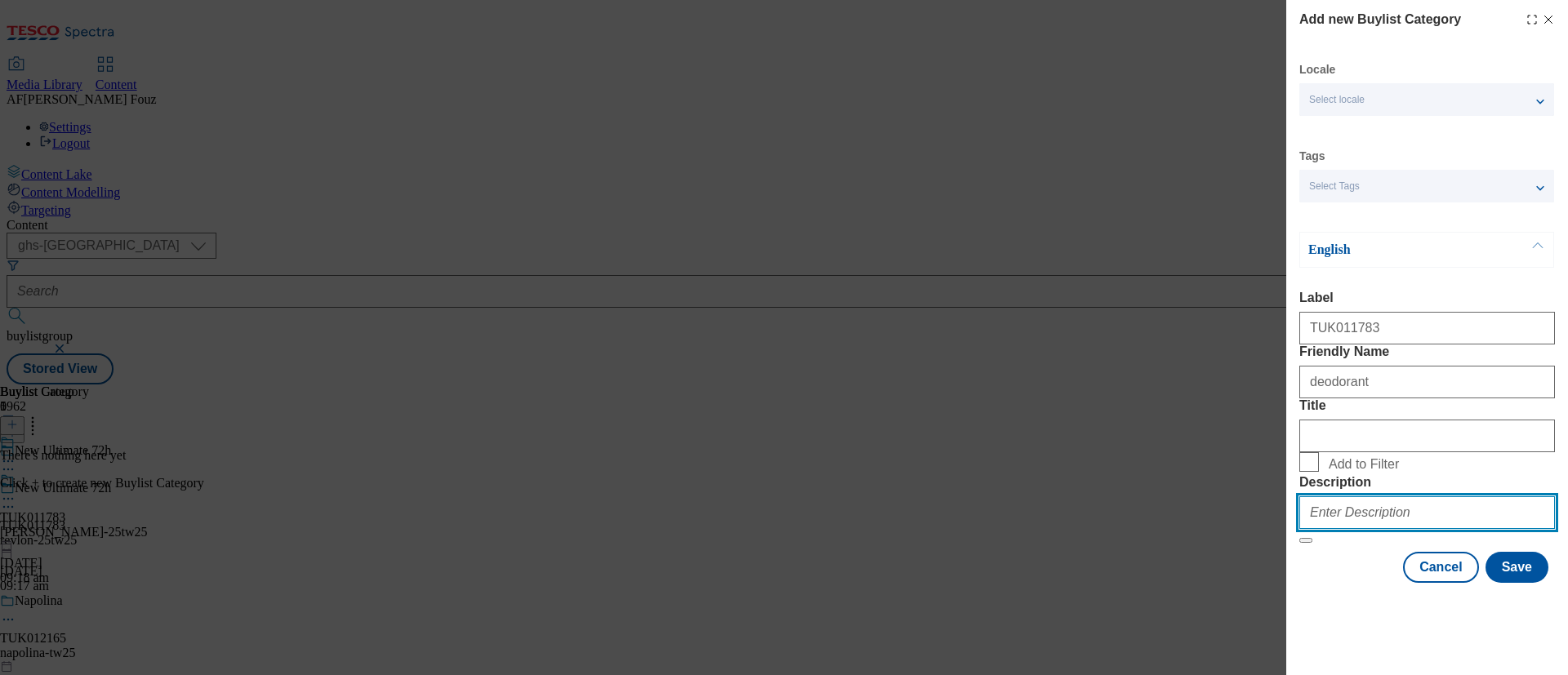
click at [1373, 529] on input "Description" at bounding box center [1427, 513] width 256 height 33
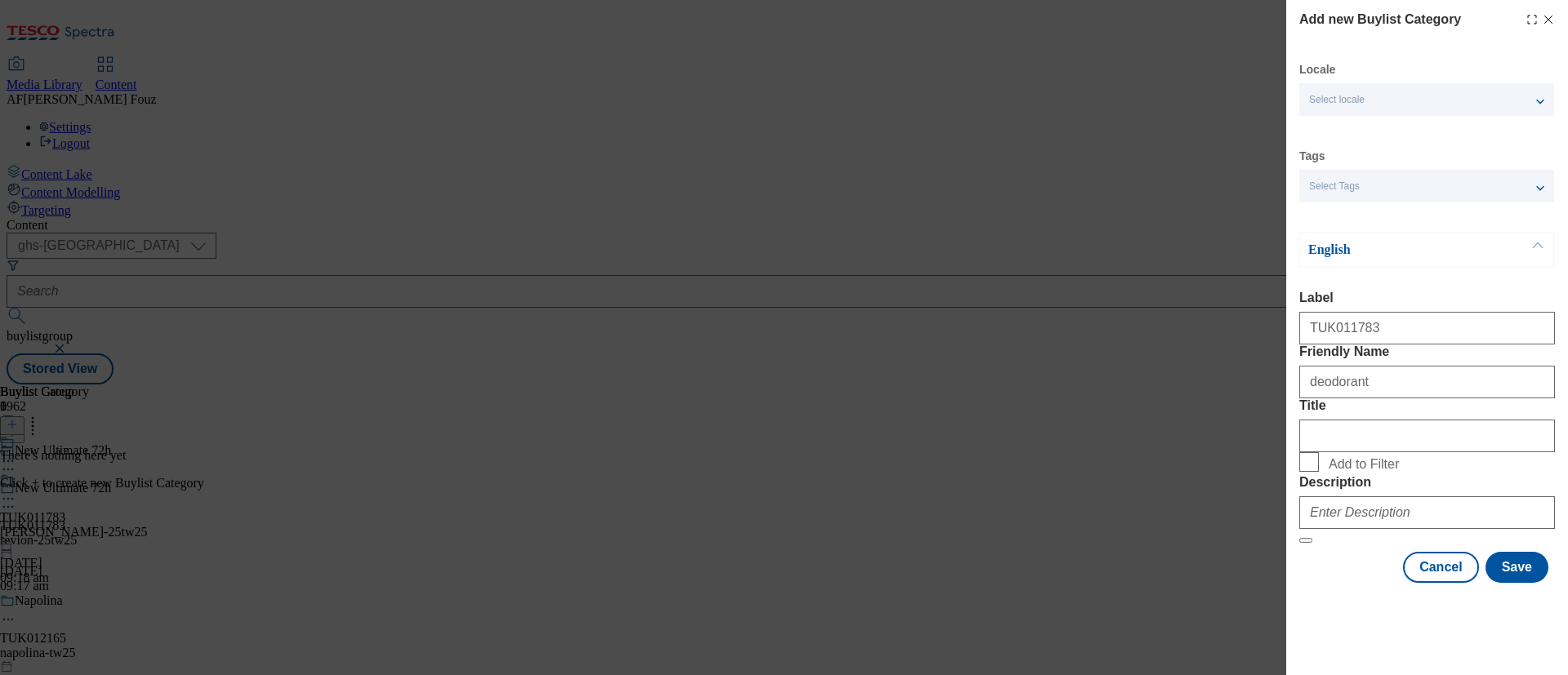
click at [1339, 544] on form "Label TUK011783 Friendly Name deodorant Title Add to Filter Description" at bounding box center [1427, 417] width 256 height 253
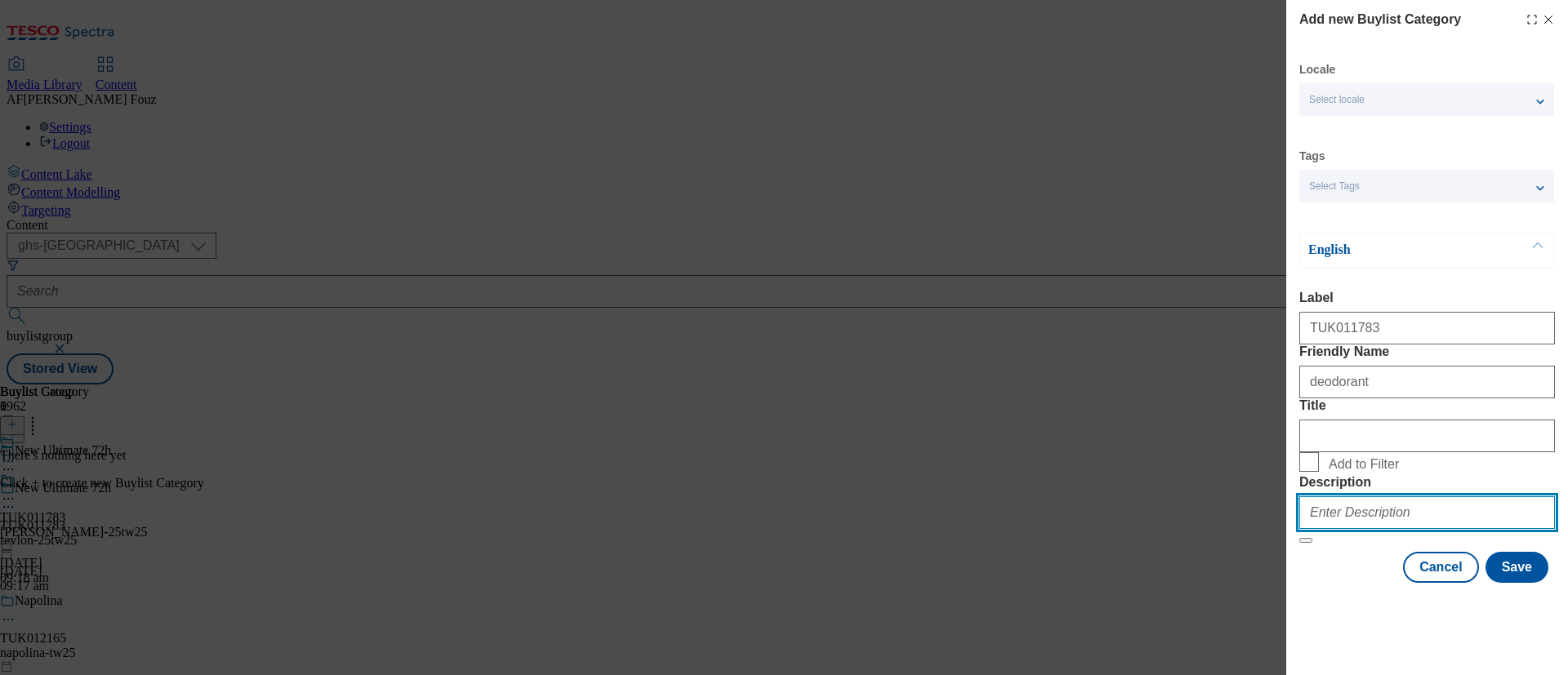
click at [1349, 529] on input "Description" at bounding box center [1427, 513] width 256 height 33
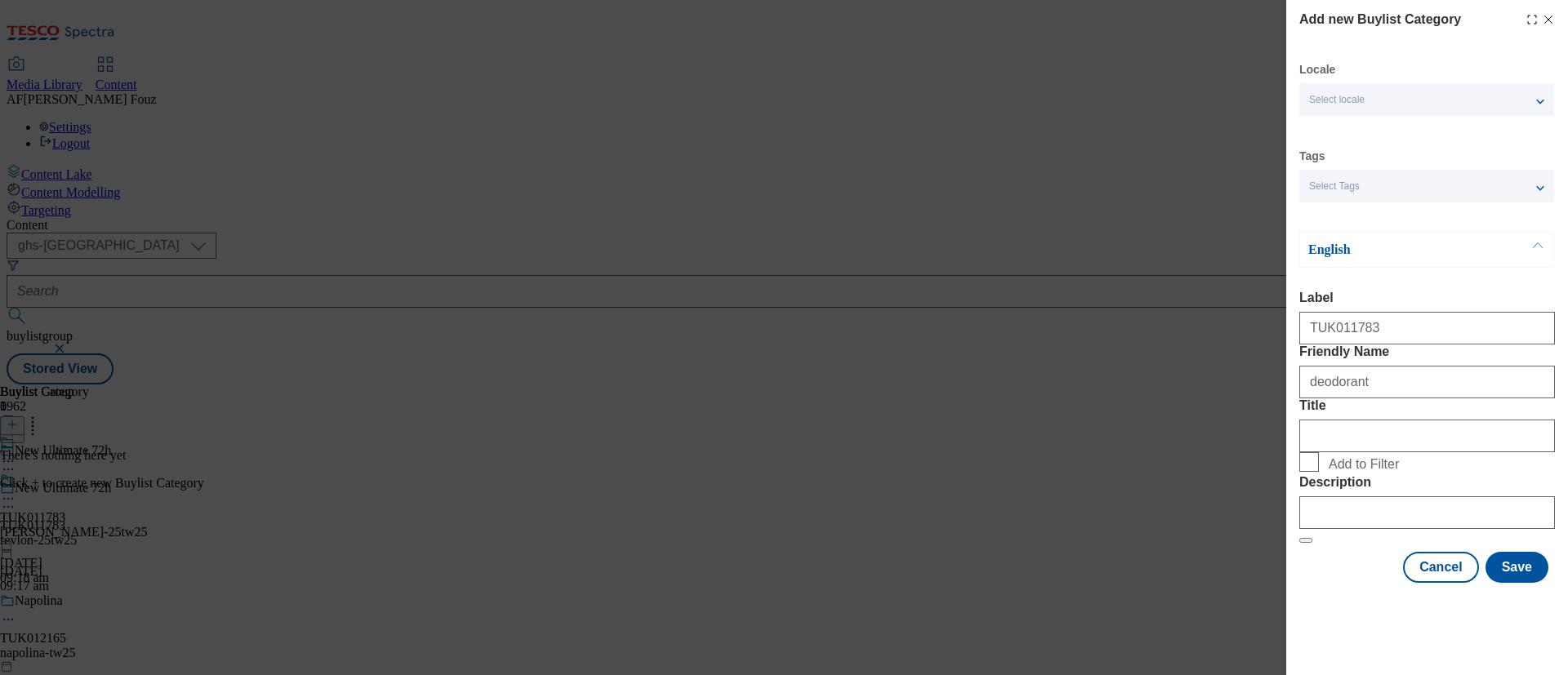
click at [1469, 466] on span "Add to Filter" at bounding box center [1438, 462] width 220 height 20
click at [1319, 466] on input "Add to Filter" at bounding box center [1309, 462] width 20 height 20
click at [1349, 468] on span "Add to Filter" at bounding box center [1363, 464] width 70 height 15
click at [1319, 468] on input "Add to Filter" at bounding box center [1309, 462] width 20 height 20
checkbox input "false"
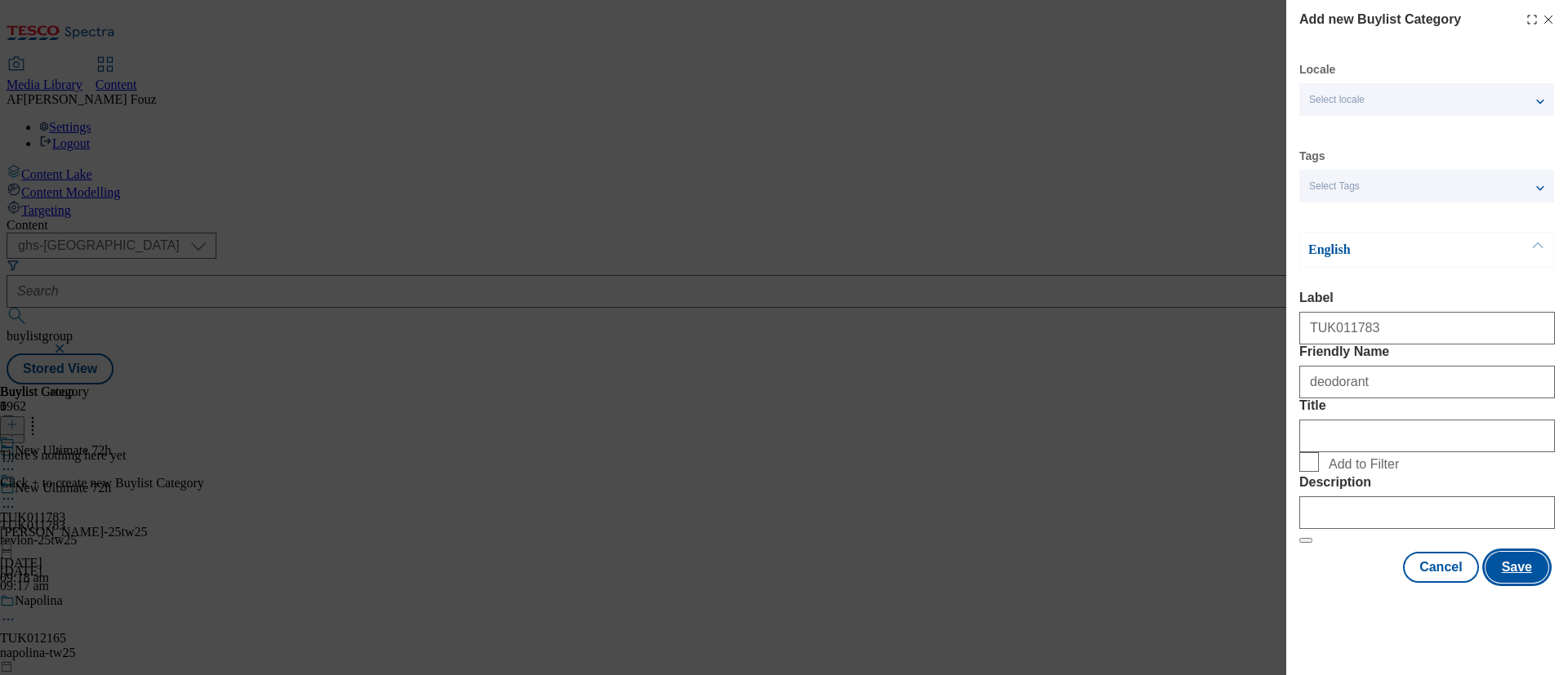
click at [1508, 583] on button "Save" at bounding box center [1517, 568] width 63 height 31
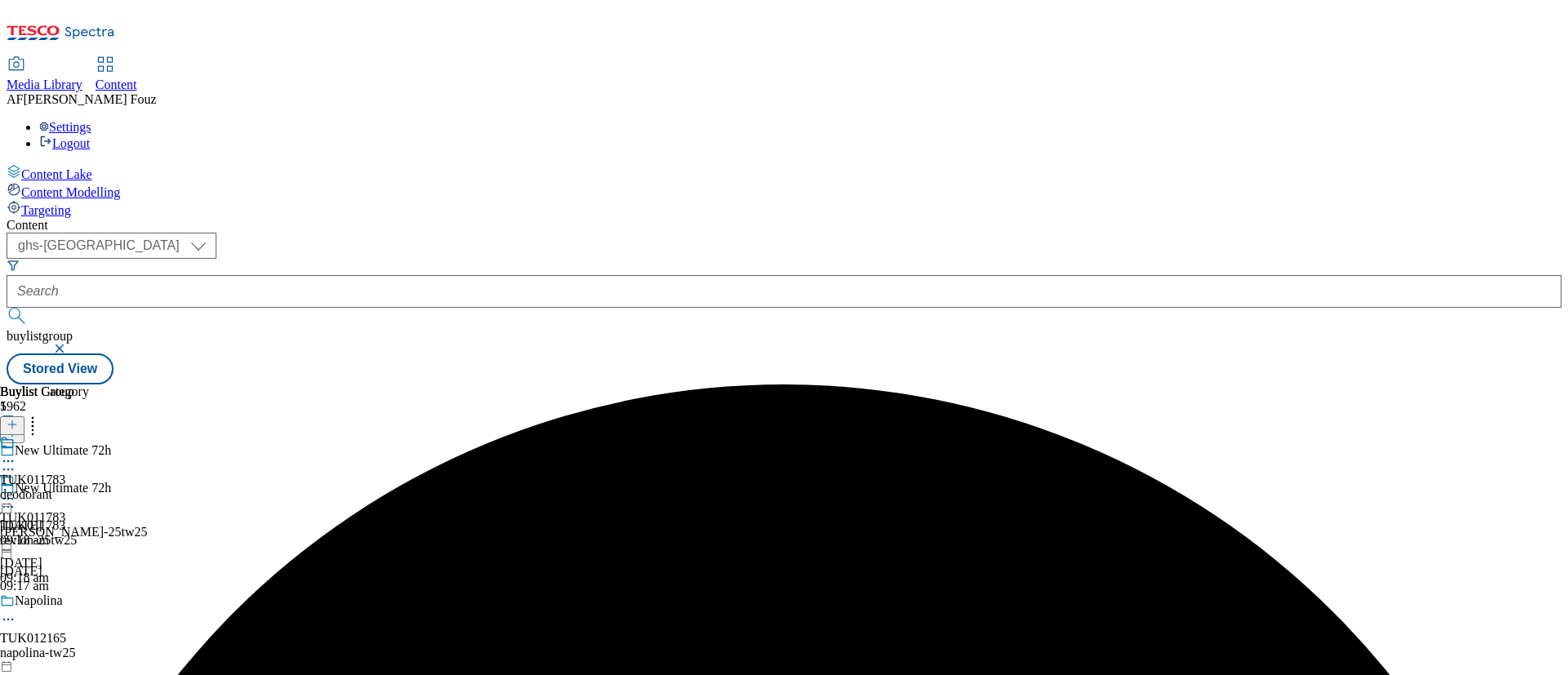
click at [89, 487] on div "deodorant" at bounding box center [44, 494] width 89 height 15
click at [89, 525] on div "deodorant" at bounding box center [44, 532] width 89 height 15
click at [18, 419] on icon at bounding box center [12, 424] width 11 height 11
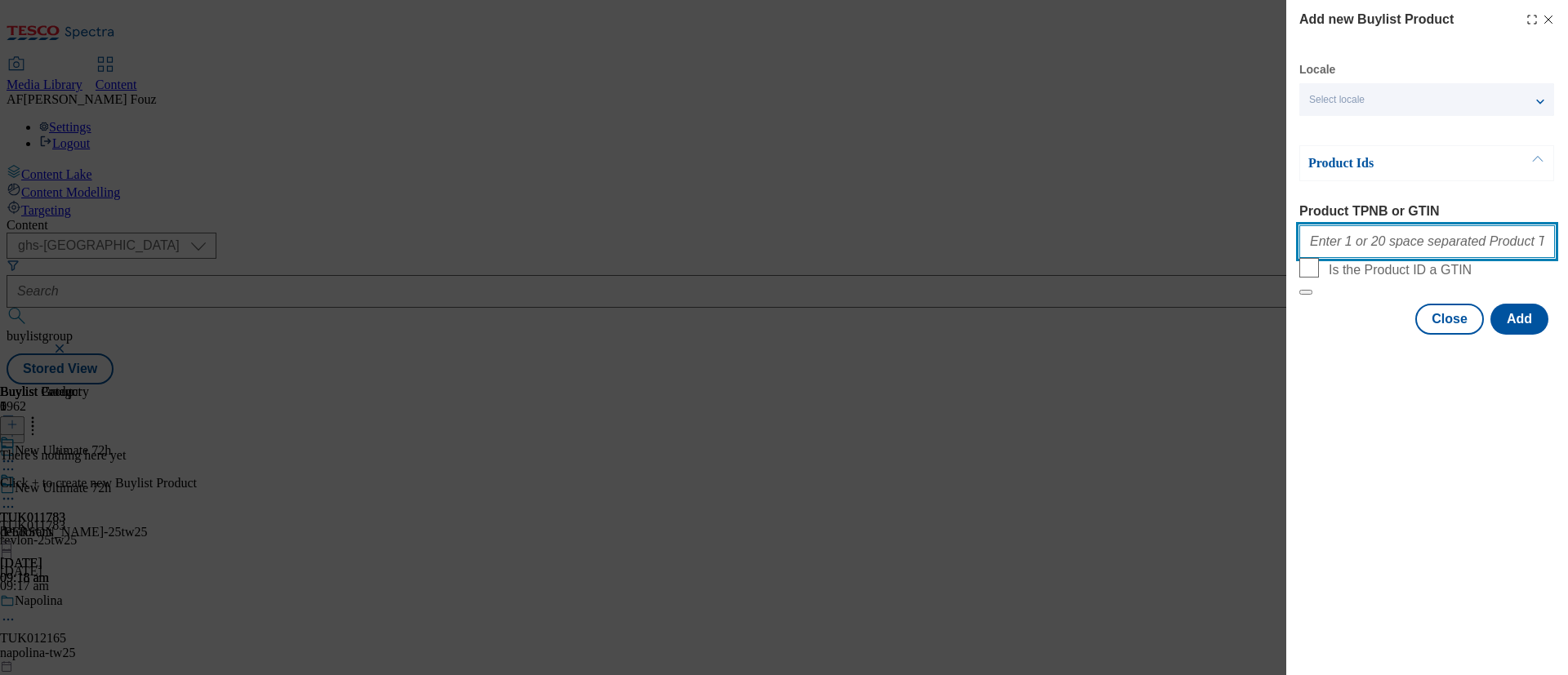
click at [1345, 253] on input "Product TPNB or GTIN" at bounding box center [1427, 242] width 256 height 33
paste input "96090984"
paste input "96098244"
type input "96090984 96098244"
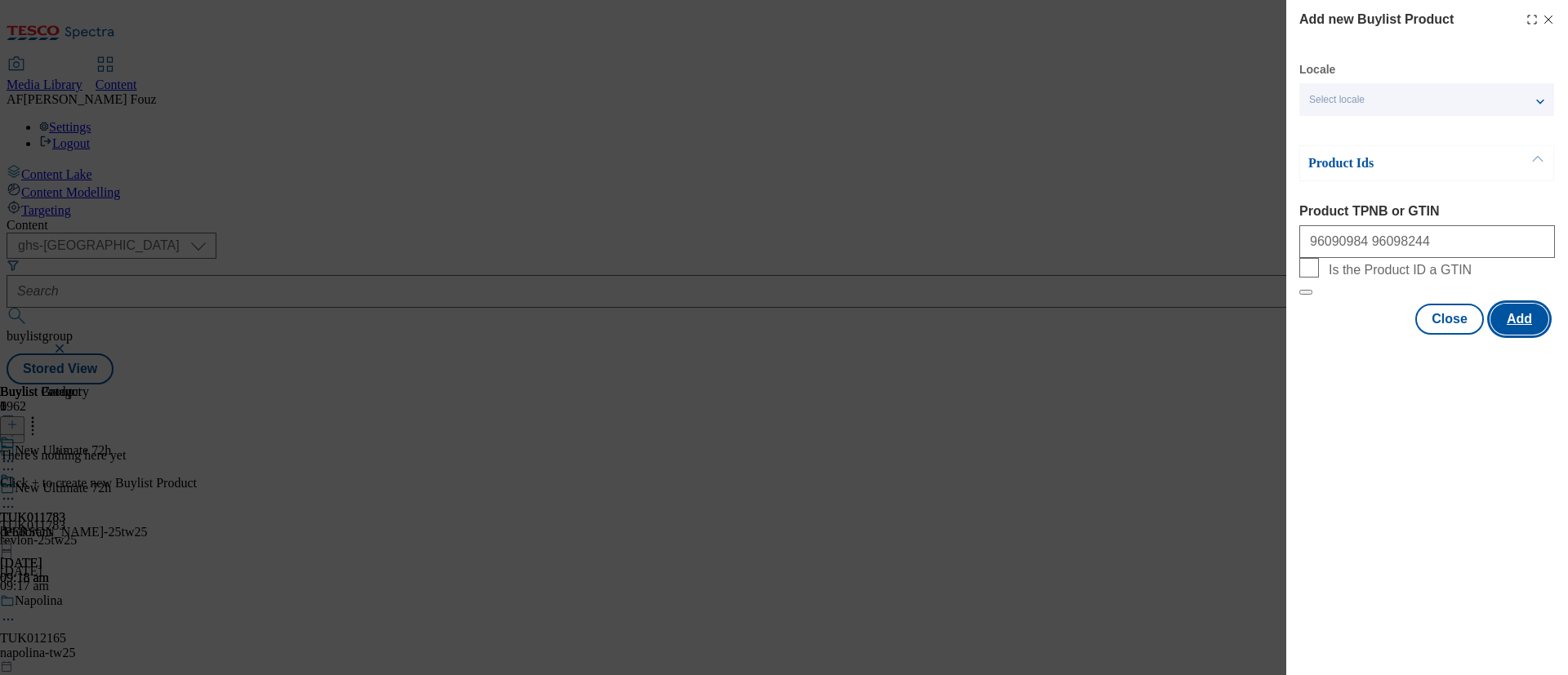
click at [1510, 334] on button "Add" at bounding box center [1519, 319] width 58 height 31
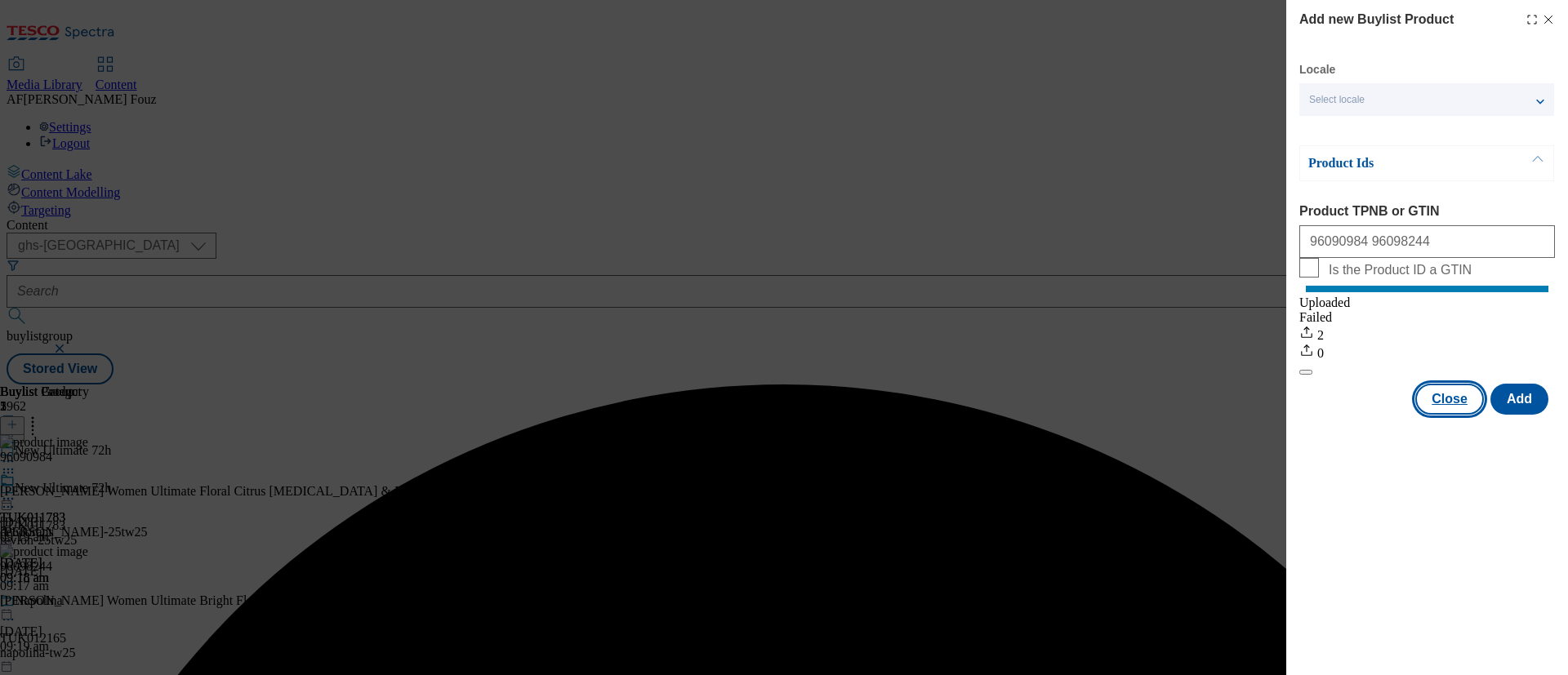
click at [1441, 412] on button "Close" at bounding box center [1449, 399] width 68 height 31
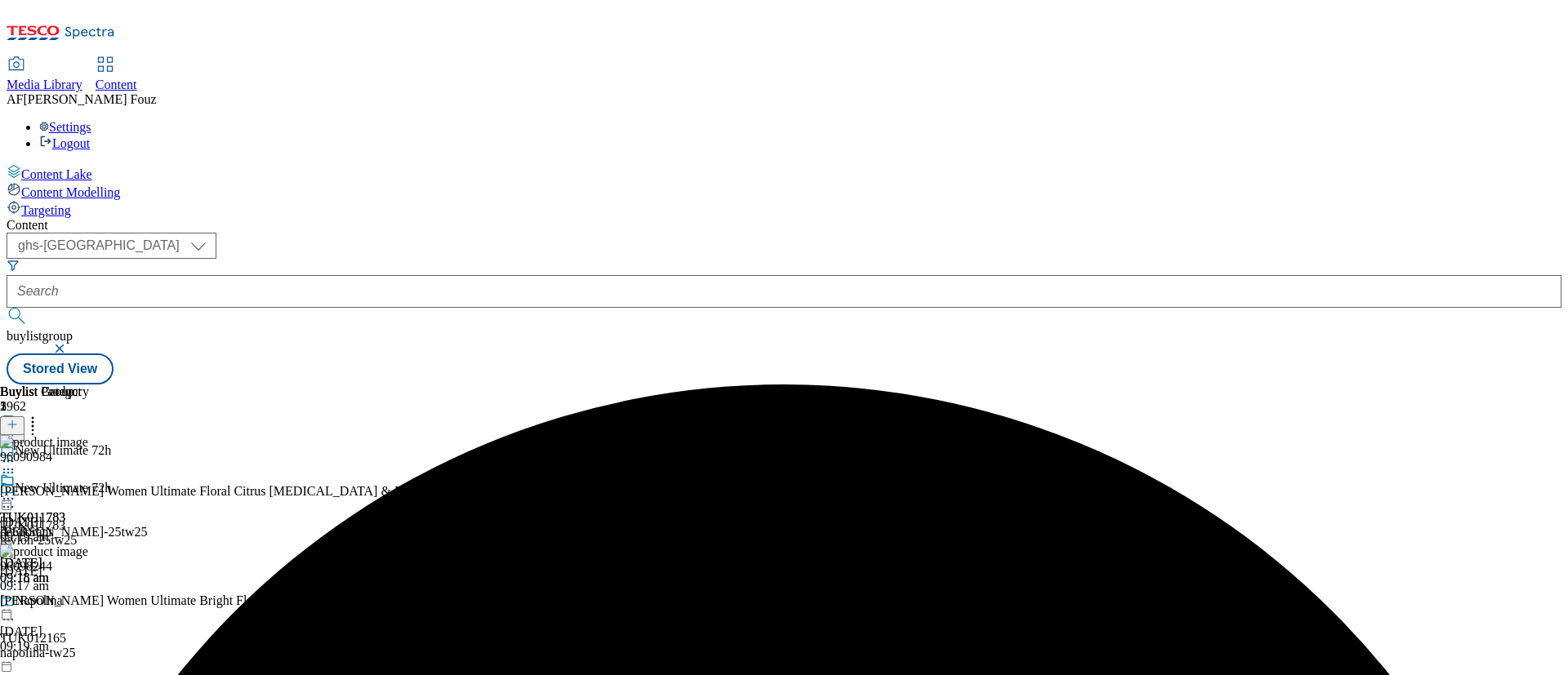
click at [16, 491] on icon at bounding box center [8, 499] width 16 height 16
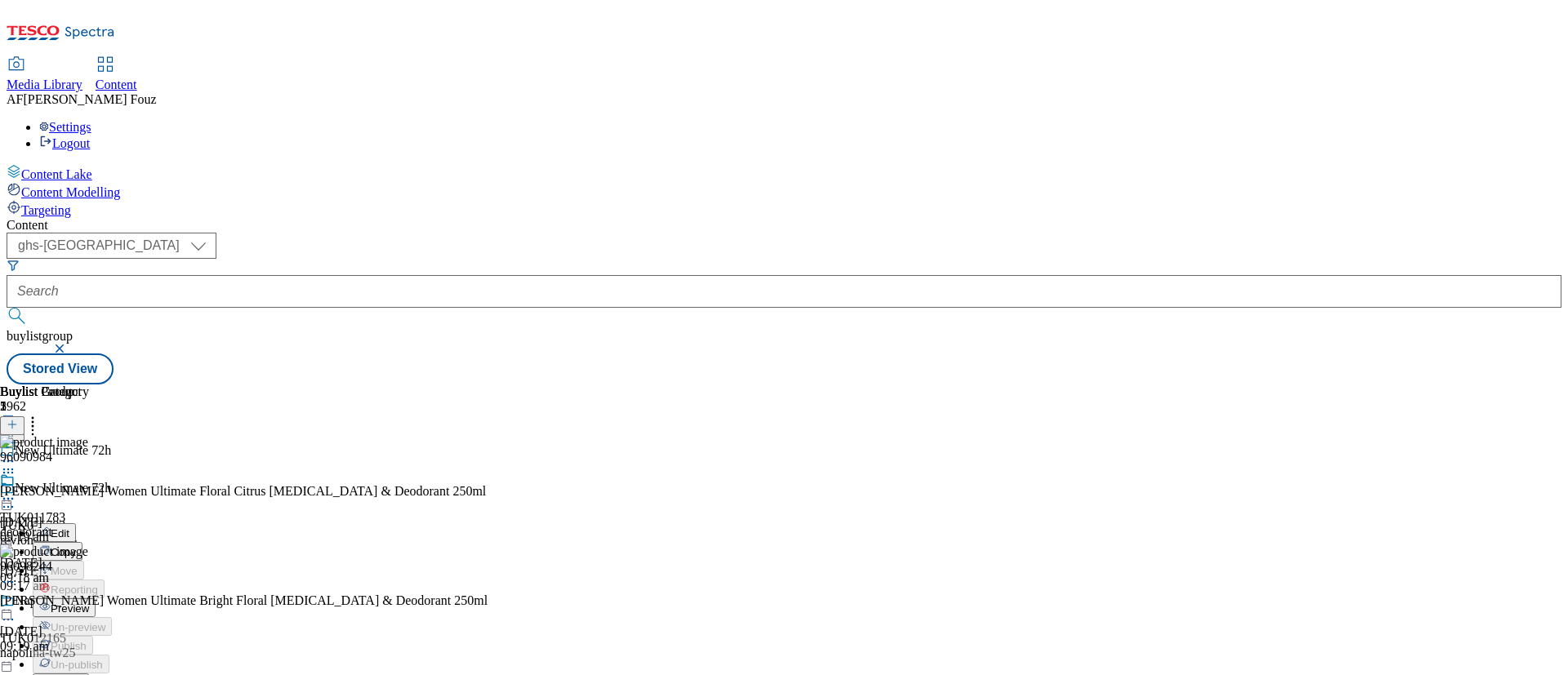
click at [89, 602] on span "Preview" at bounding box center [70, 608] width 38 height 12
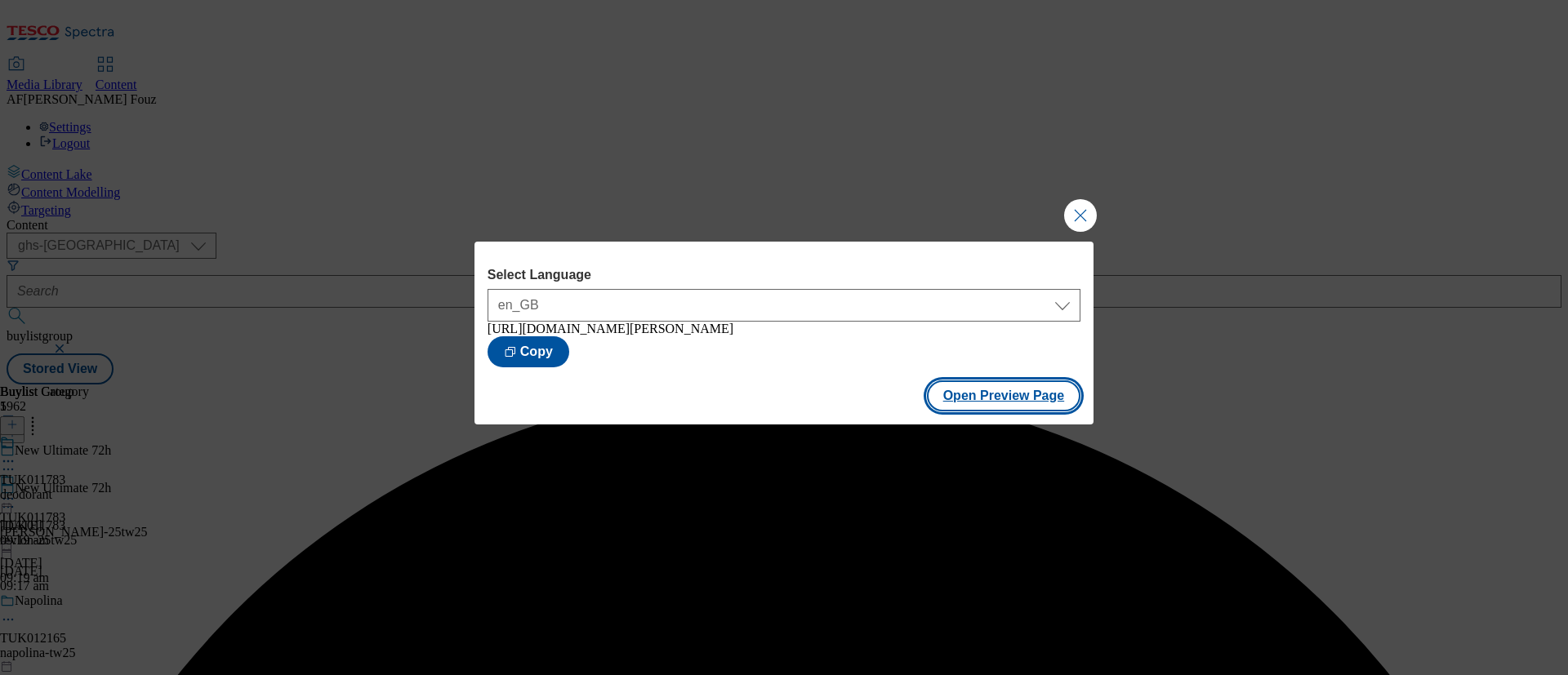
click at [1018, 397] on button "Open Preview Page" at bounding box center [1004, 396] width 155 height 31
click at [1074, 206] on button "Close Modal" at bounding box center [1080, 216] width 33 height 33
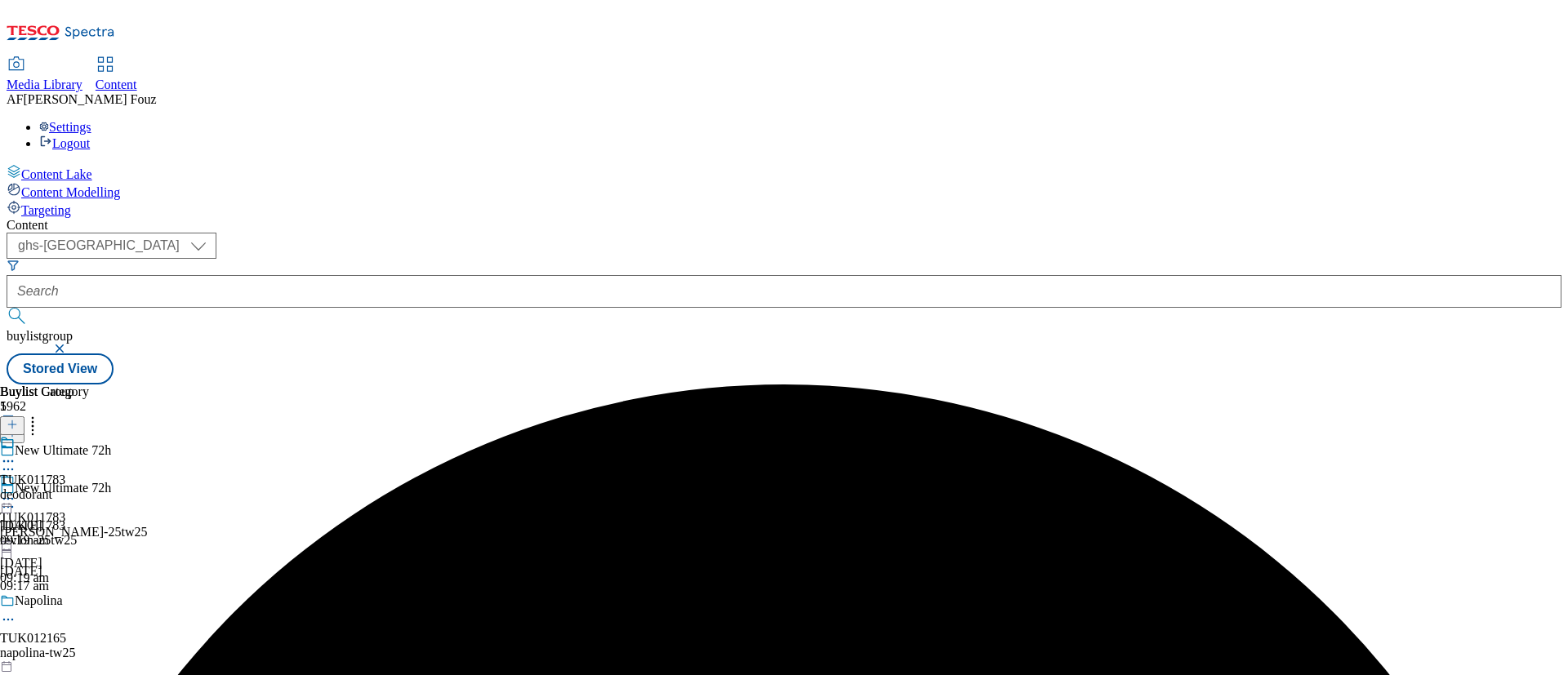
click at [16, 491] on icon at bounding box center [8, 499] width 16 height 16
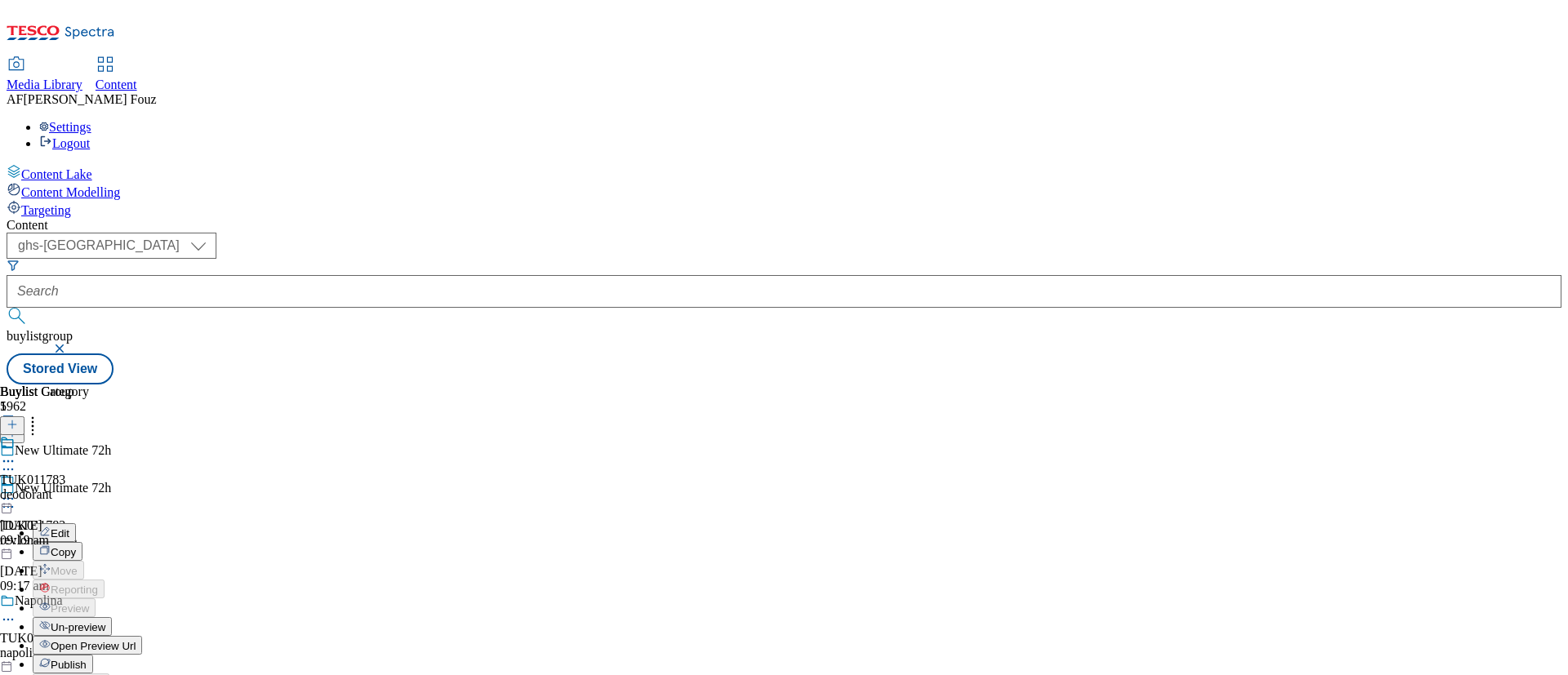
click at [93, 655] on button "Publish" at bounding box center [63, 665] width 61 height 19
